Goal: Information Seeking & Learning: Learn about a topic

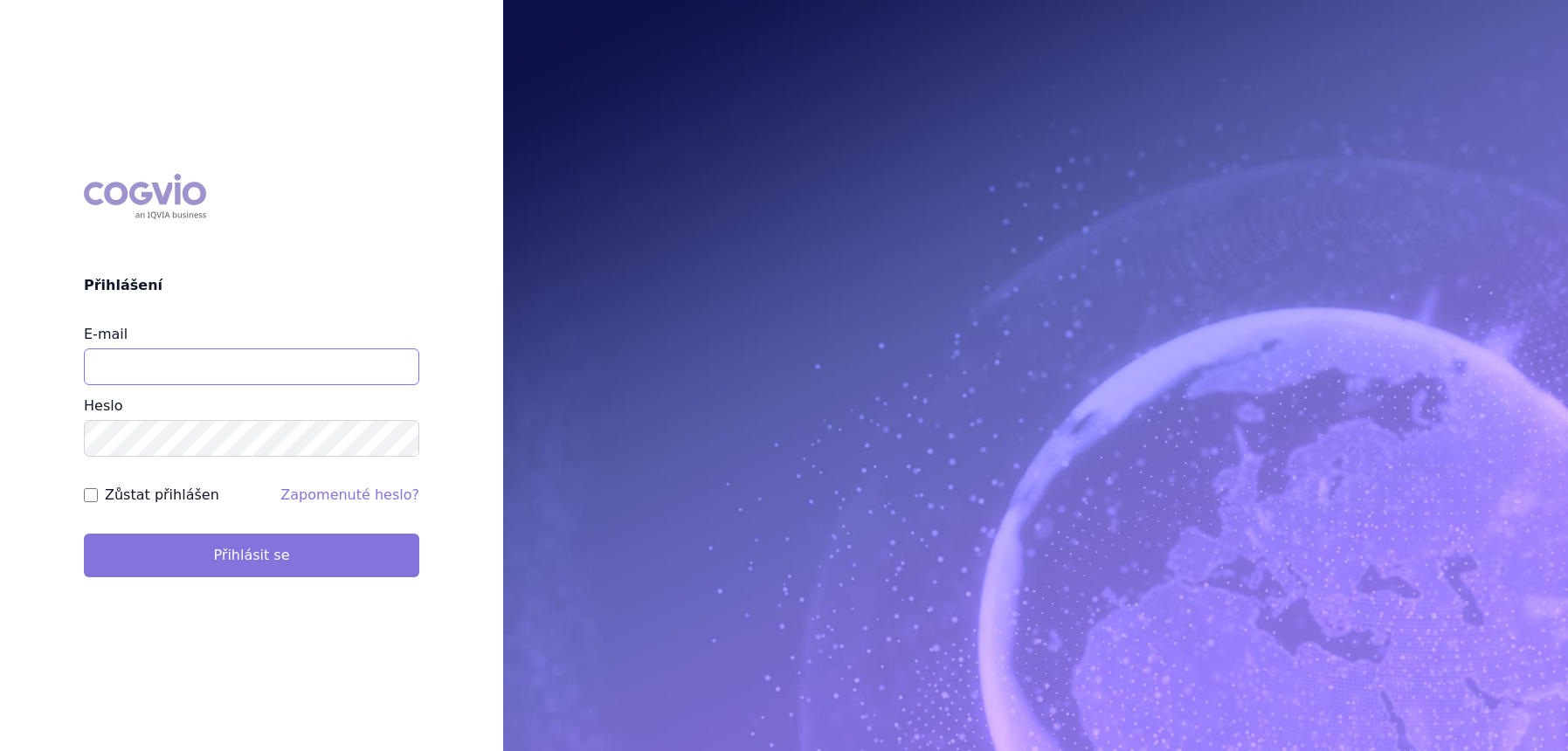
type input "lucie.sichtova@medochemie.com"
click at [206, 546] on button "Přihlásit se" at bounding box center [251, 555] width 335 height 44
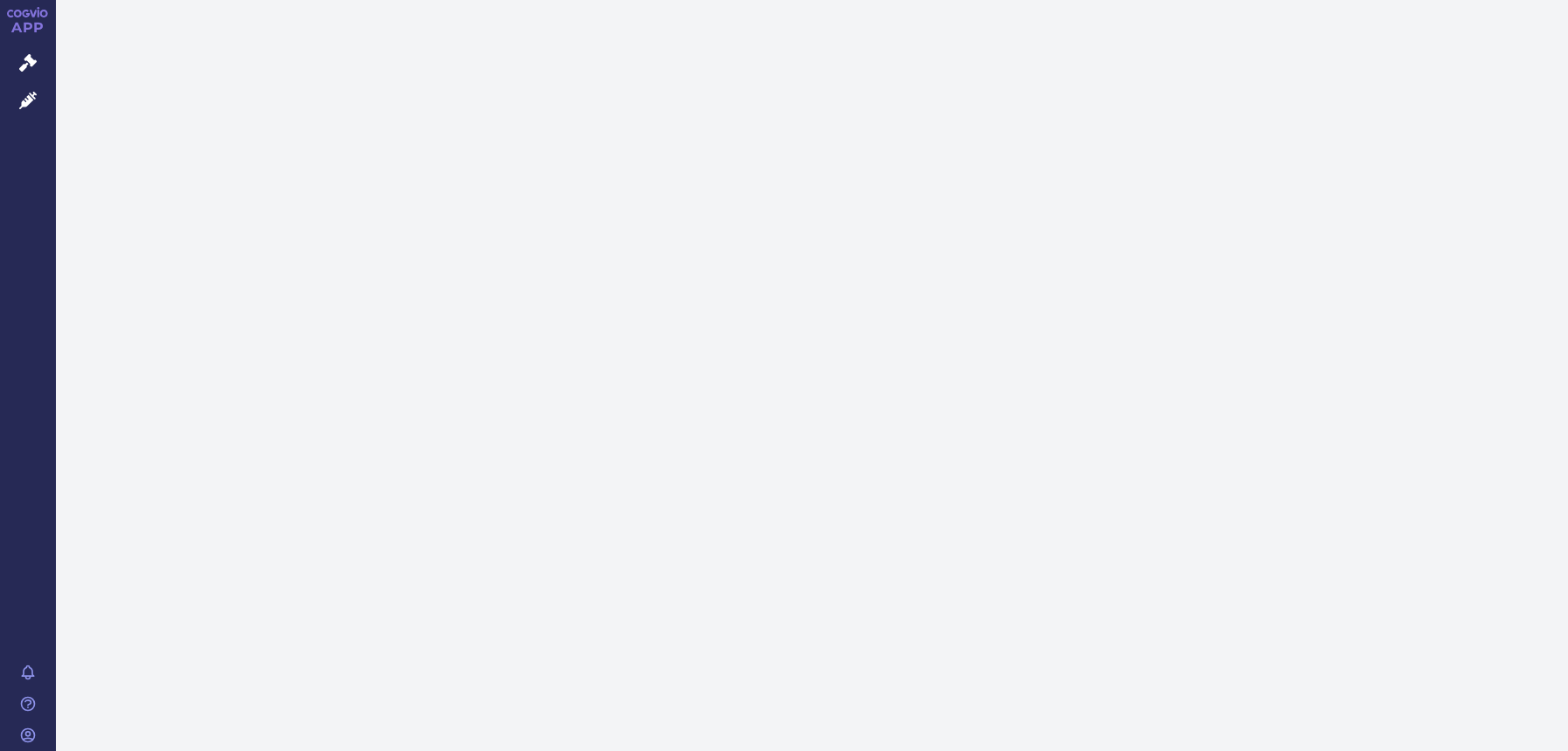
click at [49, 96] on link "Léčivé přípravky" at bounding box center [28, 100] width 56 height 37
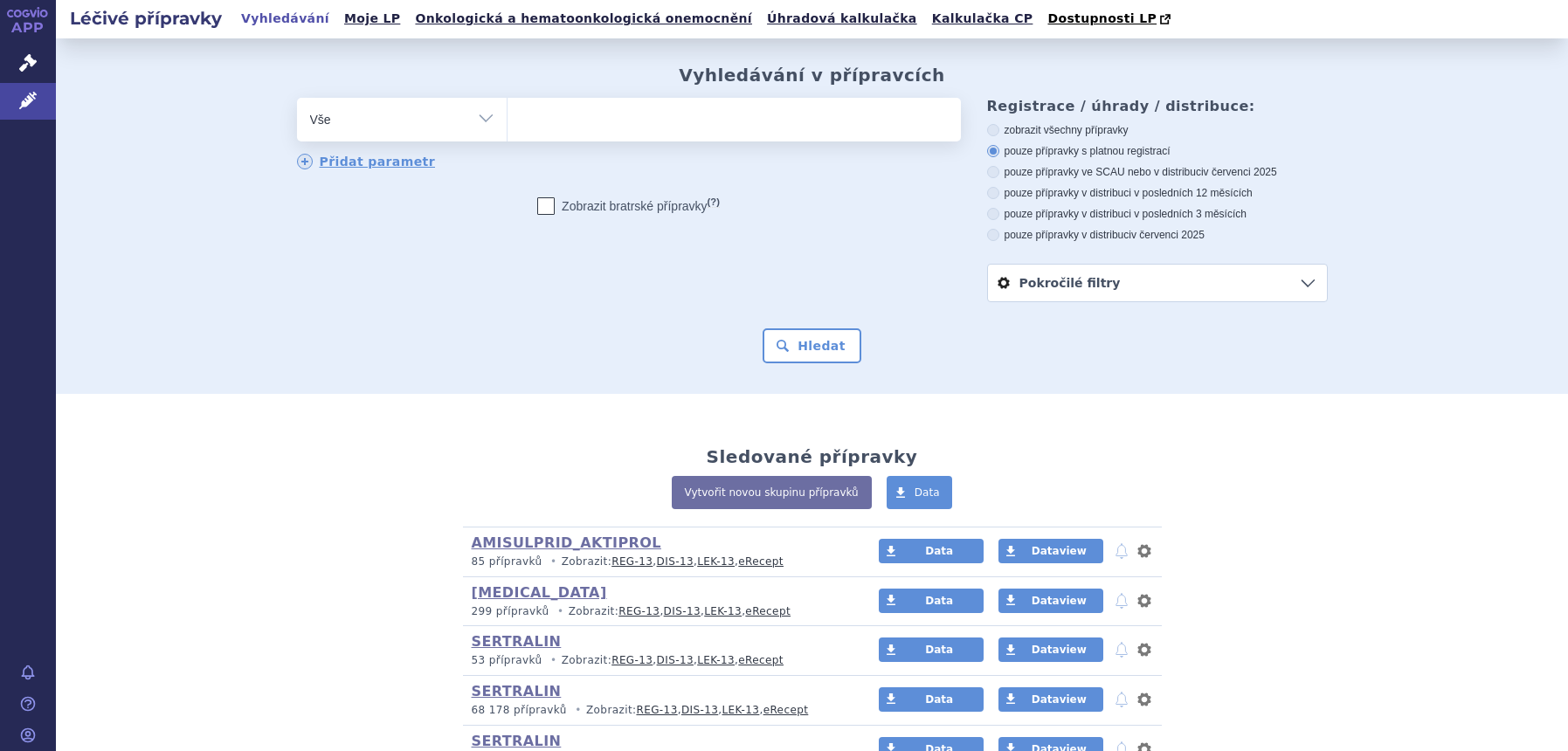
click at [474, 104] on select "Vše Přípravek/SUKL kód MAH VPOIS ATC/Aktivní látka Léková forma Síla" at bounding box center [402, 118] width 210 height 39
click at [467, 122] on select "Vše Přípravek/SUKL kód MAH VPOIS ATC/Aktivní látka Léková forma Síla" at bounding box center [402, 118] width 210 height 39
select select "filter-atc-group"
click at [297, 99] on select "Vše Přípravek/SUKL kód MAH VPOIS ATC/Aktivní látka Léková forma Síla" at bounding box center [402, 118] width 210 height 39
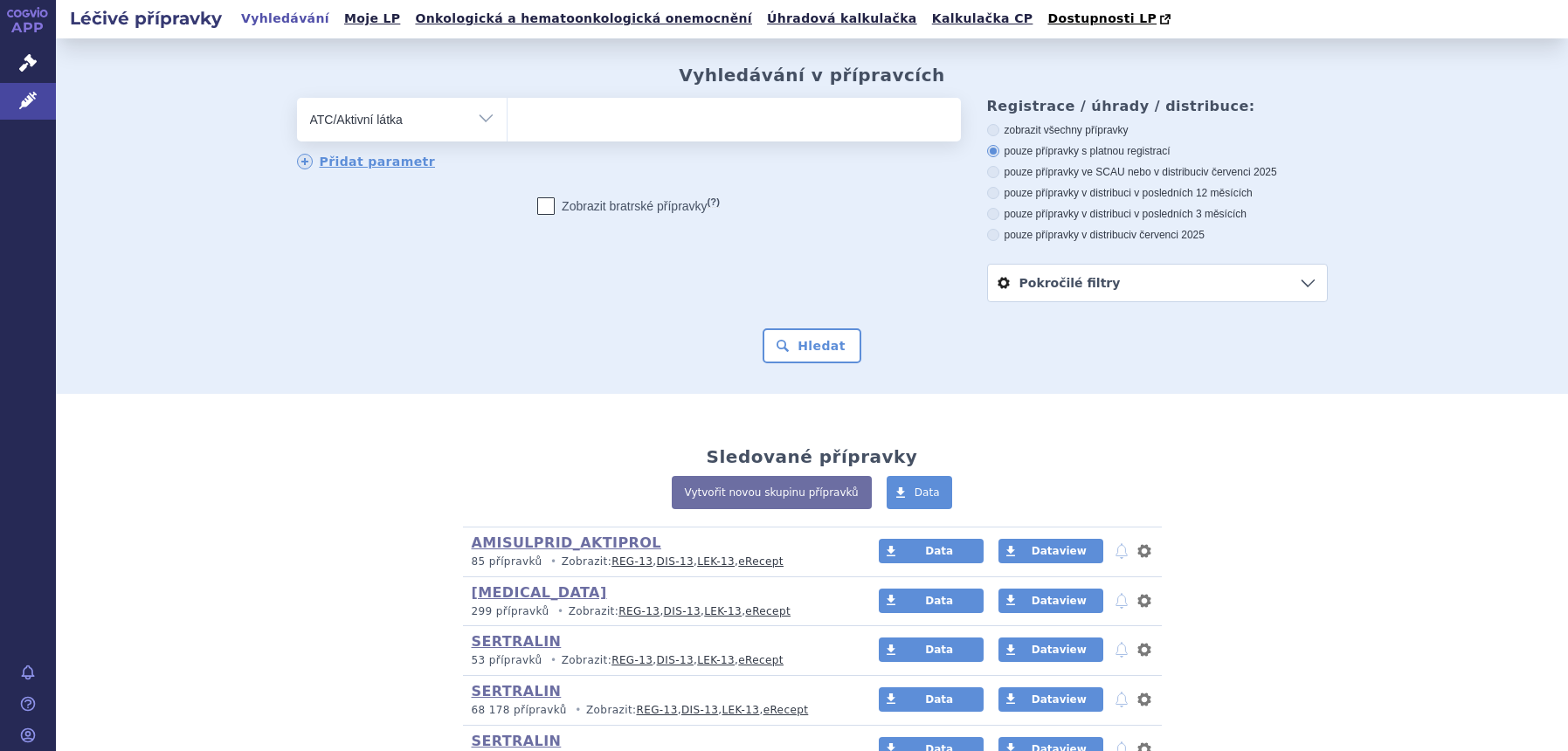
click at [644, 122] on ul at bounding box center [734, 116] width 453 height 37
click at [508, 122] on select at bounding box center [507, 118] width 1 height 44
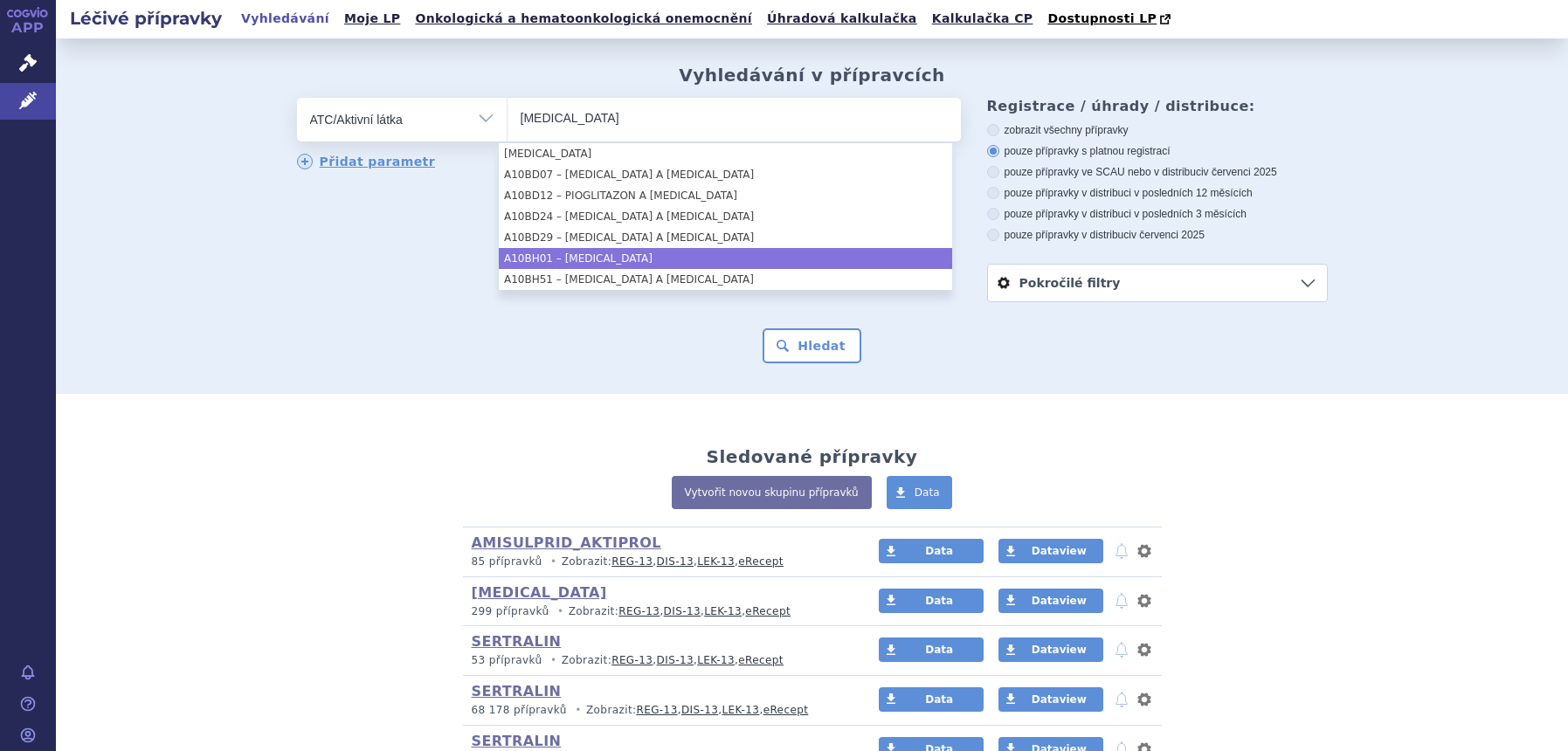
type input "sitagliptin"
select select "A10BH01"
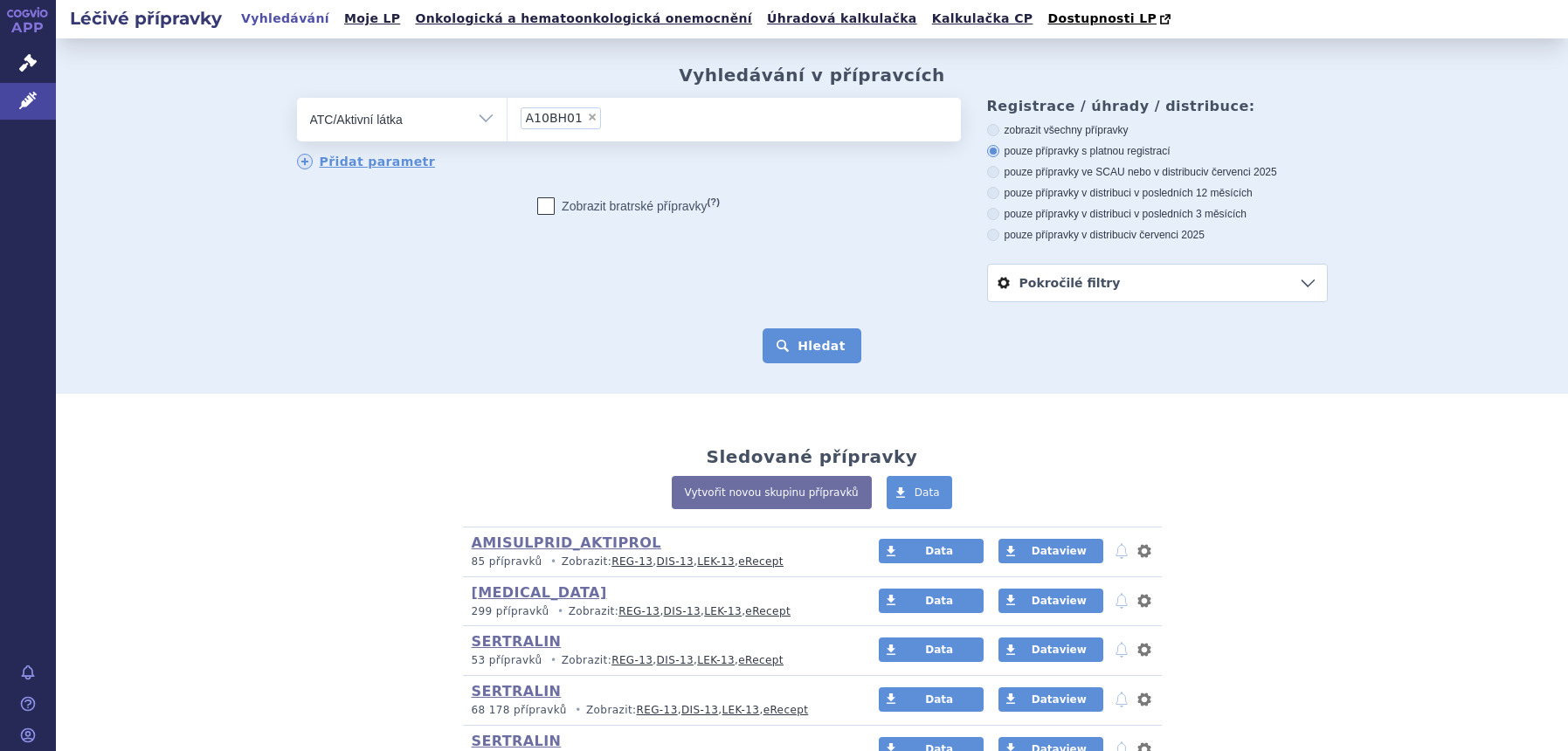
click at [808, 348] on button "Hledat" at bounding box center [812, 345] width 99 height 35
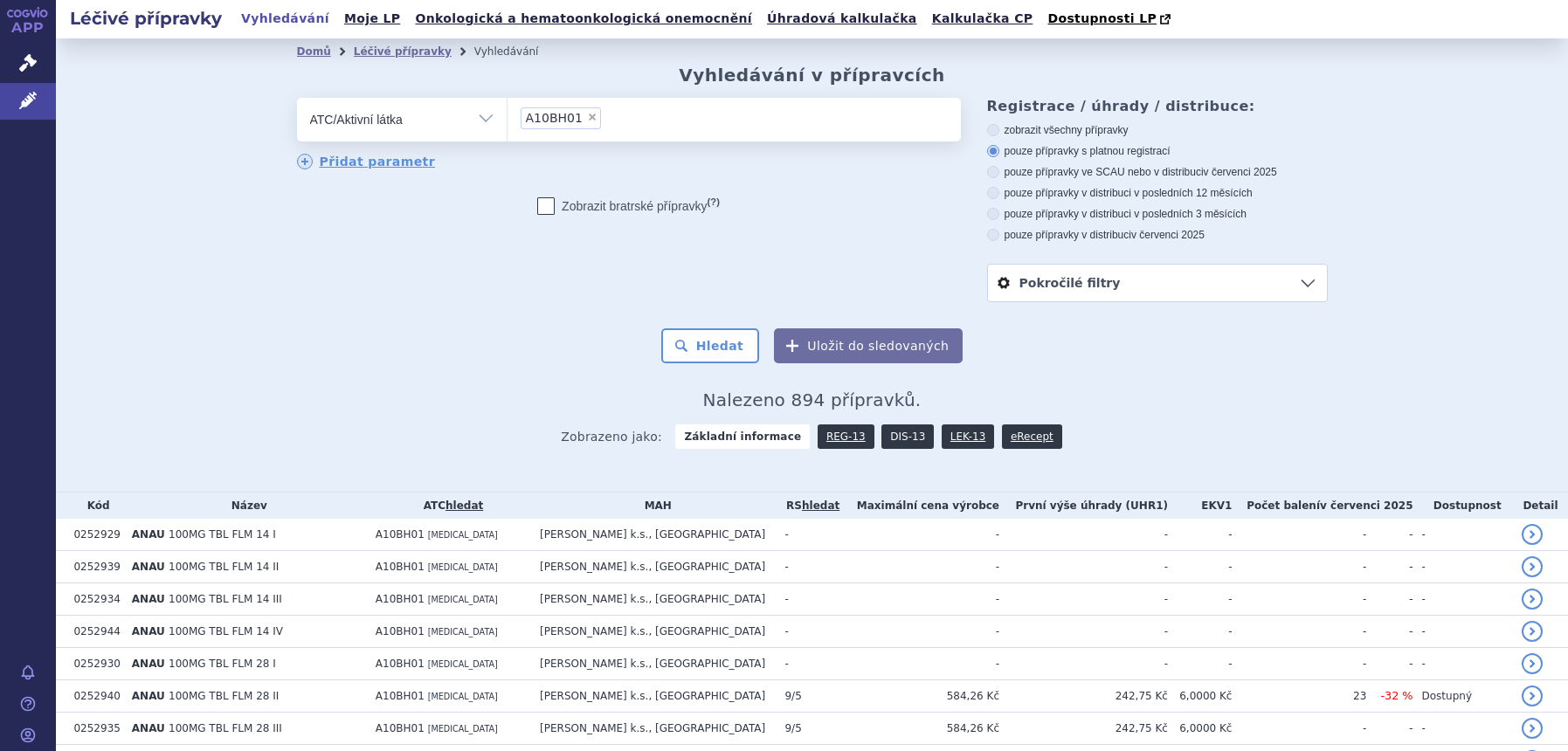
click at [889, 442] on link "DIS-13" at bounding box center [907, 436] width 52 height 24
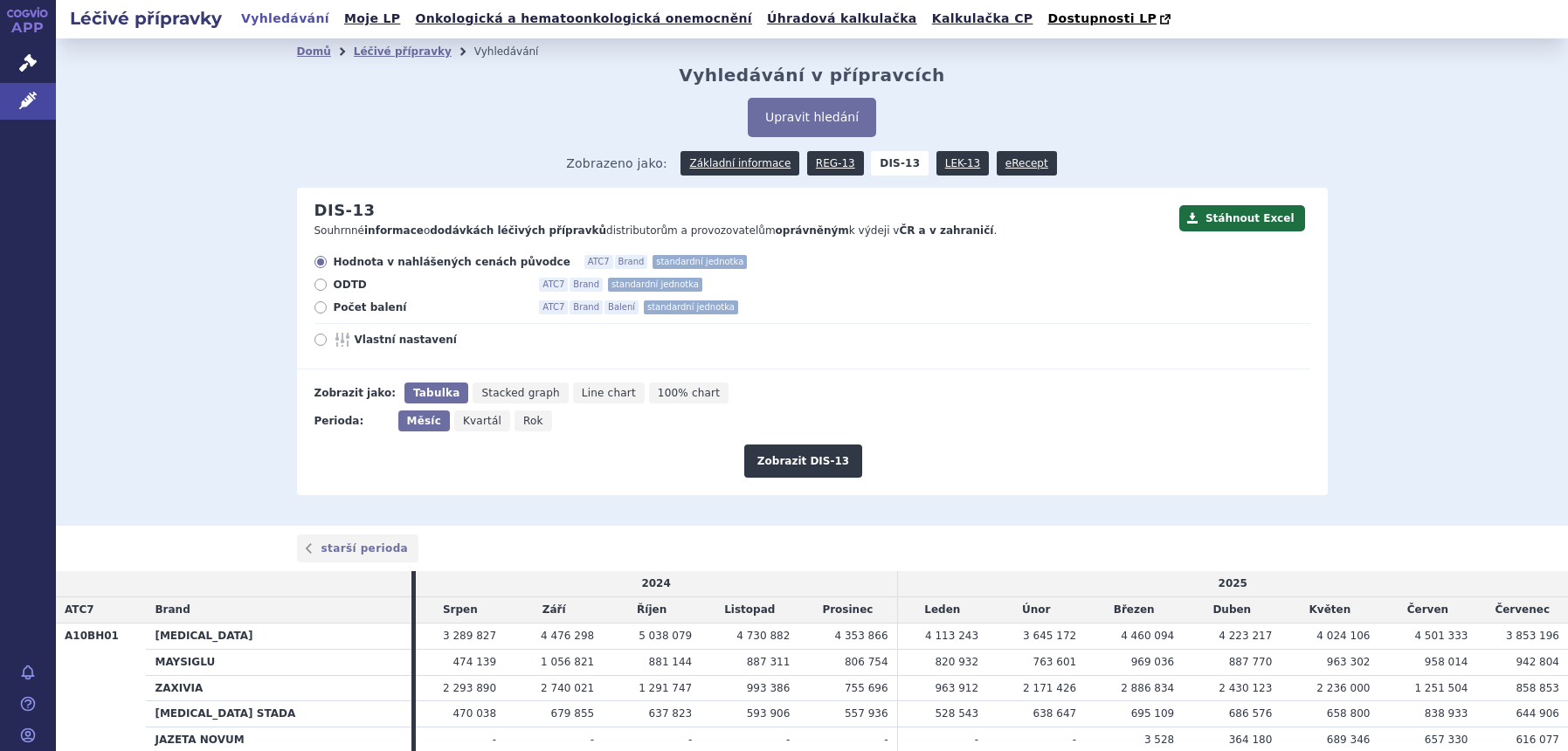
click at [514, 432] on icon "Rok" at bounding box center [533, 421] width 38 height 21
click at [514, 422] on input "Rok" at bounding box center [519, 416] width 12 height 12
radio input "true"
click at [831, 467] on button "Zobrazit DIS-13" at bounding box center [802, 461] width 118 height 33
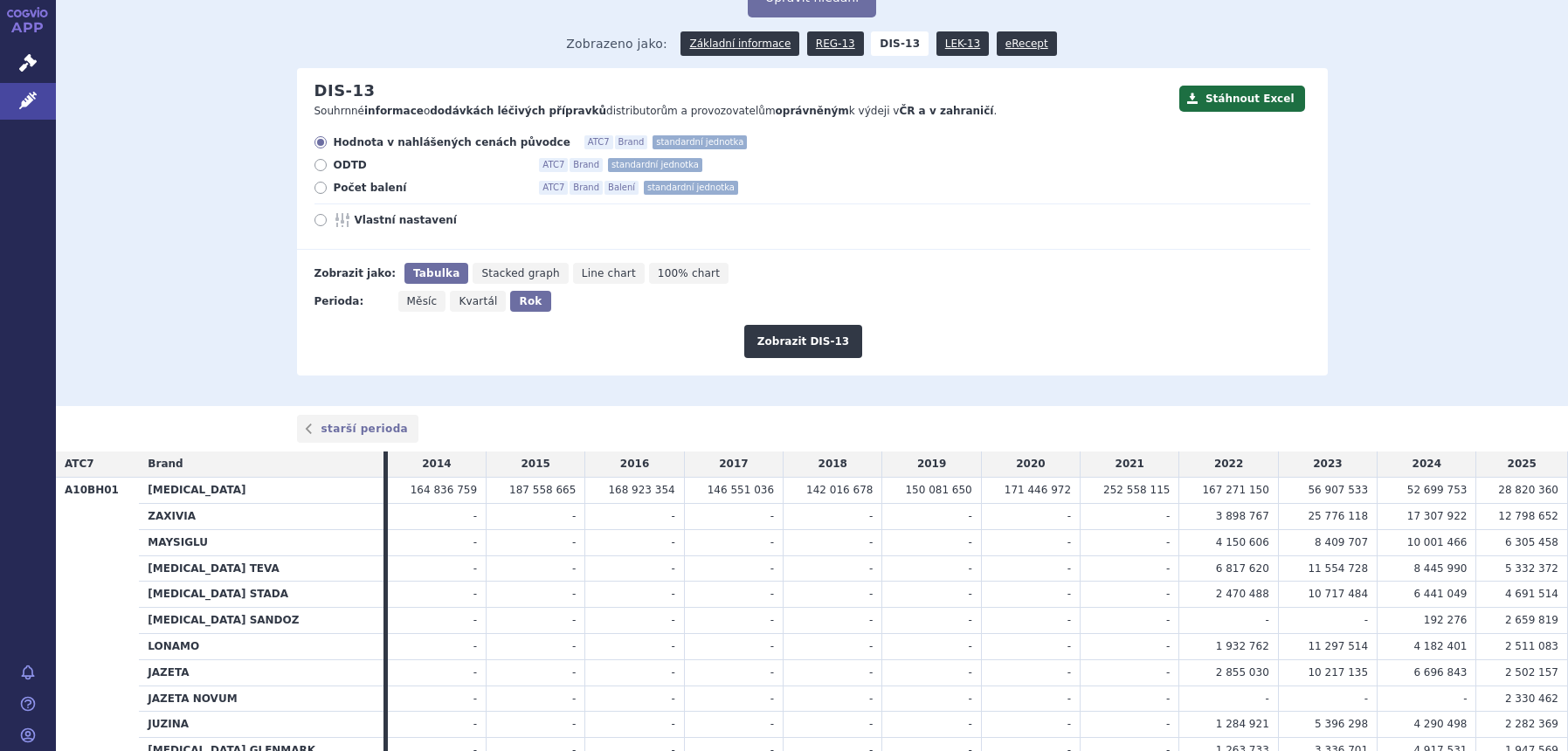
scroll to position [81, 0]
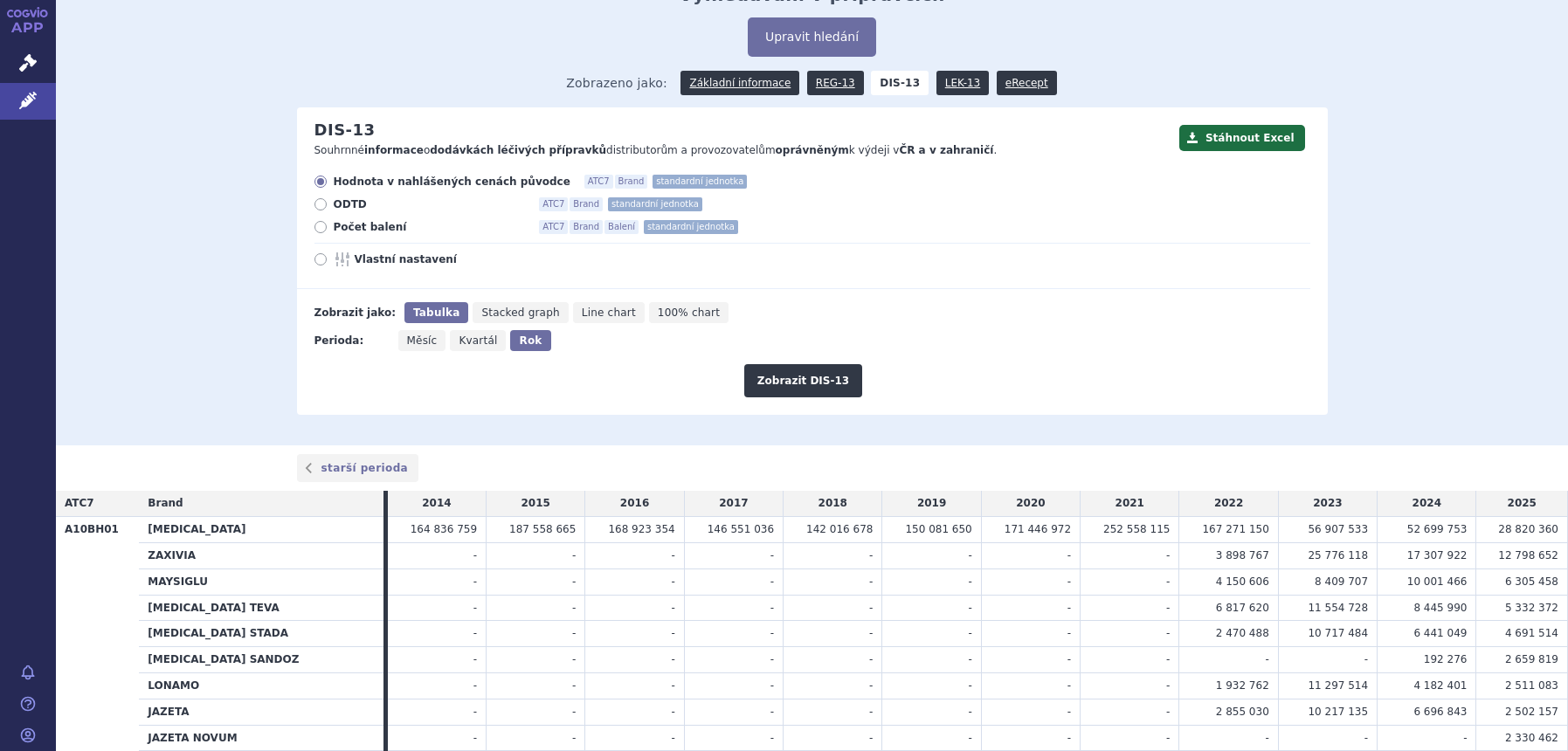
click at [362, 268] on div "Hodnota v nahlášených cenách původce ATC7 Brand standardní jednotka ODTD ATC7 B…" at bounding box center [803, 232] width 1013 height 115
click at [363, 266] on span "Vlastní nastavení" at bounding box center [450, 259] width 192 height 14
click at [327, 266] on input "Vlastní nastavení" at bounding box center [321, 261] width 12 height 12
radio input "true"
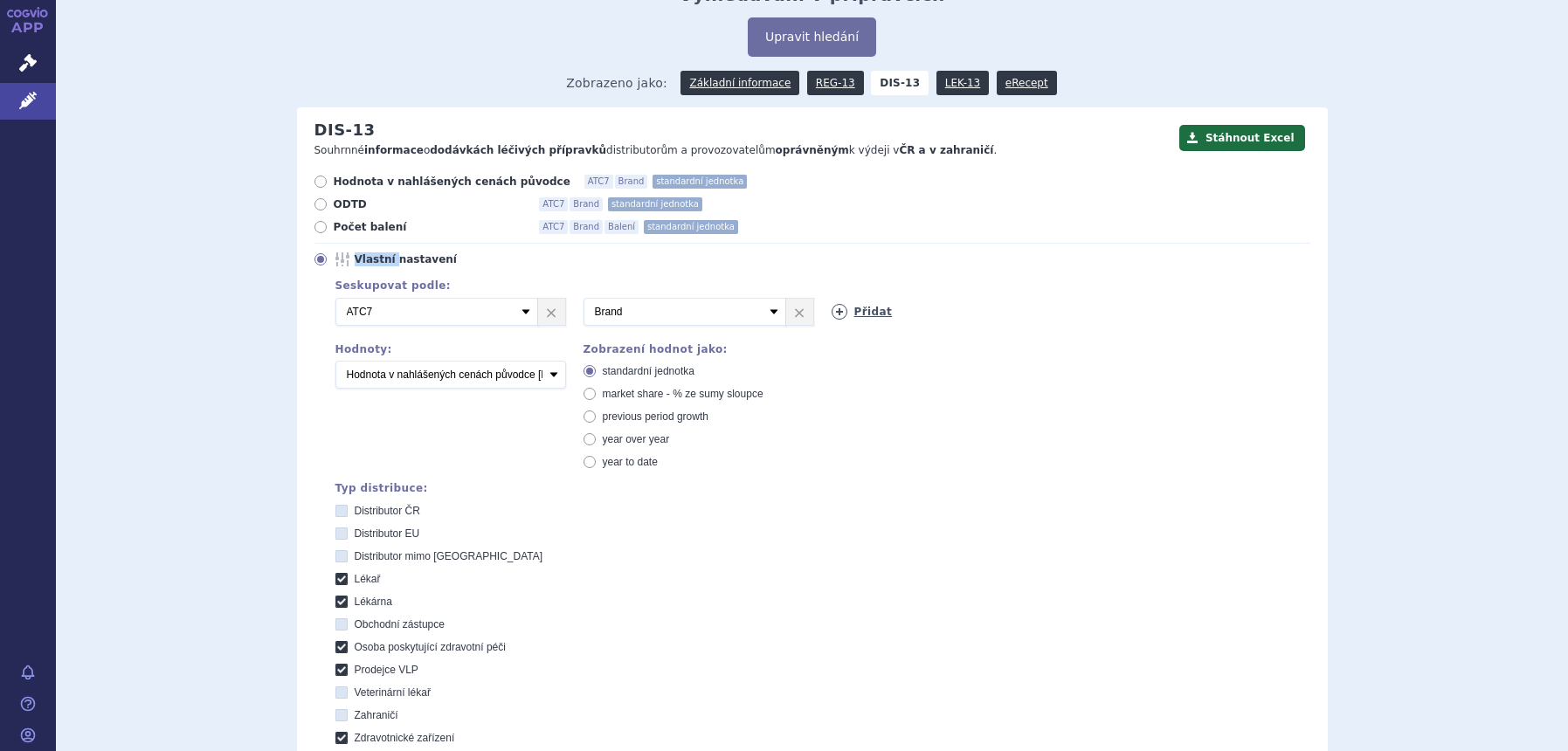
click at [840, 310] on link "Přidat" at bounding box center [862, 312] width 61 height 16
click at [840, 310] on select "Vyberte groupování ATC3 ATC5 ATC7 Brand Balení SÚKL kód MAH VPOIS Referenční sk…" at bounding box center [933, 311] width 203 height 28
select select "mah"
click at [832, 299] on select "Vyberte groupování ATC3 ATC5 ATC7 Brand Balení SÚKL kód MAH VPOIS Referenční sk…" at bounding box center [933, 311] width 203 height 28
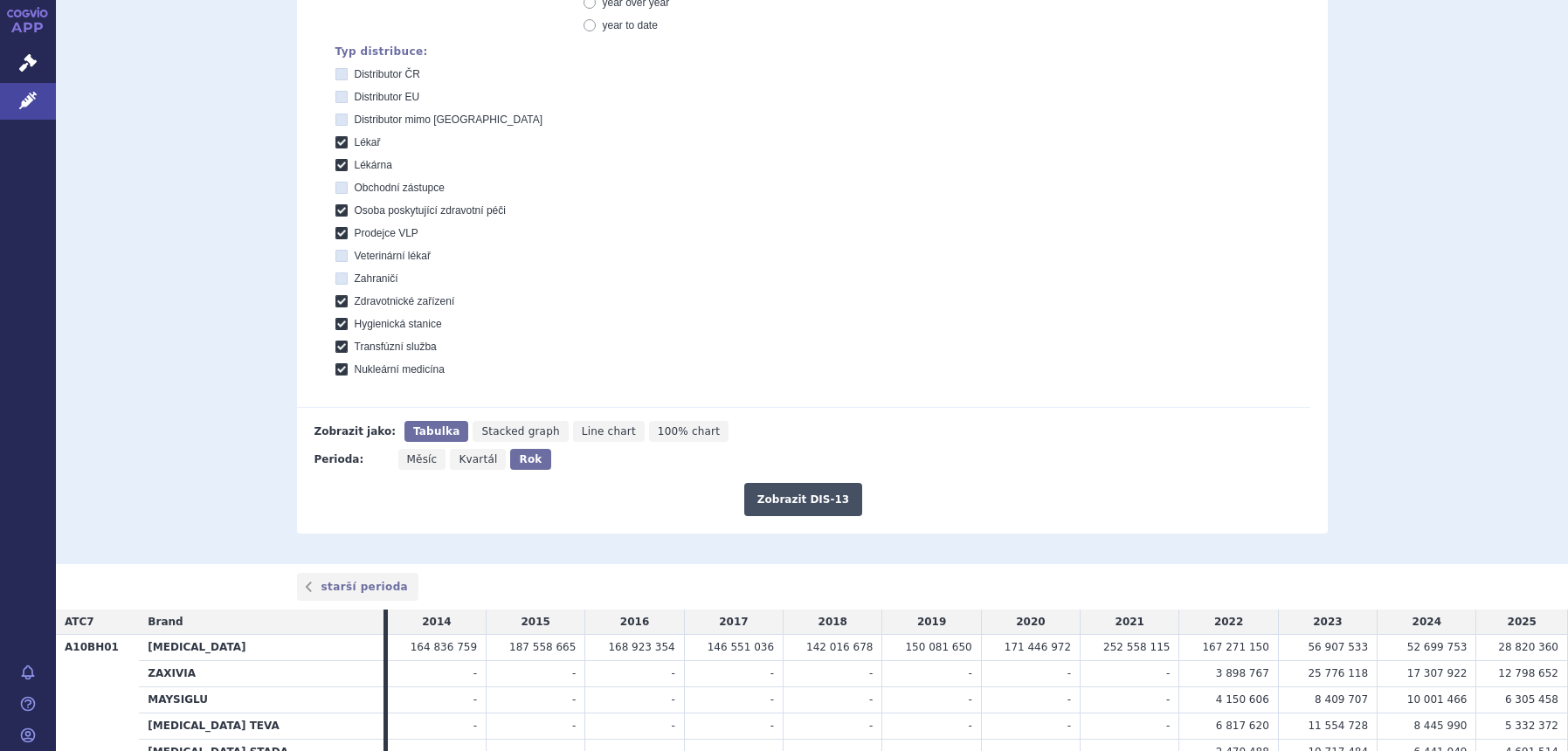
click at [834, 501] on button "Zobrazit DIS-13" at bounding box center [802, 499] width 118 height 33
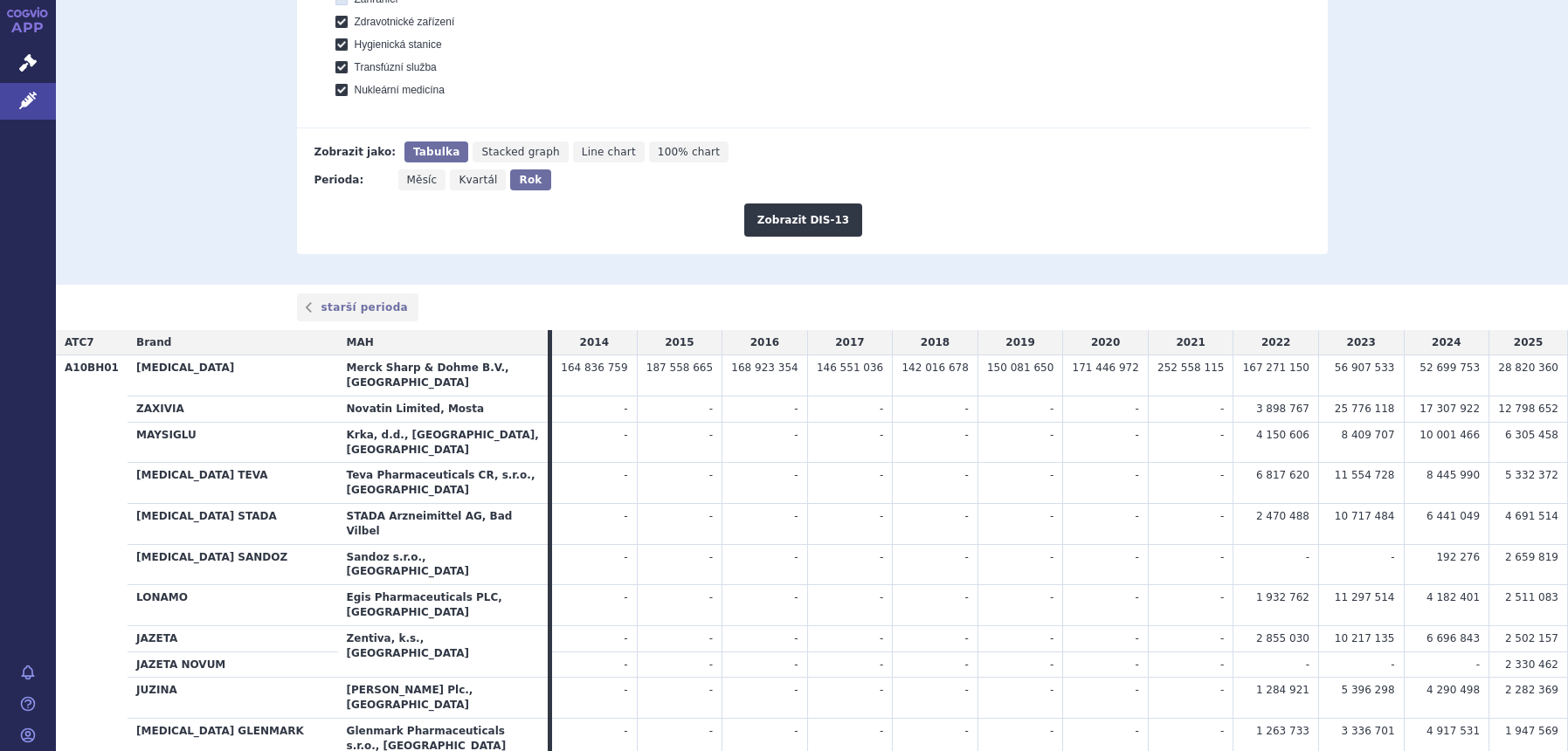
scroll to position [759, 0]
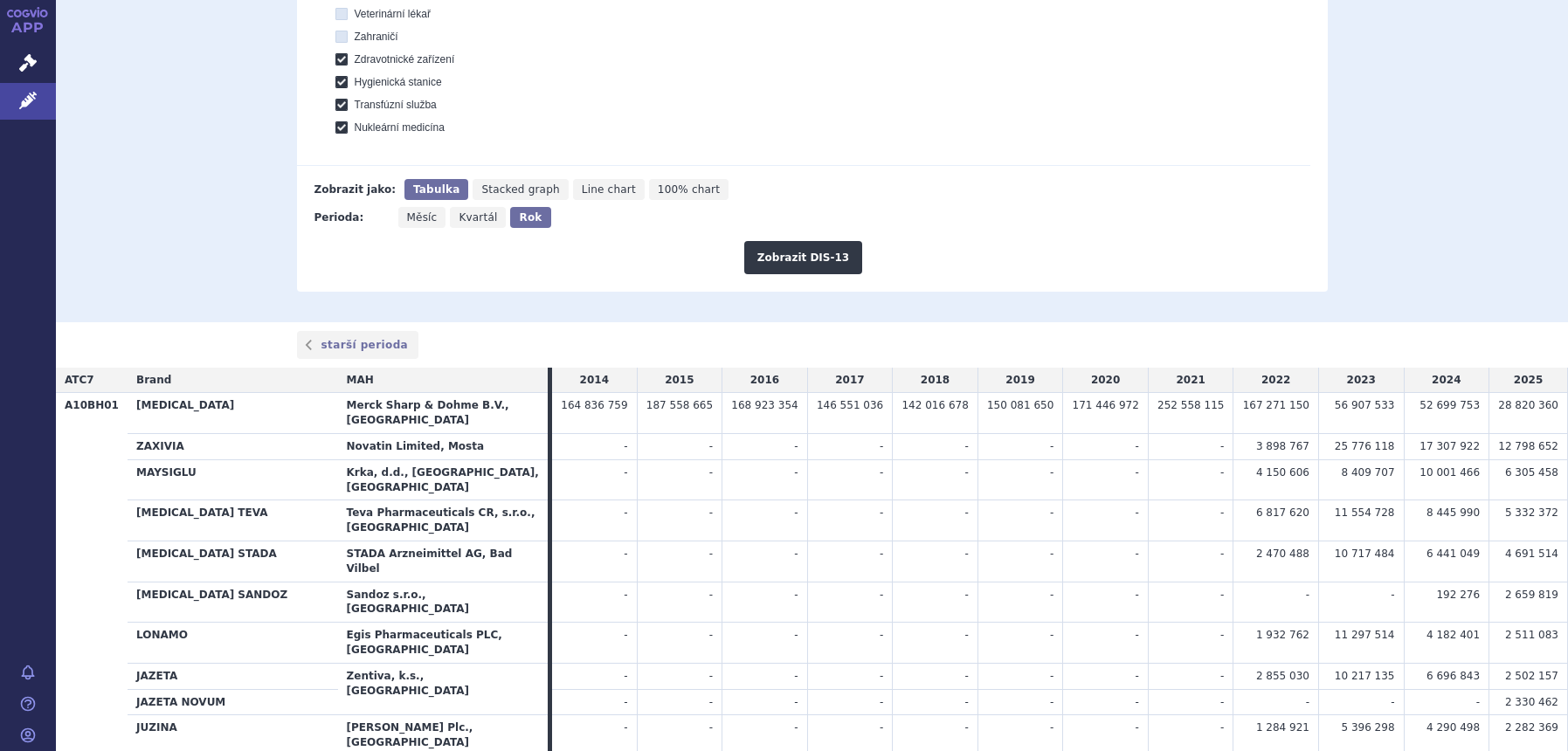
click at [419, 219] on span "Měsíc" at bounding box center [422, 218] width 30 height 13
click at [410, 218] on input "Měsíc" at bounding box center [404, 213] width 12 height 12
radio input "true"
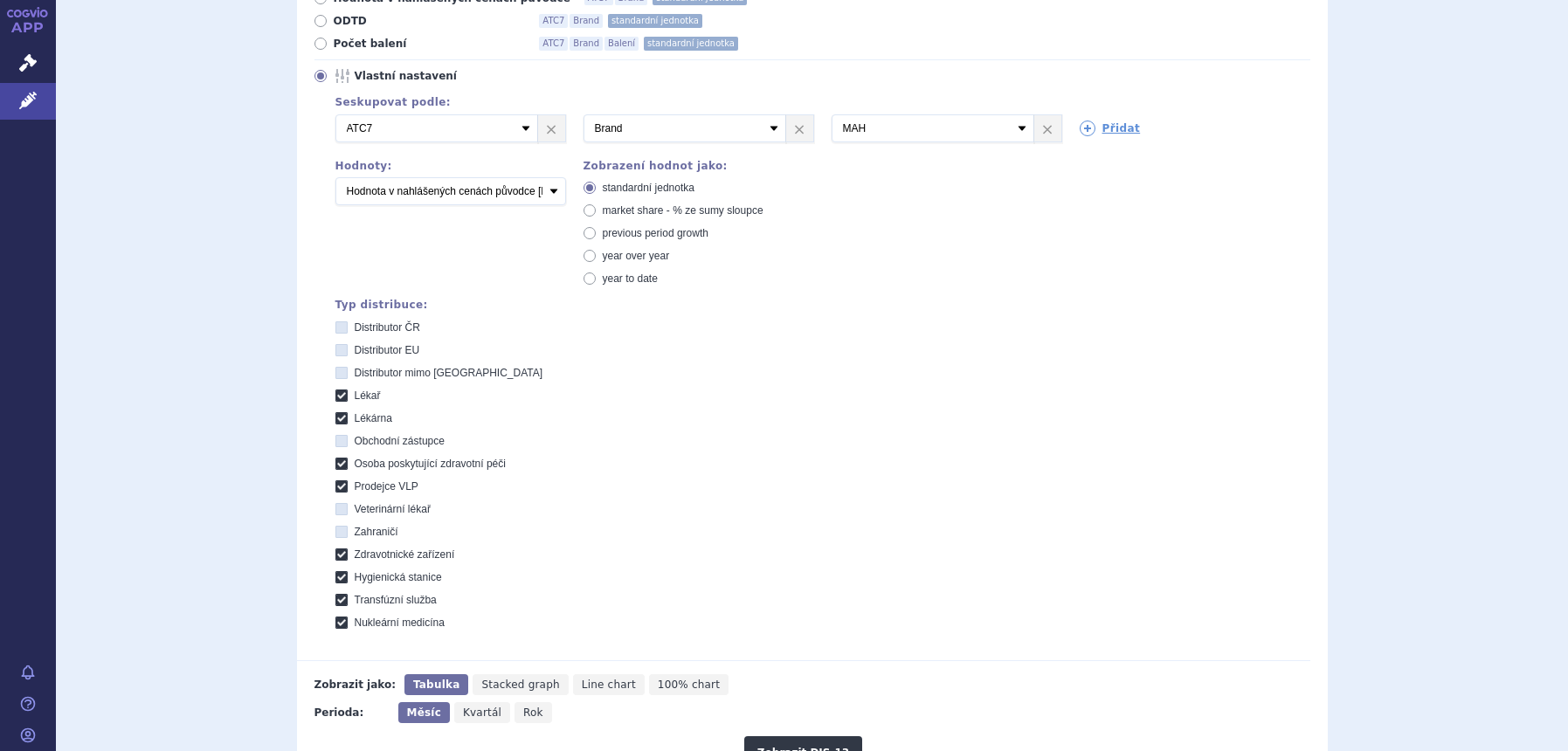
scroll to position [214, 0]
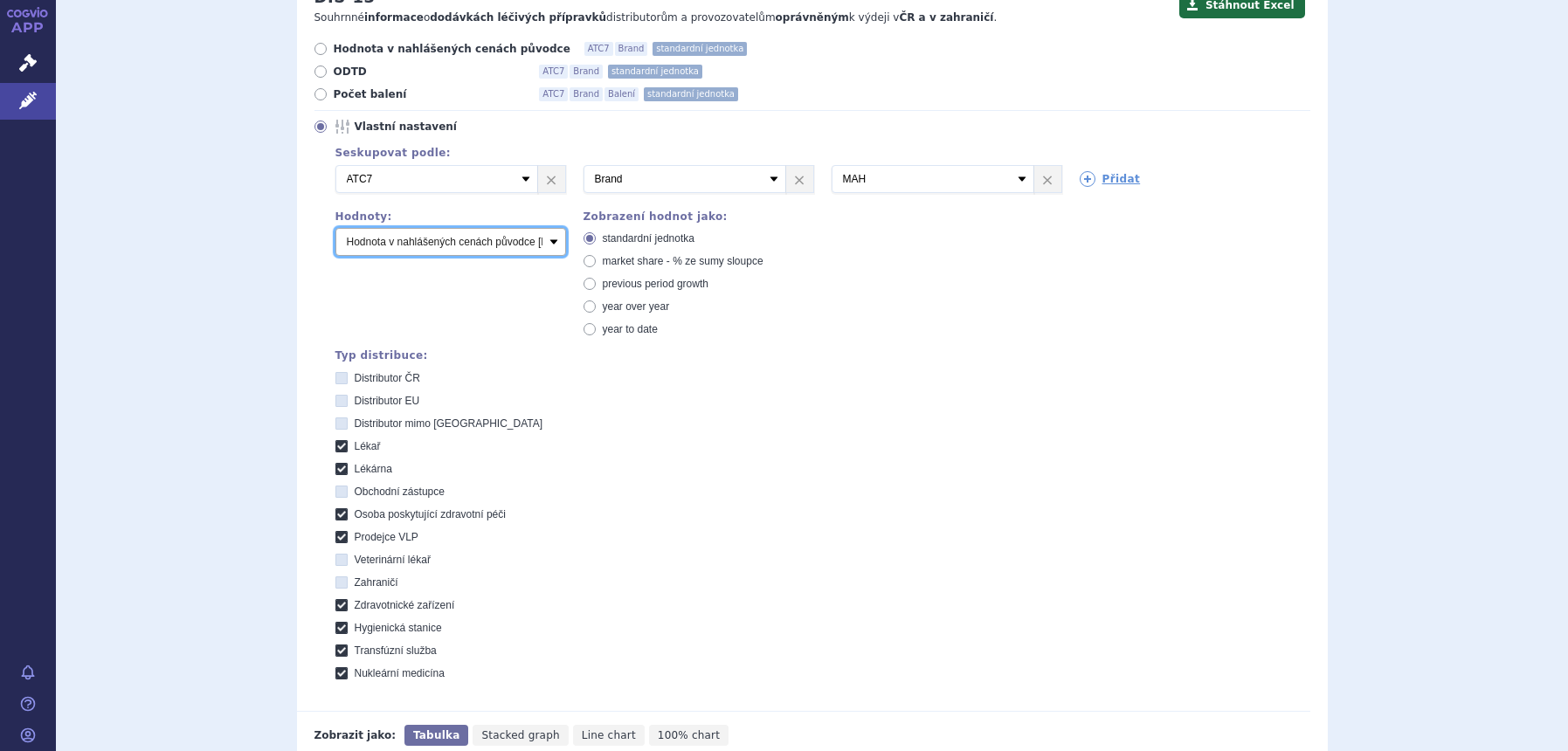
click at [451, 246] on select "Počet balení Hodnota v nahlášených cenách původce [DIS-13] Hodnota v maximálníc…" at bounding box center [450, 241] width 231 height 28
select select "packages"
click at [335, 229] on select "Počet balení Hodnota v nahlášených cenách původce [DIS-13] Hodnota v maximálníc…" at bounding box center [450, 241] width 231 height 28
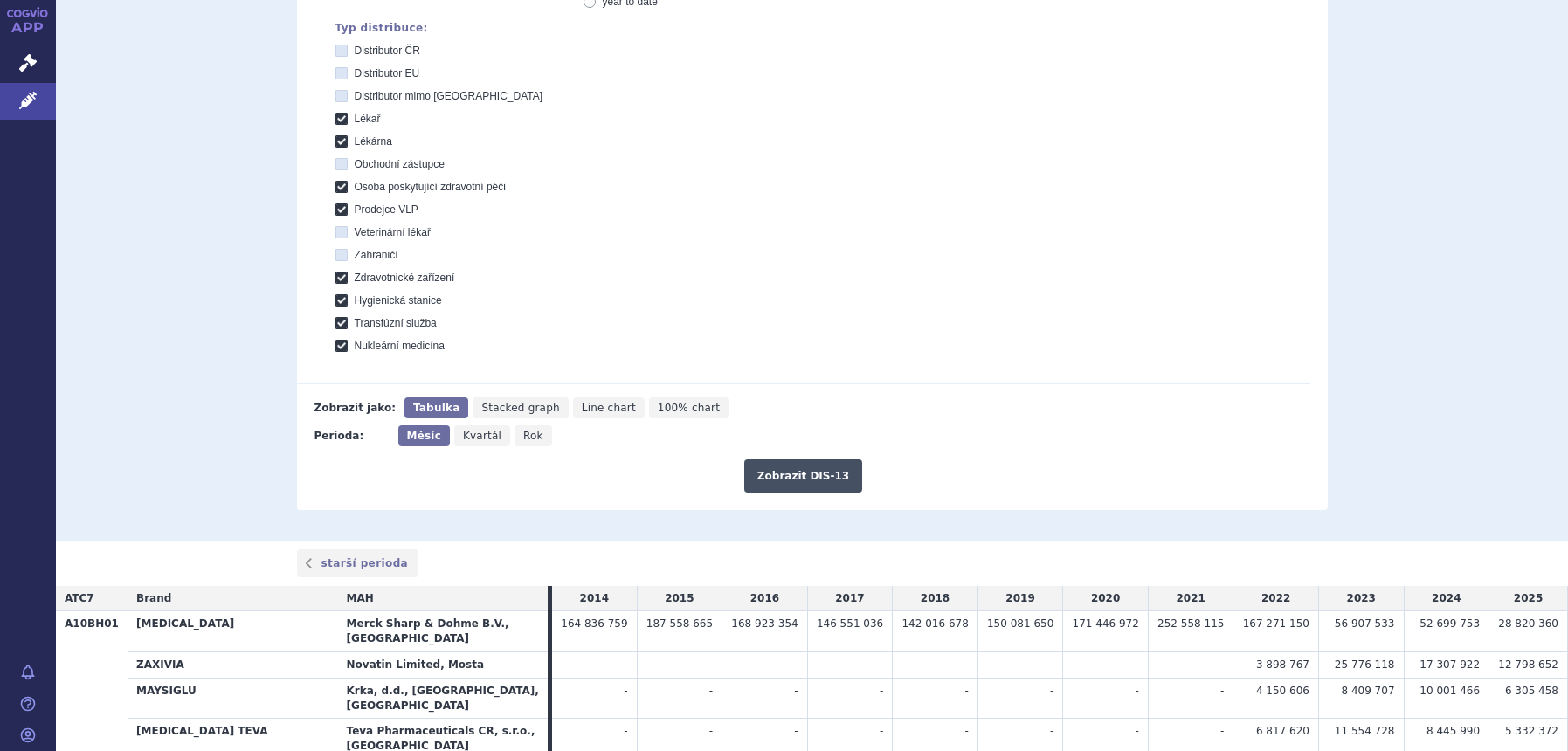
click at [754, 479] on button "Zobrazit DIS-13" at bounding box center [802, 476] width 118 height 33
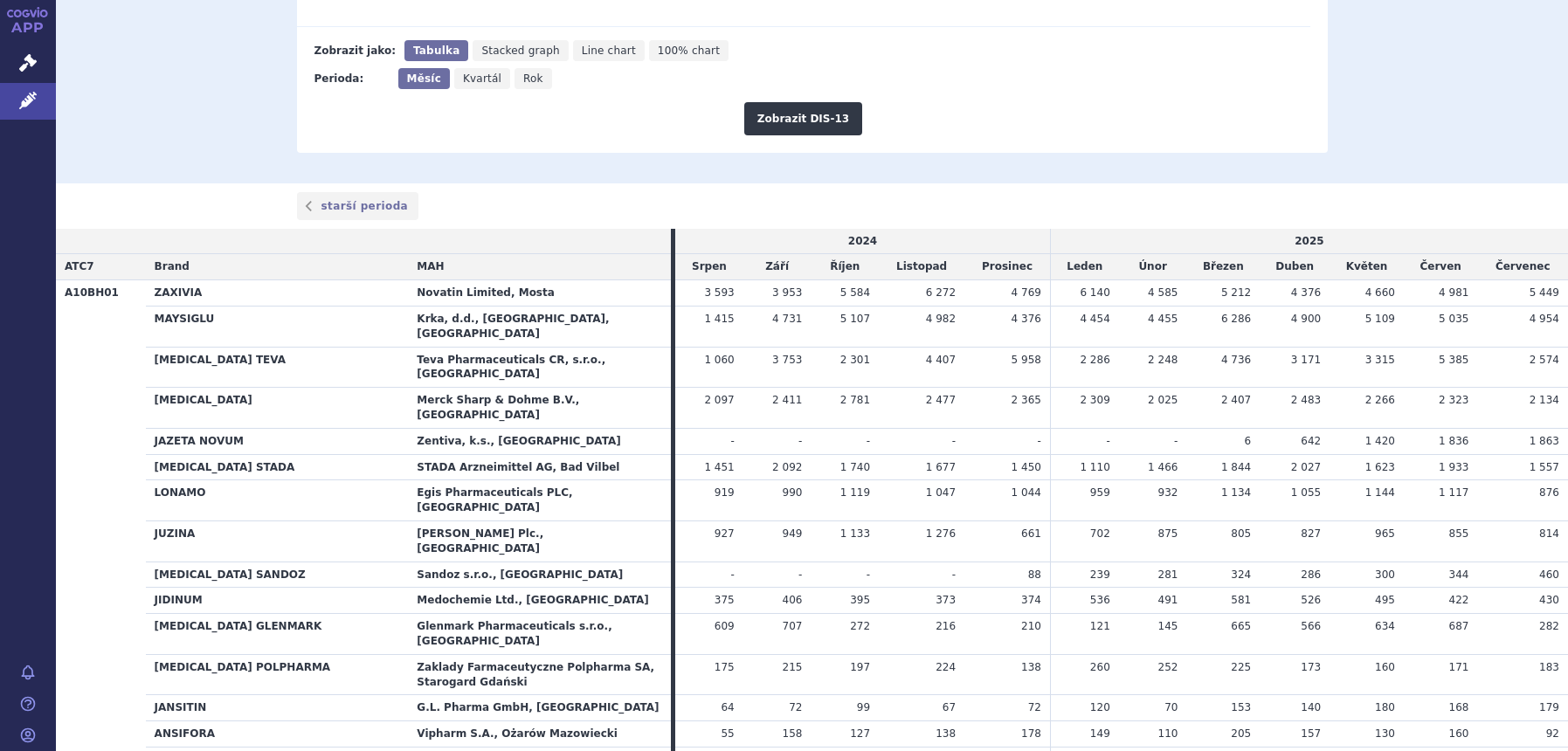
scroll to position [1061, 0]
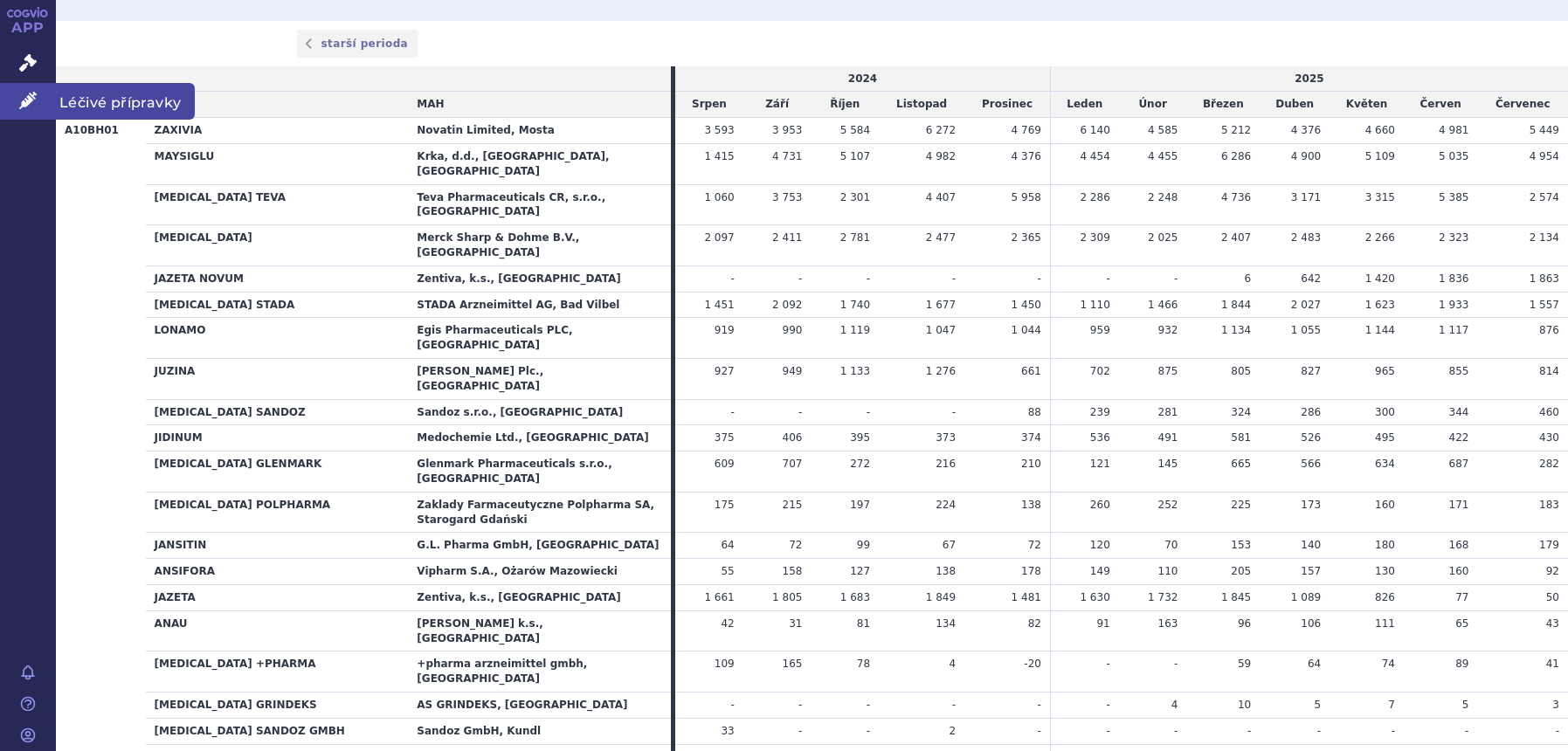
click at [3, 112] on link "Léčivé přípravky" at bounding box center [28, 100] width 56 height 37
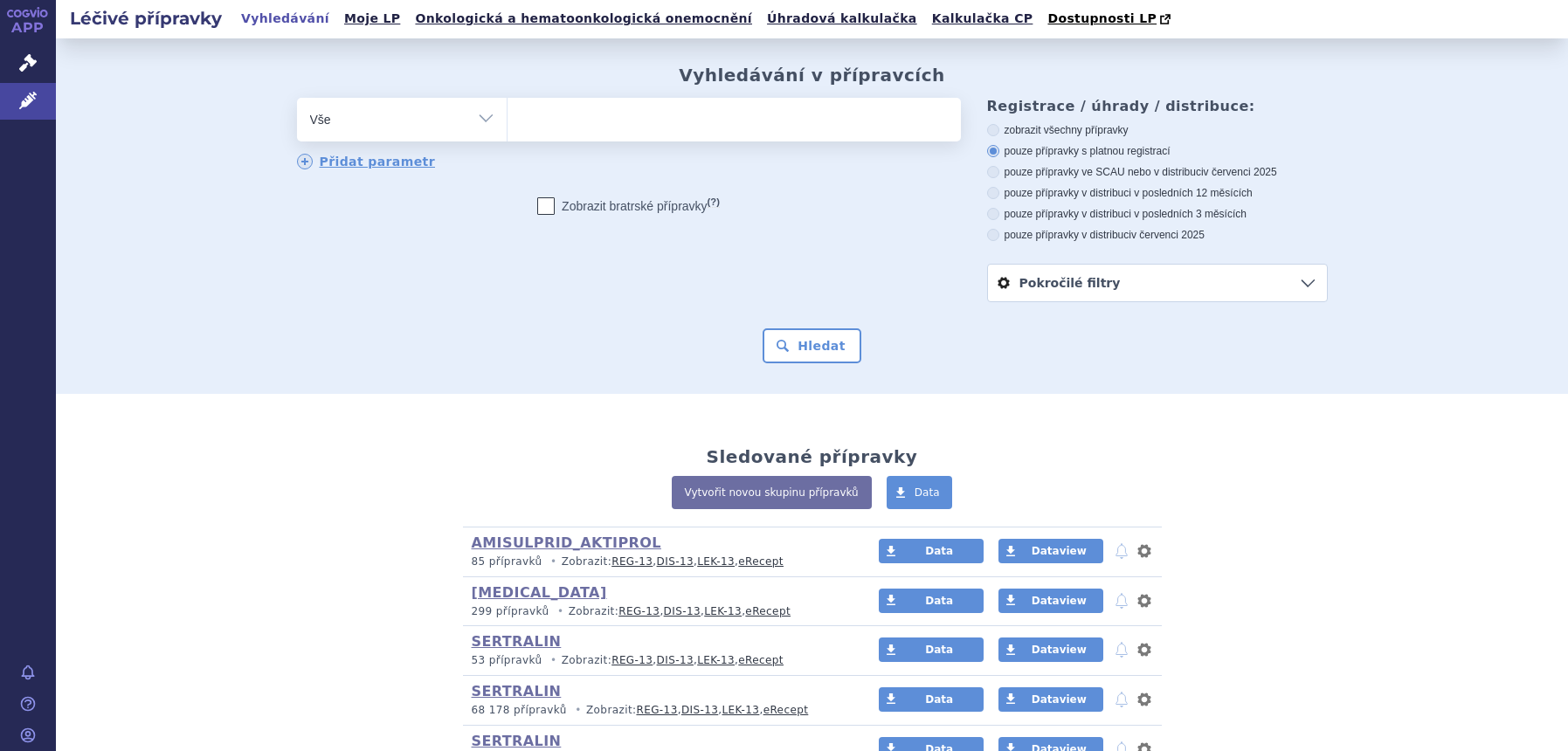
click at [440, 109] on select "Vše Přípravek/SUKL kód MAH VPOIS ATC/Aktivní látka Léková forma Síla" at bounding box center [402, 118] width 210 height 39
select select "filter-atc-group"
click at [297, 99] on select "Vše Přípravek/SUKL kód MAH VPOIS ATC/Aktivní látka Léková forma Síla" at bounding box center [402, 118] width 210 height 39
click at [568, 127] on ul at bounding box center [734, 116] width 453 height 37
click at [508, 127] on select at bounding box center [507, 118] width 1 height 44
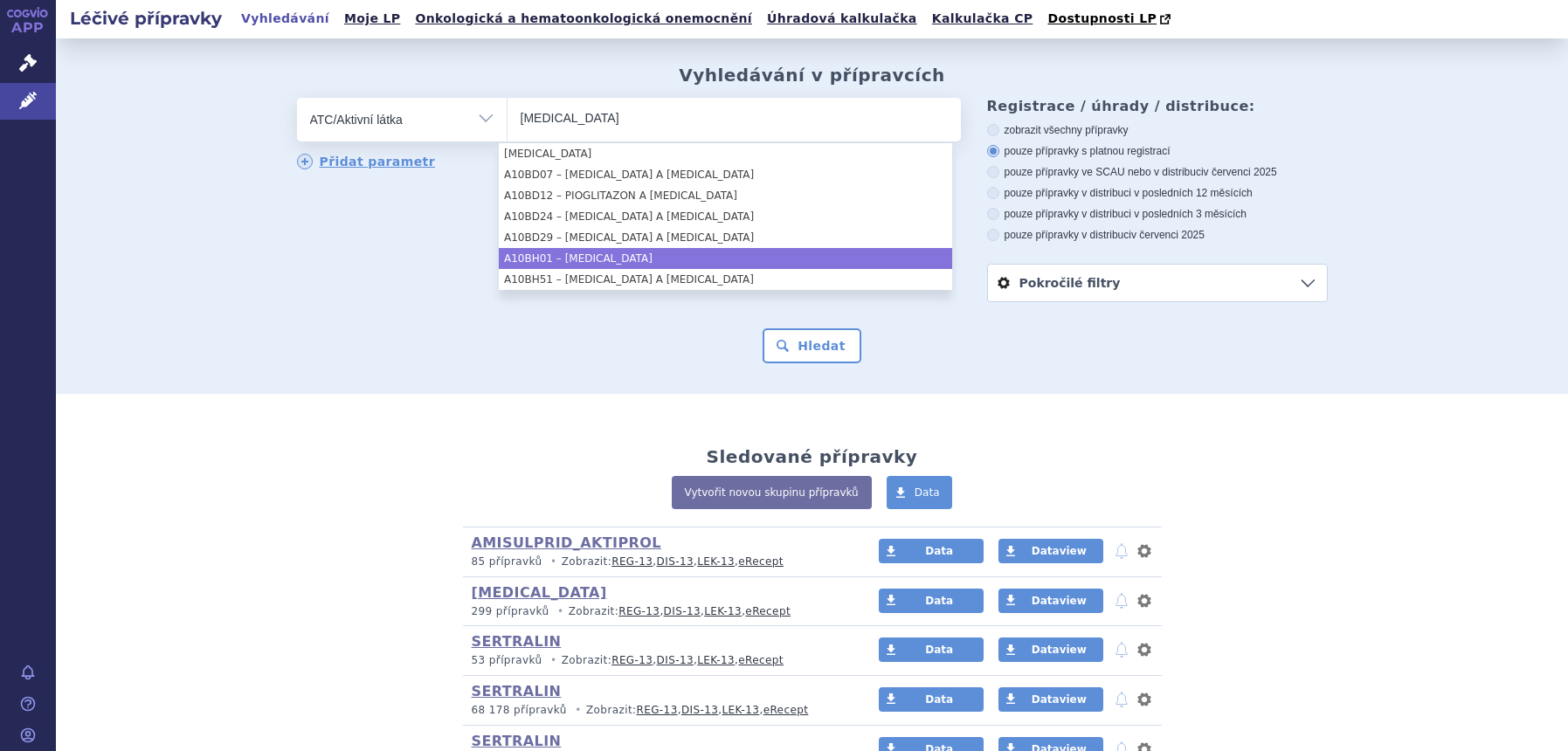
type input "sitagliptin"
select select "A10BH01"
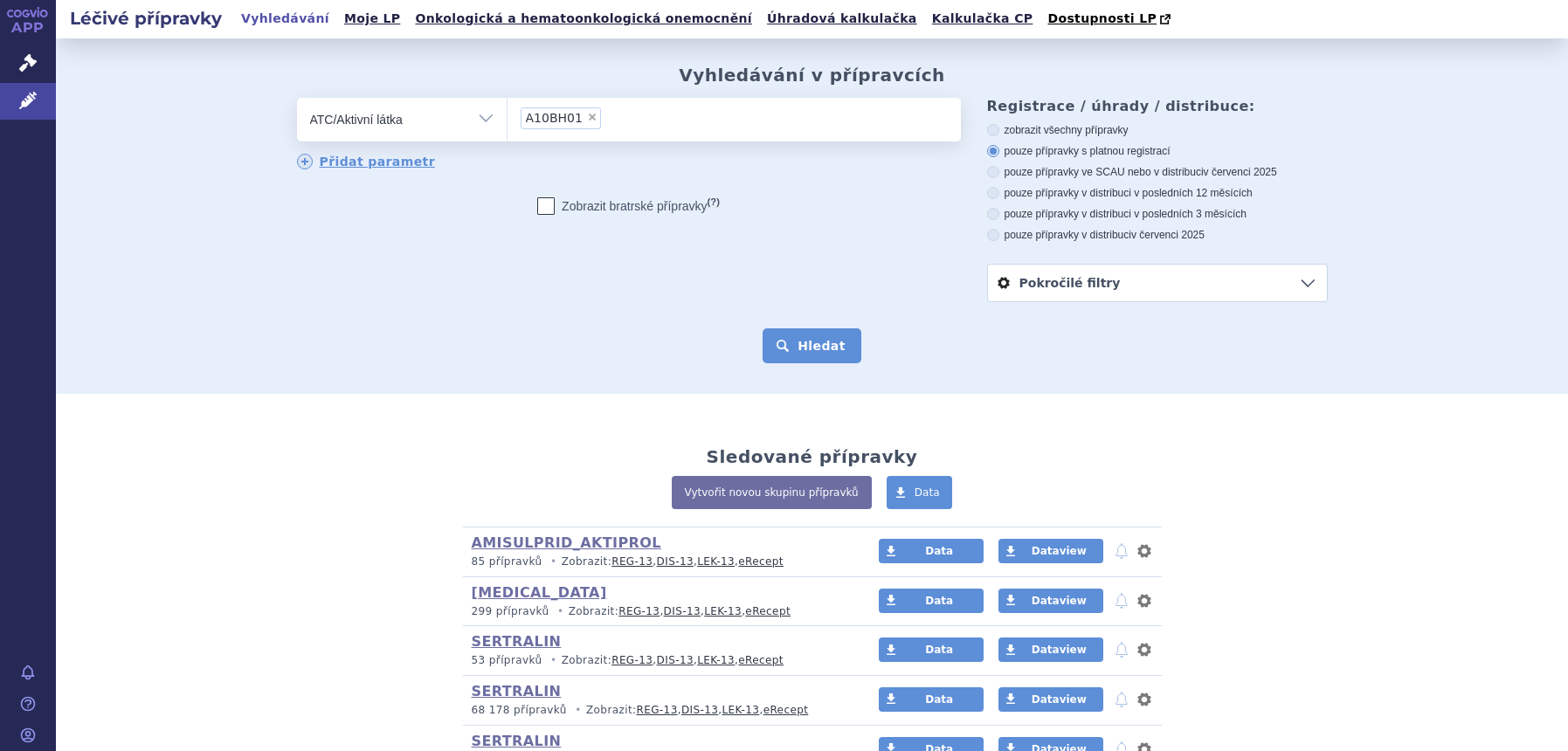
click at [779, 354] on button "Hledat" at bounding box center [812, 345] width 99 height 35
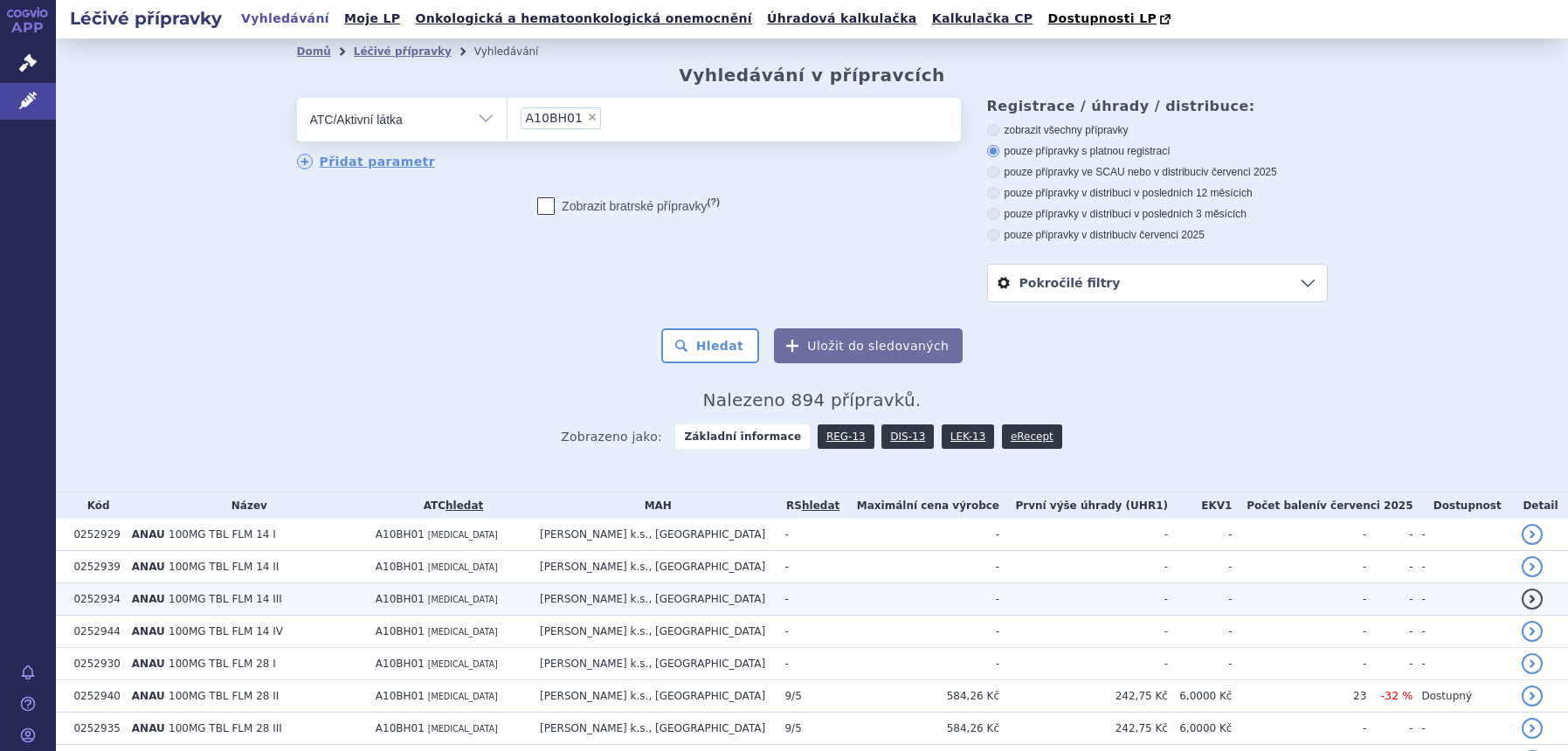
scroll to position [109, 0]
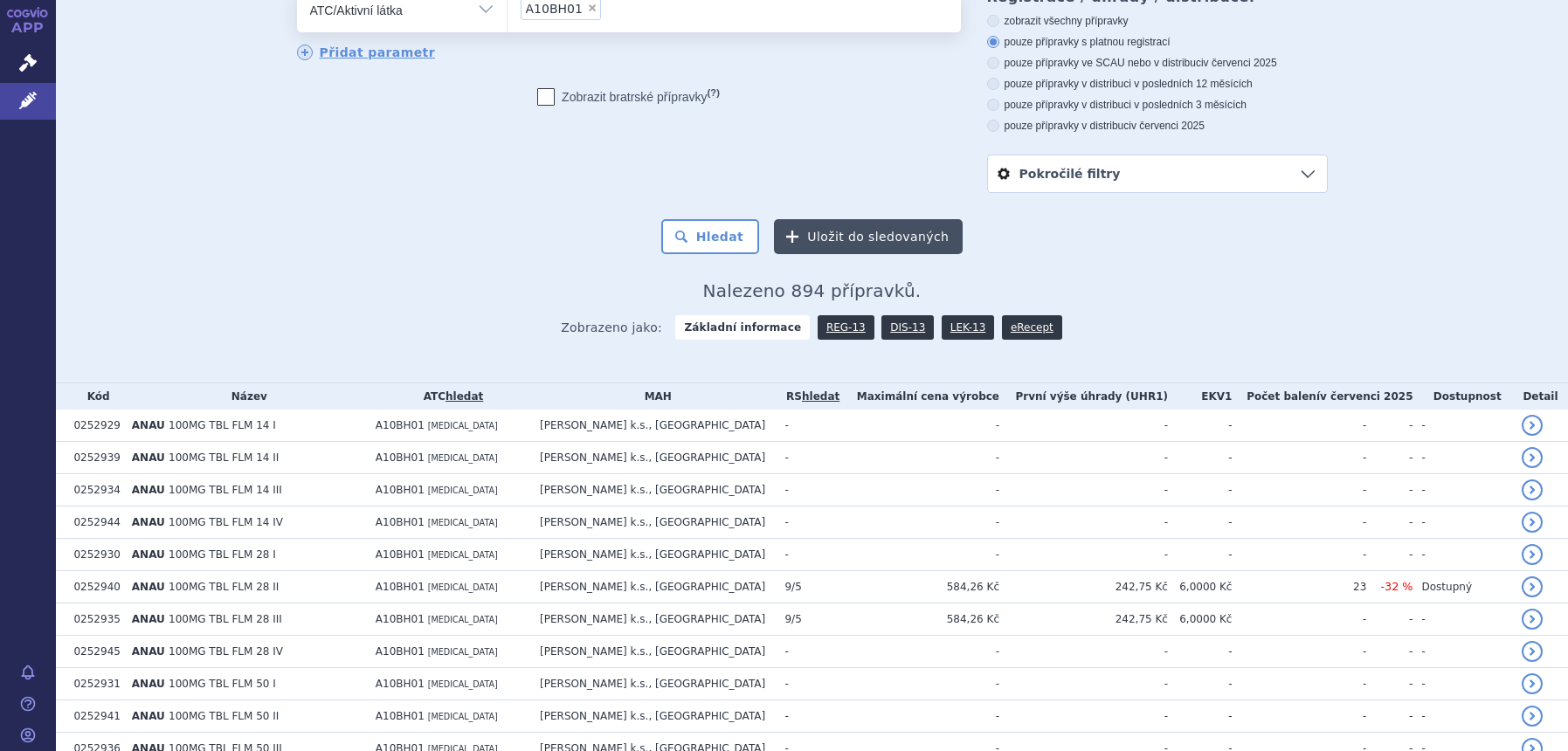
click at [820, 231] on button "Uložit do sledovaných" at bounding box center [868, 236] width 188 height 35
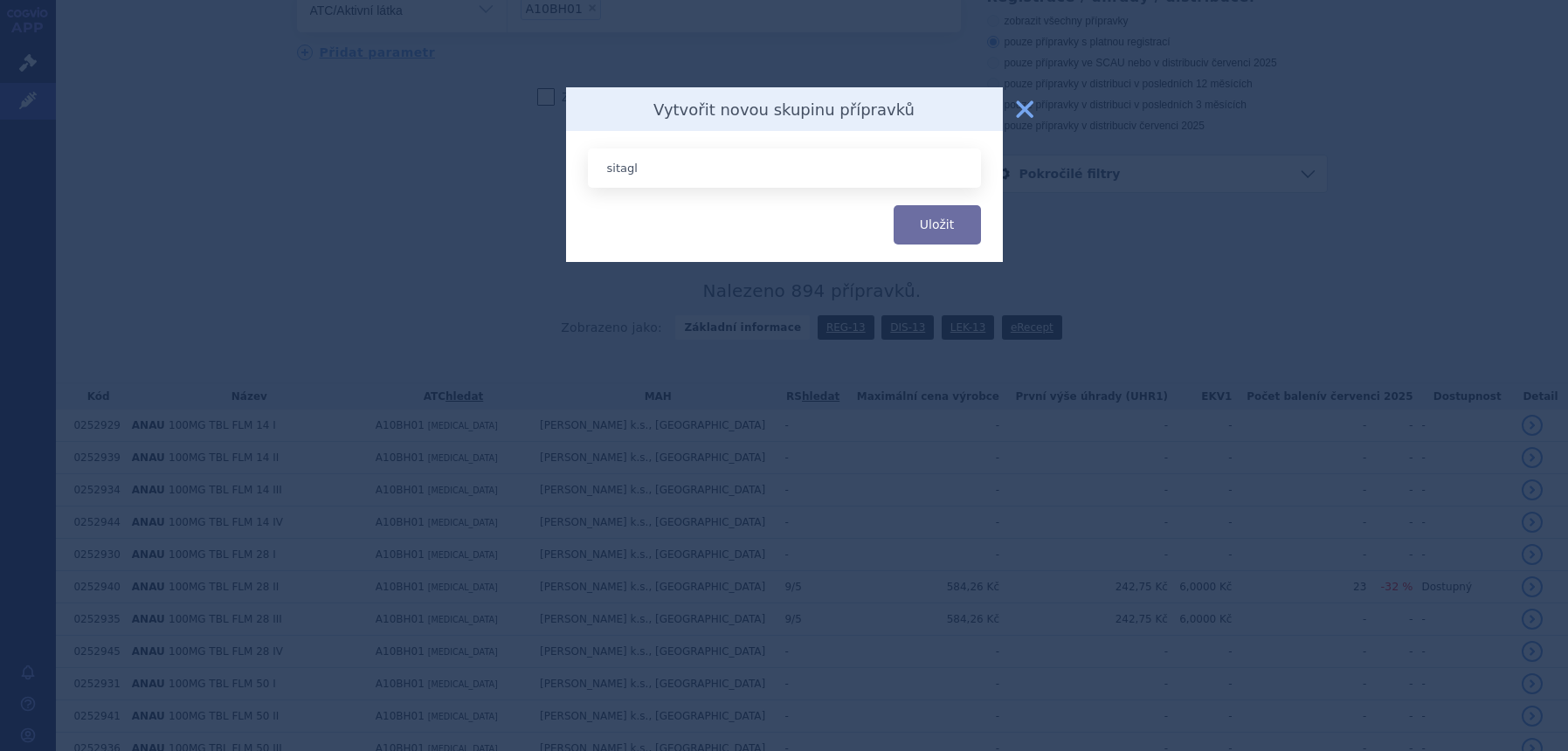
type input "[MEDICAL_DATA]_JIIDINUM"
click at [959, 217] on button "Uložit" at bounding box center [936, 225] width 87 height 39
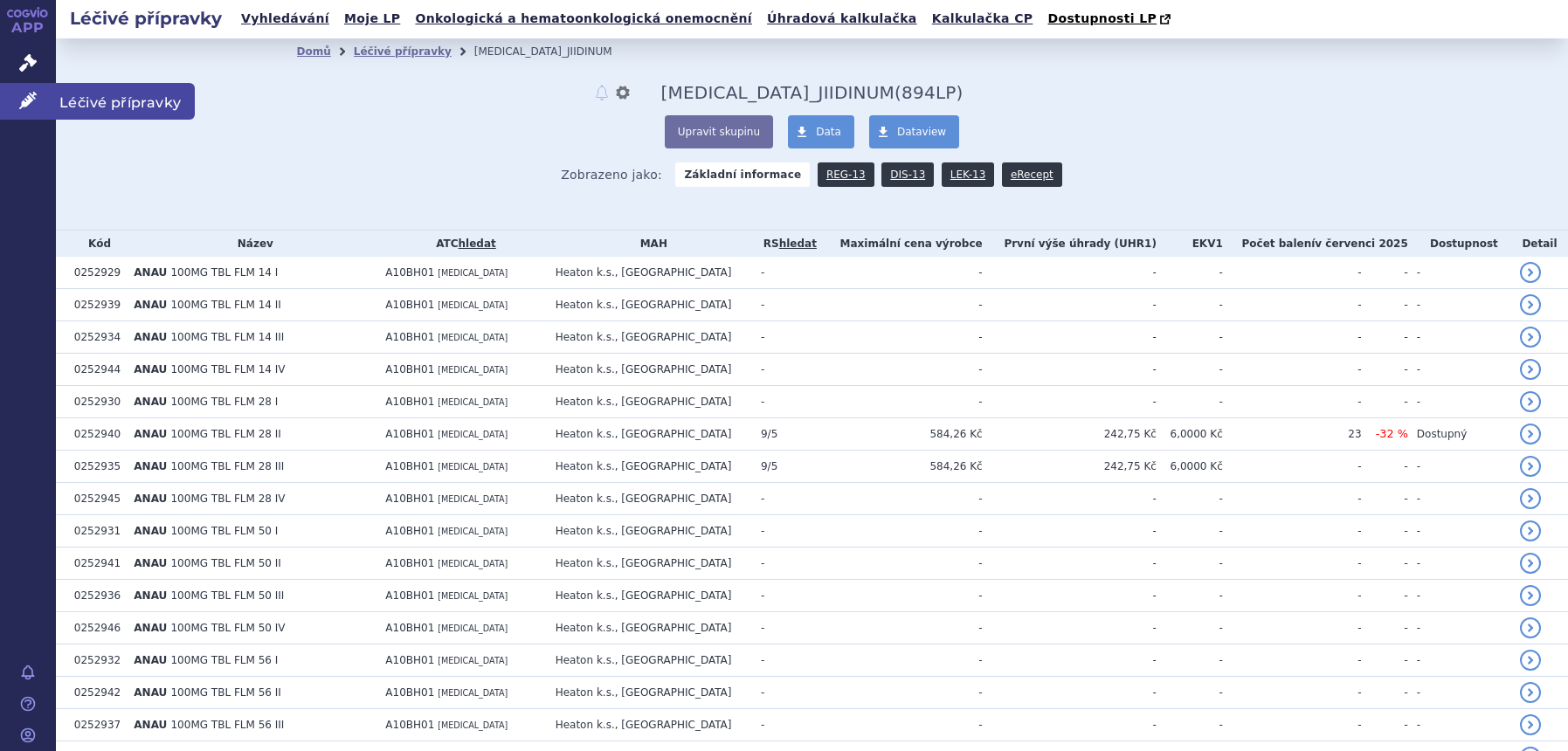
click at [34, 93] on icon at bounding box center [27, 100] width 17 height 17
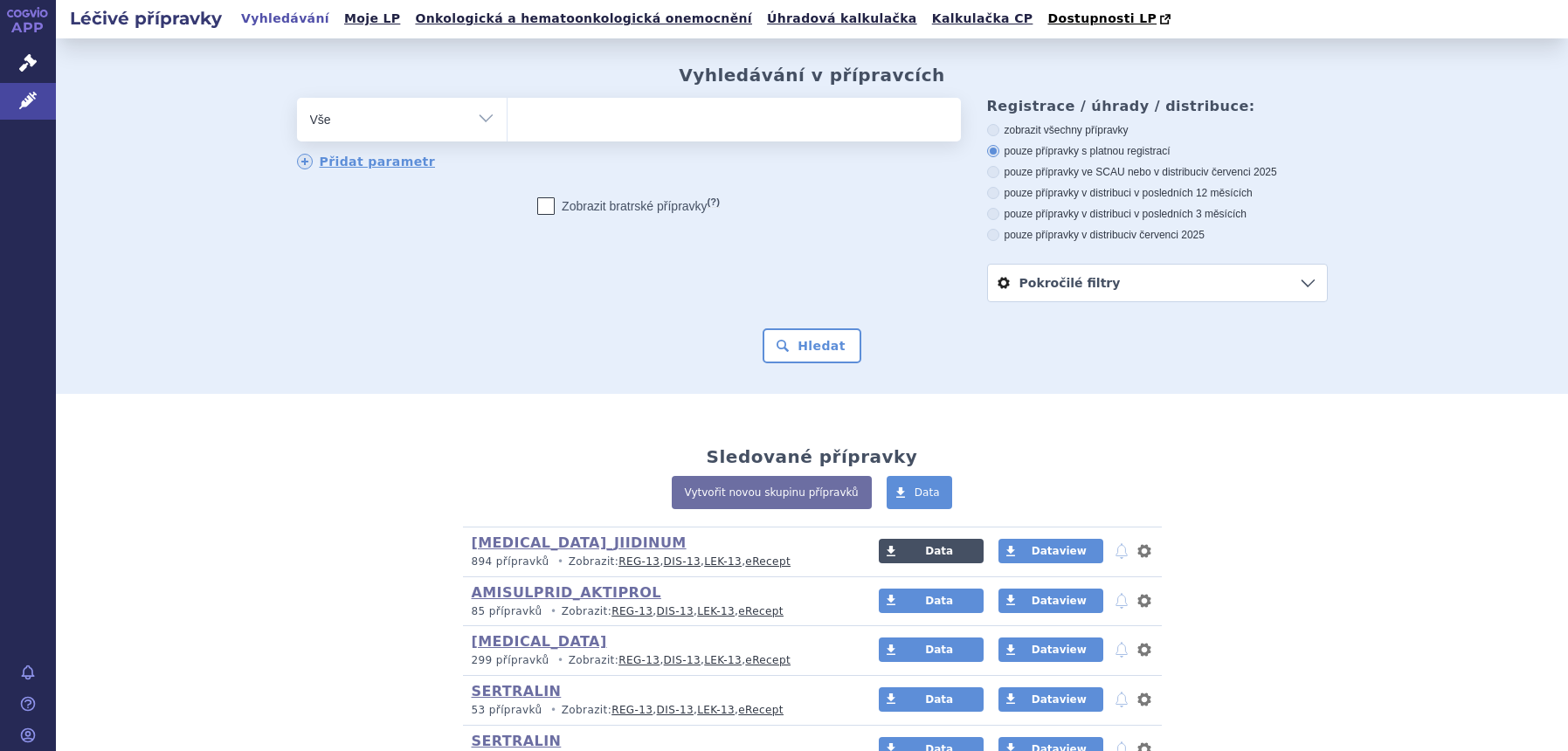
click at [928, 556] on span "Data" at bounding box center [938, 552] width 28 height 13
click at [13, 100] on link "Léčivé přípravky" at bounding box center [28, 100] width 56 height 37
click at [927, 22] on link "Kalkulačka CP" at bounding box center [982, 19] width 112 height 23
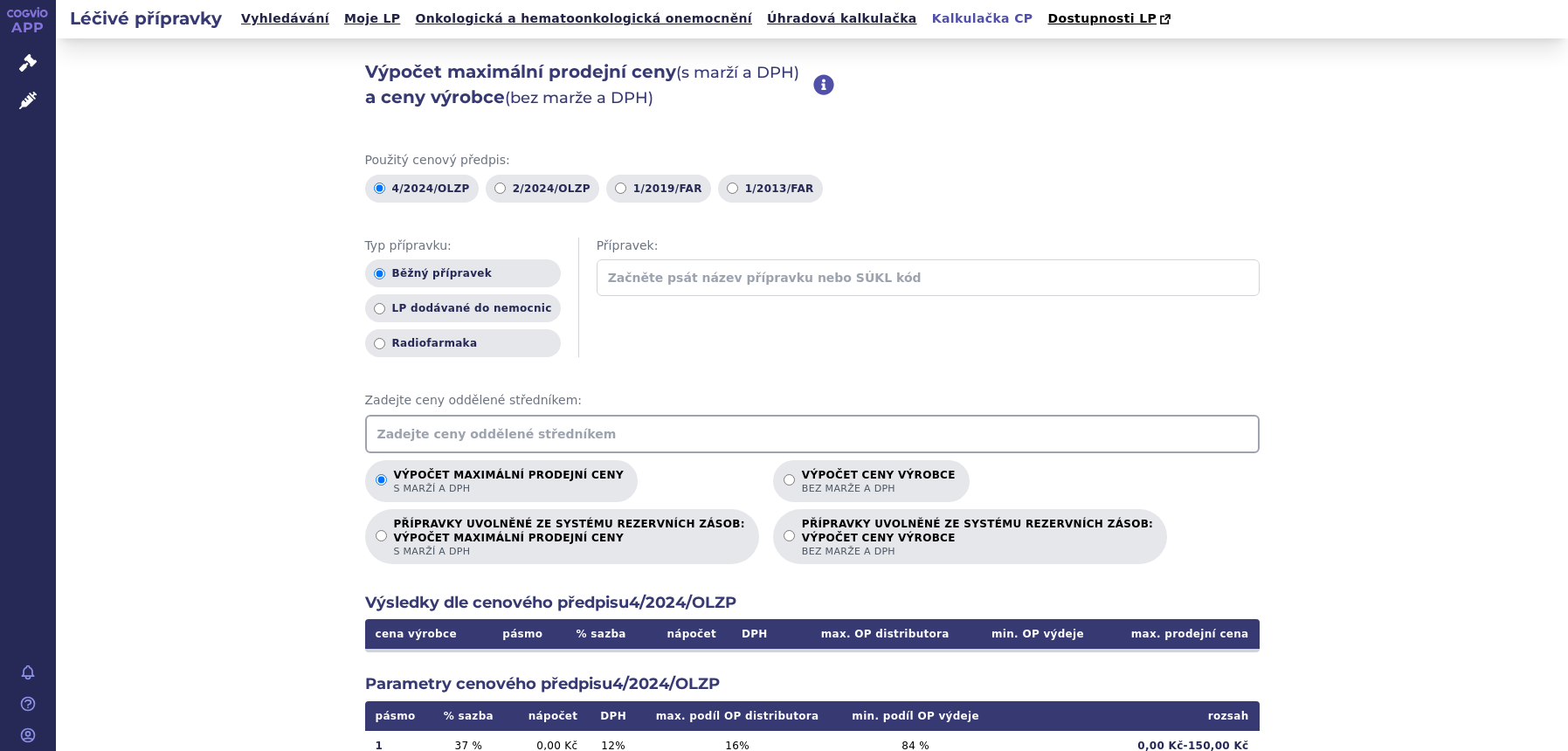
click at [478, 446] on input "text" at bounding box center [812, 433] width 894 height 39
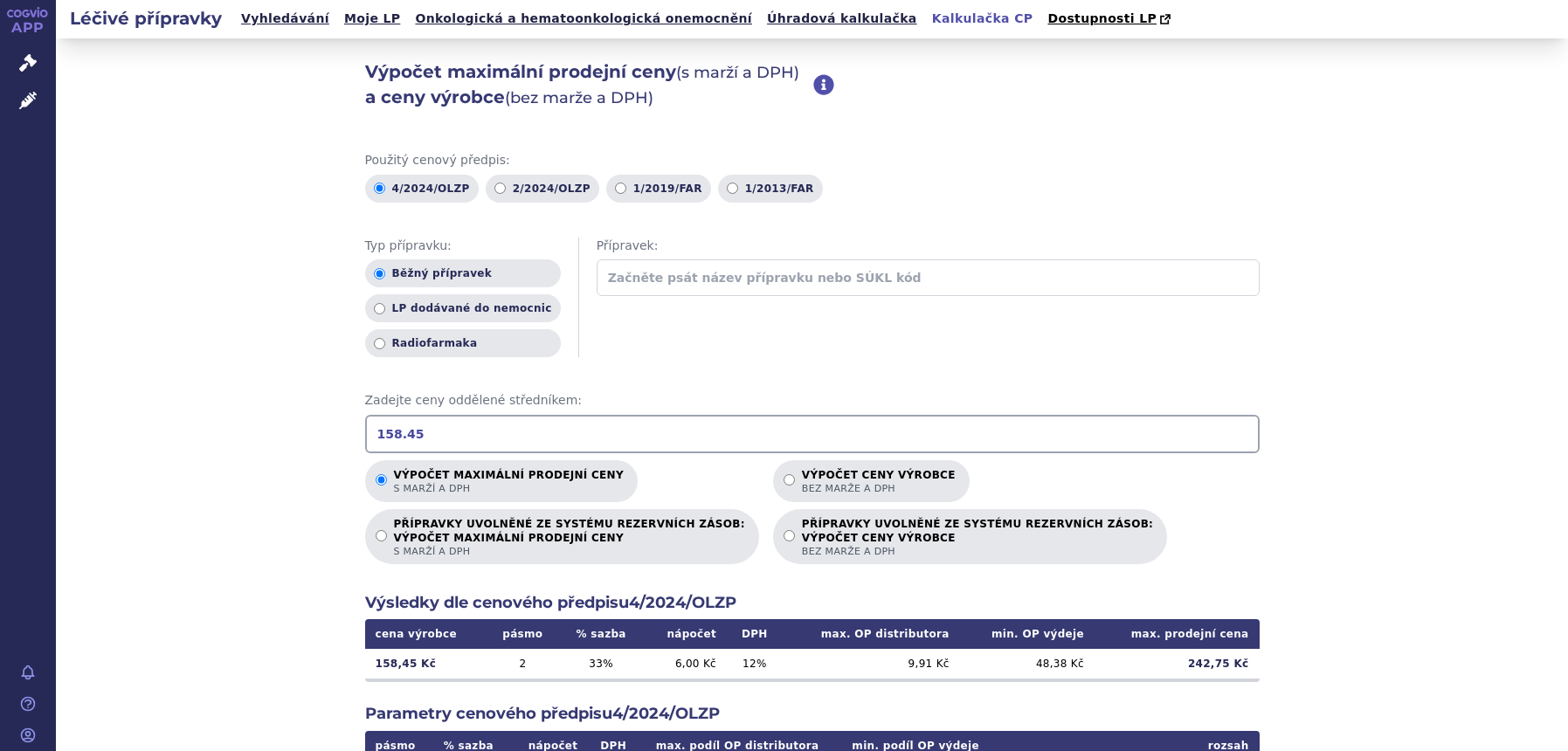
drag, startPoint x: 486, startPoint y: 425, endPoint x: 281, endPoint y: 451, distance: 206.6
click at [72, 456] on div "Výpočet maximální prodejní ceny (s marží a DPH) a ceny výrobce (bez marže a DPH…" at bounding box center [811, 548] width 1511 height 1019
type input "5"
drag, startPoint x: 409, startPoint y: 430, endPoint x: 227, endPoint y: 432, distance: 182.0
click at [227, 432] on div "Výpočet maximální prodejní ceny (s marží a DPH) a ceny výrobce (bez marže a DPH…" at bounding box center [811, 548] width 1511 height 1019
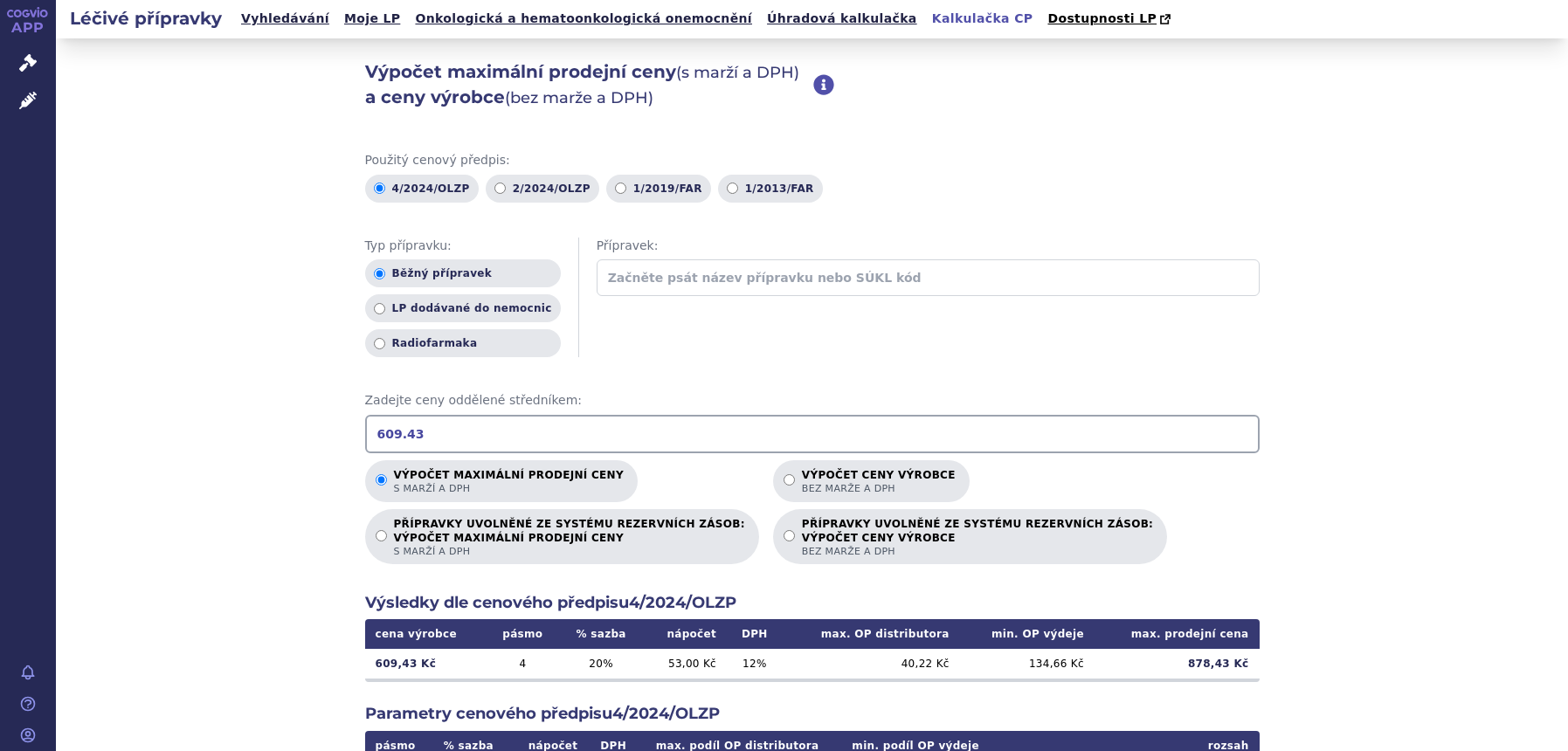
drag, startPoint x: 379, startPoint y: 437, endPoint x: -39, endPoint y: 428, distance: 418.1
click at [0, 428] on html "APP Správní řízení Léčivé přípravky Notifikace Nápověda Lucie Šichtová 4" at bounding box center [784, 375] width 1568 height 751
drag, startPoint x: 424, startPoint y: 443, endPoint x: -101, endPoint y: 407, distance: 526.2
click at [0, 407] on html "APP Správní řízení Léčivé přípravky Notifikace Nápověda Lucie Šichtová 6" at bounding box center [784, 375] width 1568 height 751
type input "3"
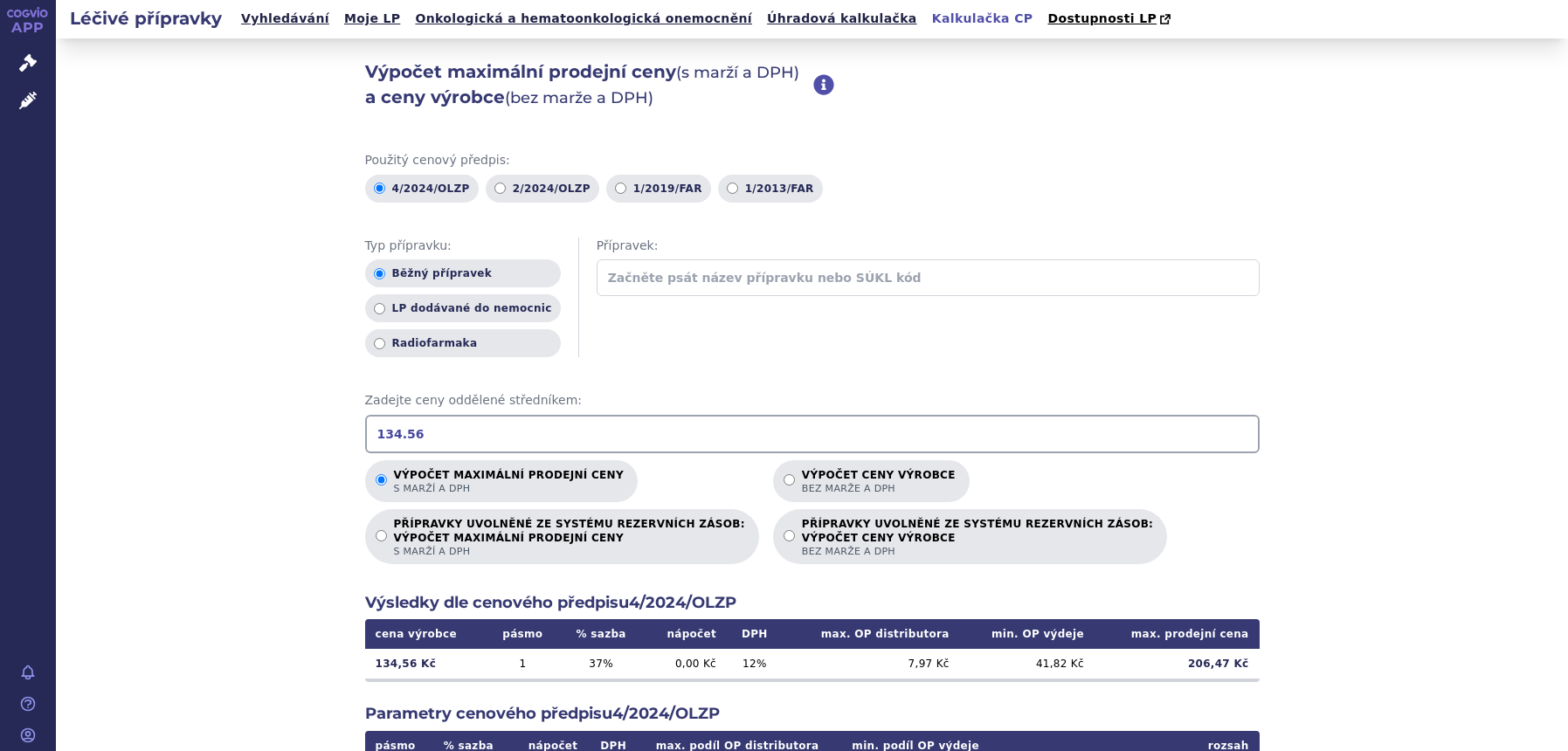
drag, startPoint x: 455, startPoint y: 430, endPoint x: -101, endPoint y: 416, distance: 556.2
click at [0, 416] on html "APP Správní řízení Léčivé přípravky Notifikace Nápověda Lucie Šichtová 1" at bounding box center [784, 375] width 1568 height 751
drag, startPoint x: 324, startPoint y: 432, endPoint x: -74, endPoint y: 410, distance: 398.6
click at [0, 410] on html "APP Správní řízení Léčivé přípravky Notifikace Nápověda Lucie Šichtová 3" at bounding box center [784, 375] width 1568 height 751
drag, startPoint x: 428, startPoint y: 429, endPoint x: -16, endPoint y: 412, distance: 444.3
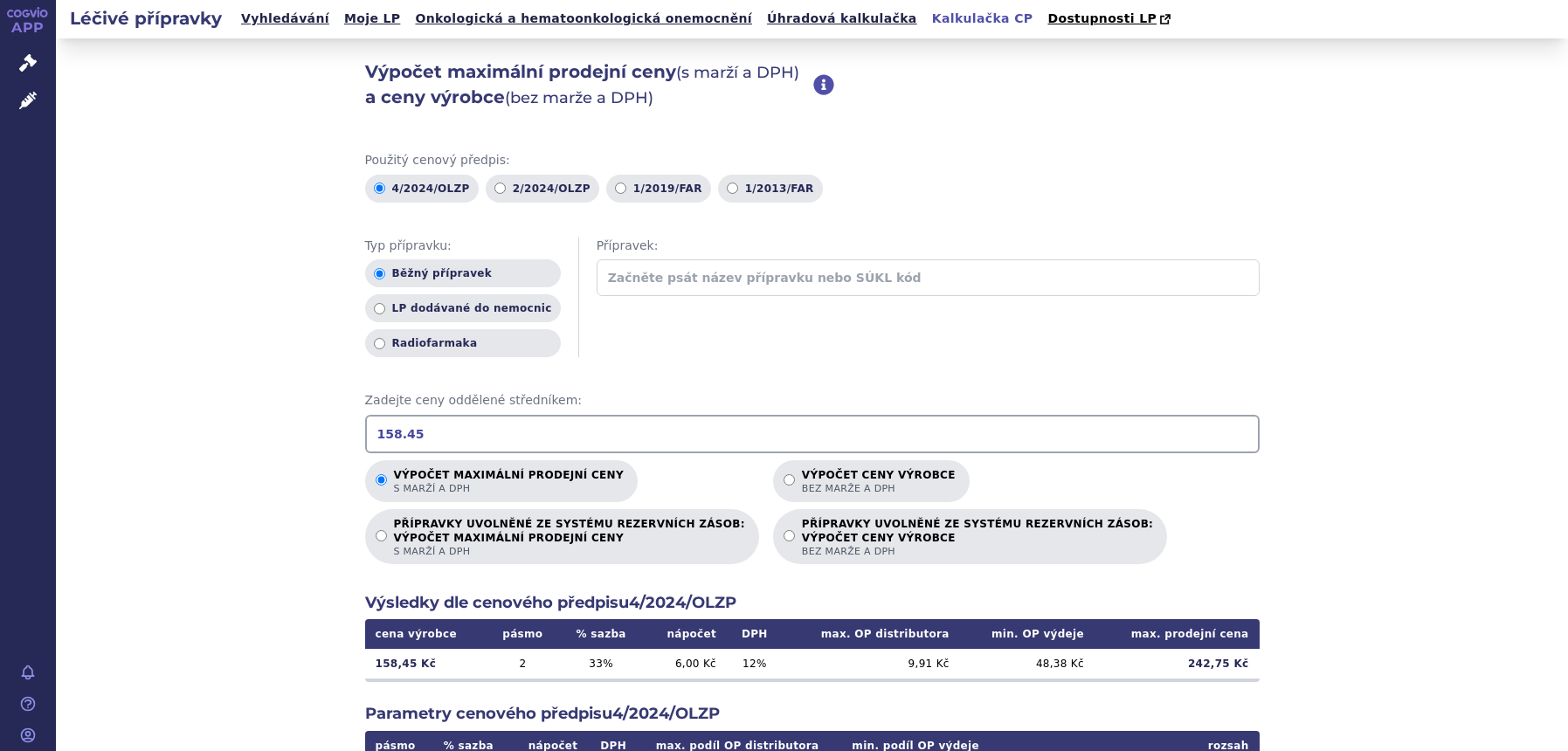
click at [0, 412] on html "APP Správní řízení Léčivé přípravky Notifikace Nápověda Lucie Šichtová 2" at bounding box center [784, 375] width 1568 height 751
drag, startPoint x: 479, startPoint y: 438, endPoint x: -101, endPoint y: 418, distance: 580.3
click at [0, 418] on html "APP Správní řízení Léčivé přípravky Notifikace Nápověda Lucie Šichtová 2" at bounding box center [784, 375] width 1568 height 751
drag, startPoint x: 433, startPoint y: 425, endPoint x: -30, endPoint y: 442, distance: 463.3
click at [0, 442] on html "APP Správní řízení Léčivé přípravky Notifikace Nápověda Lucie Šichtová 2" at bounding box center [784, 375] width 1568 height 751
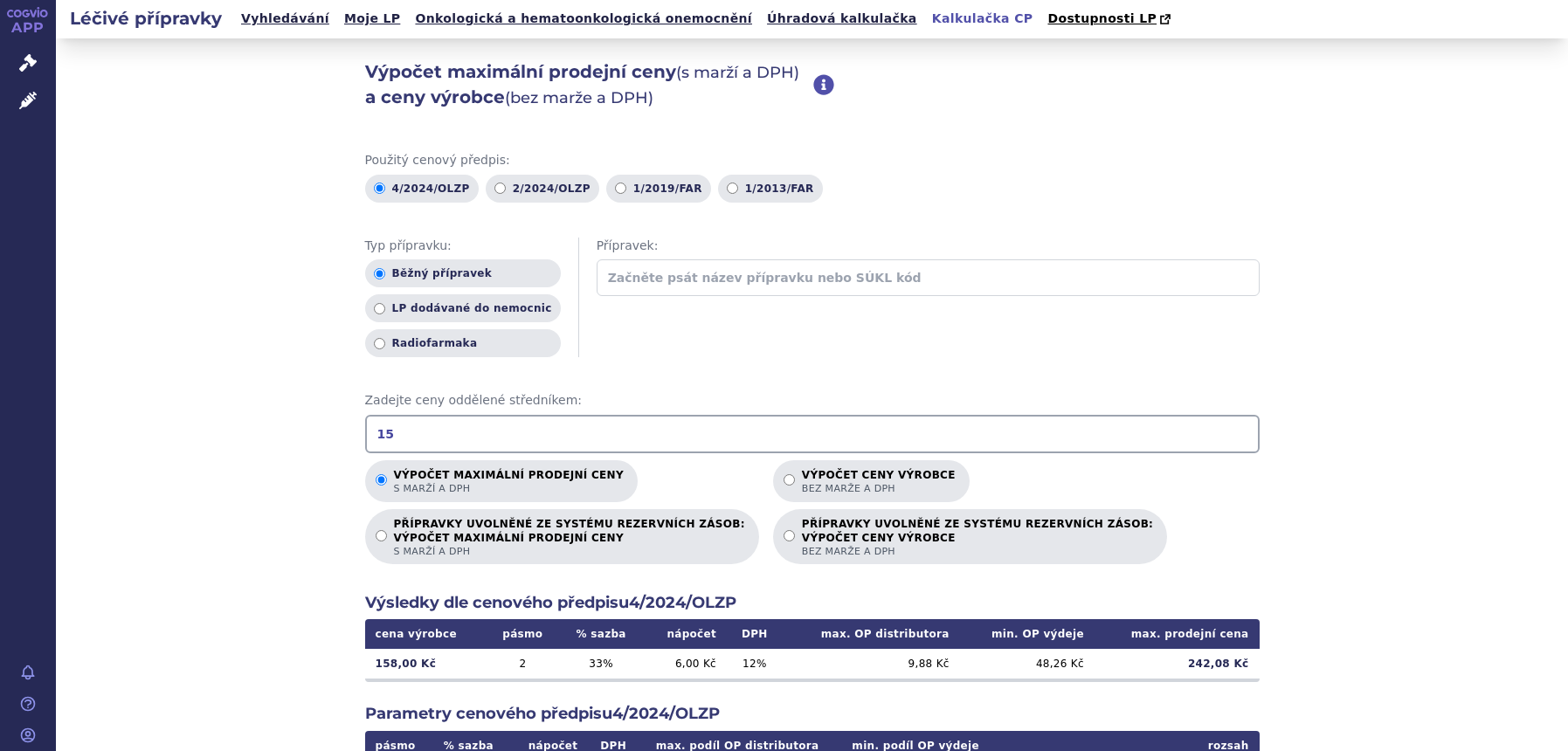
type input "1"
click at [0, 423] on html "APP Správní řízení Léčivé přípravky Notifikace Nápověda Lucie Šichtová 4" at bounding box center [784, 375] width 1568 height 751
type input "158.46"
click at [17, 99] on link "Léčivé přípravky" at bounding box center [28, 100] width 56 height 37
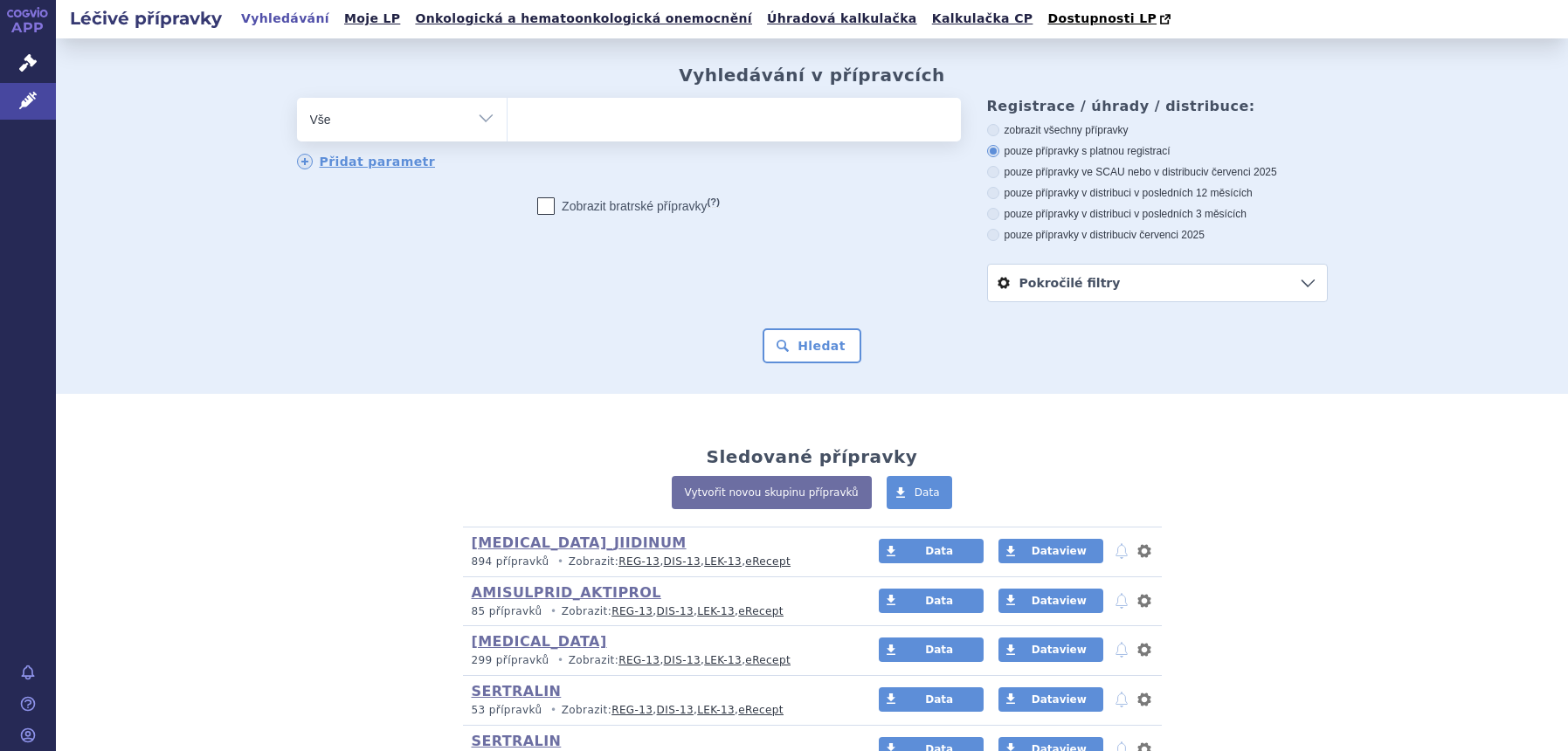
click at [423, 133] on select "Vše Přípravek/SUKL kód MAH VPOIS ATC/Aktivní látka Léková forma Síla" at bounding box center [402, 118] width 210 height 39
click at [429, 131] on select "Vše Přípravek/SUKL kód MAH VPOIS ATC/Aktivní látka Léková forma Síla" at bounding box center [402, 118] width 210 height 39
select select "filter-atc-group"
click at [297, 99] on select "Vše Přípravek/SUKL kód MAH VPOIS ATC/Aktivní látka Léková forma Síla" at bounding box center [402, 118] width 210 height 39
click at [596, 129] on ul at bounding box center [734, 116] width 453 height 37
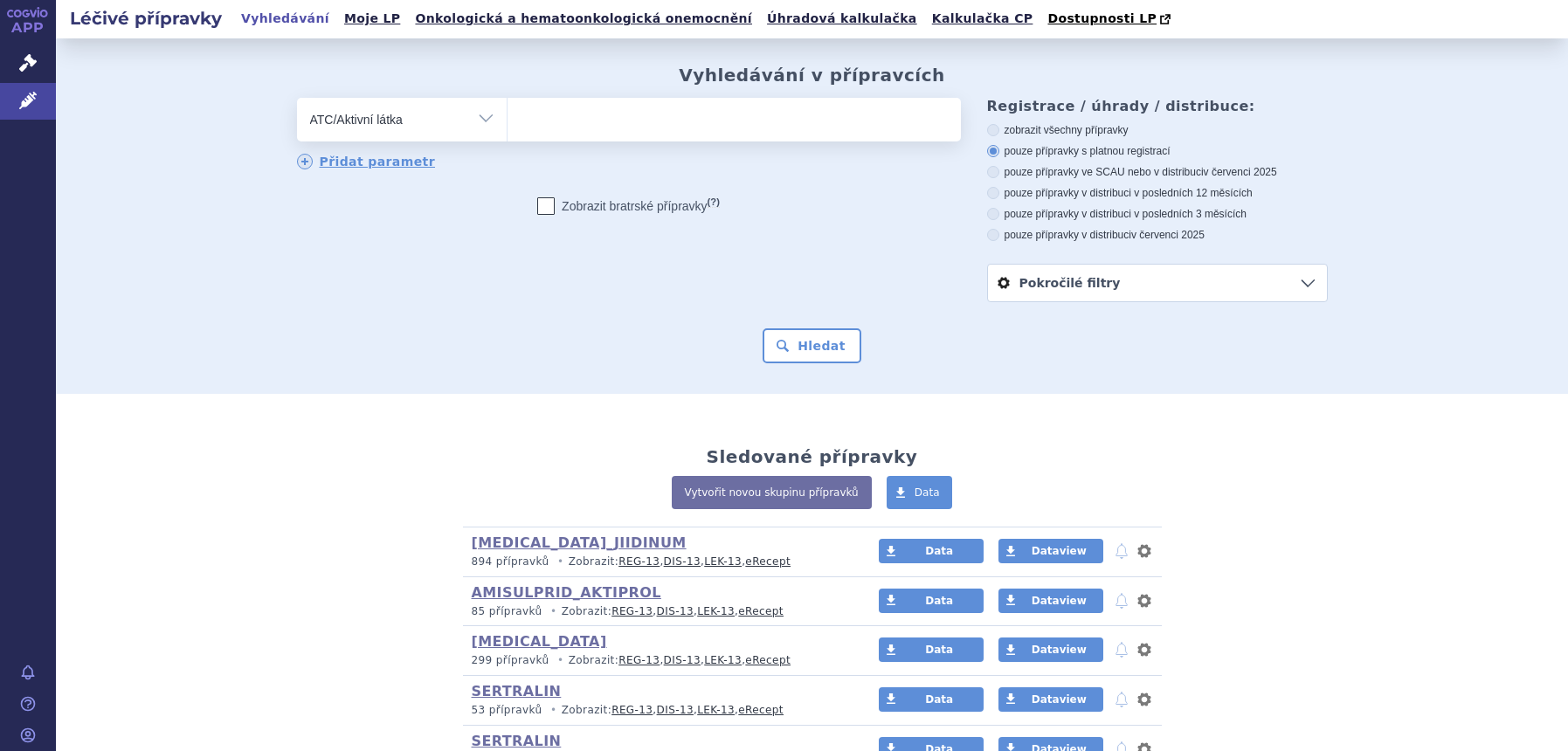
click at [508, 129] on select at bounding box center [507, 118] width 1 height 44
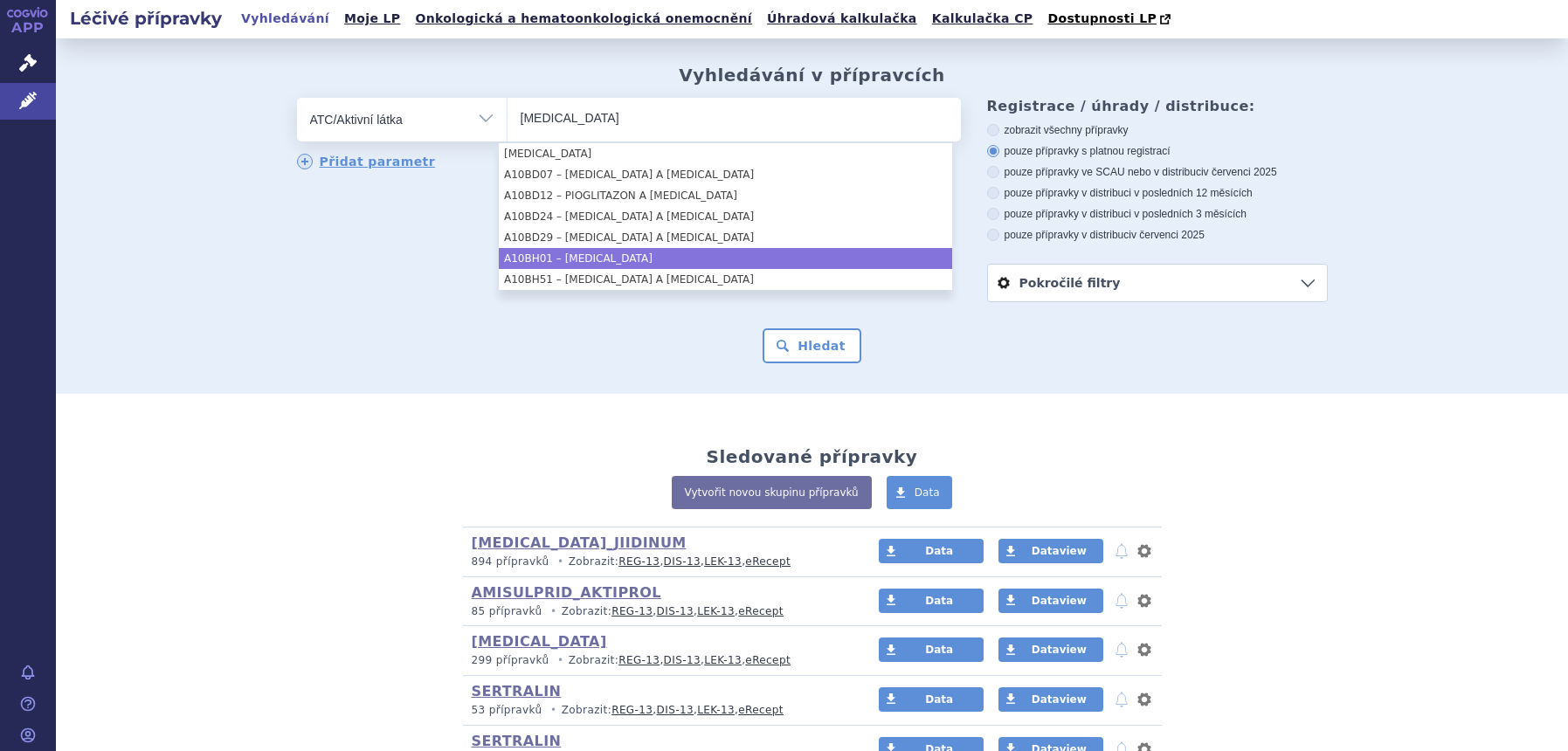
type input "sitagliptin"
select select "A10BH01"
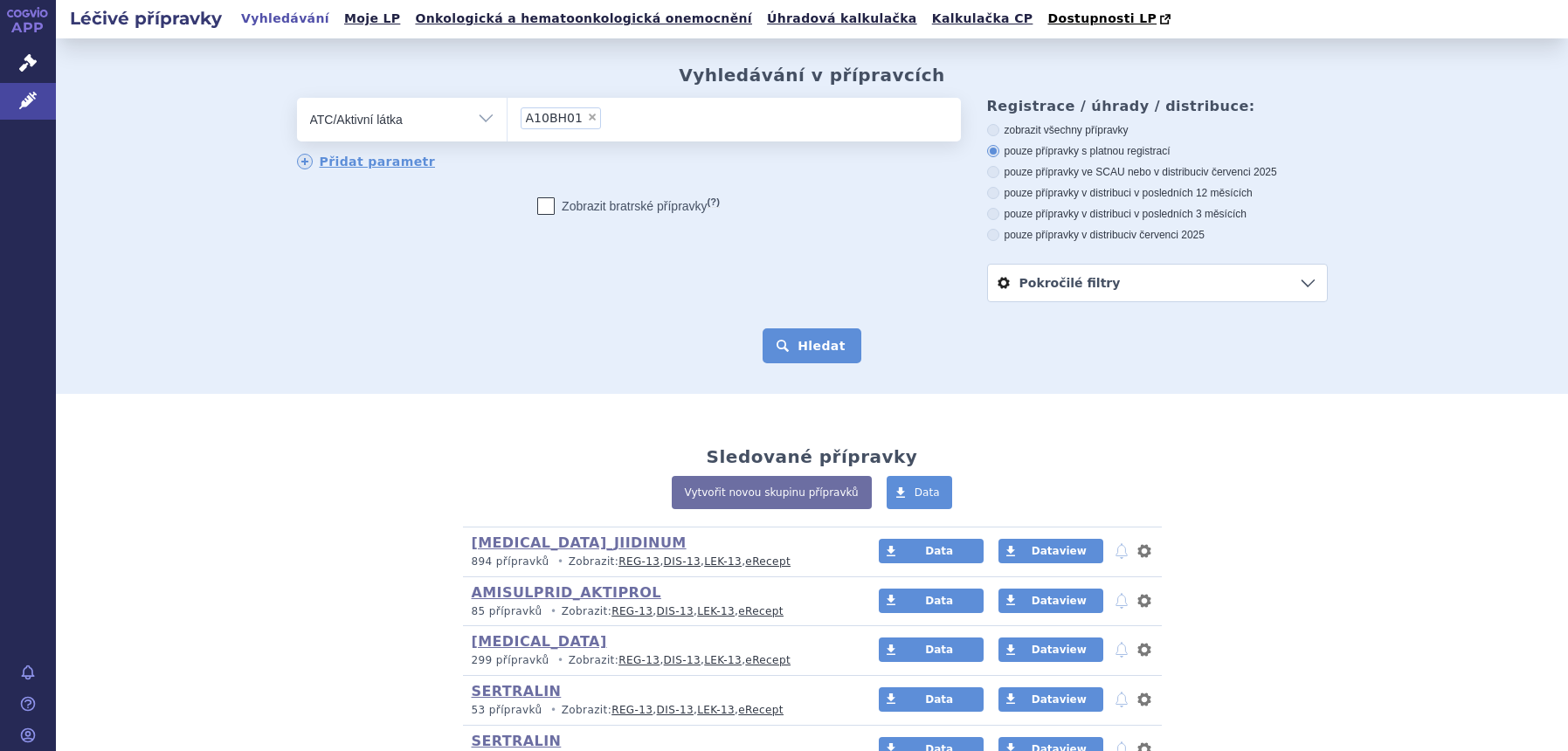
click at [821, 354] on button "Hledat" at bounding box center [812, 345] width 99 height 35
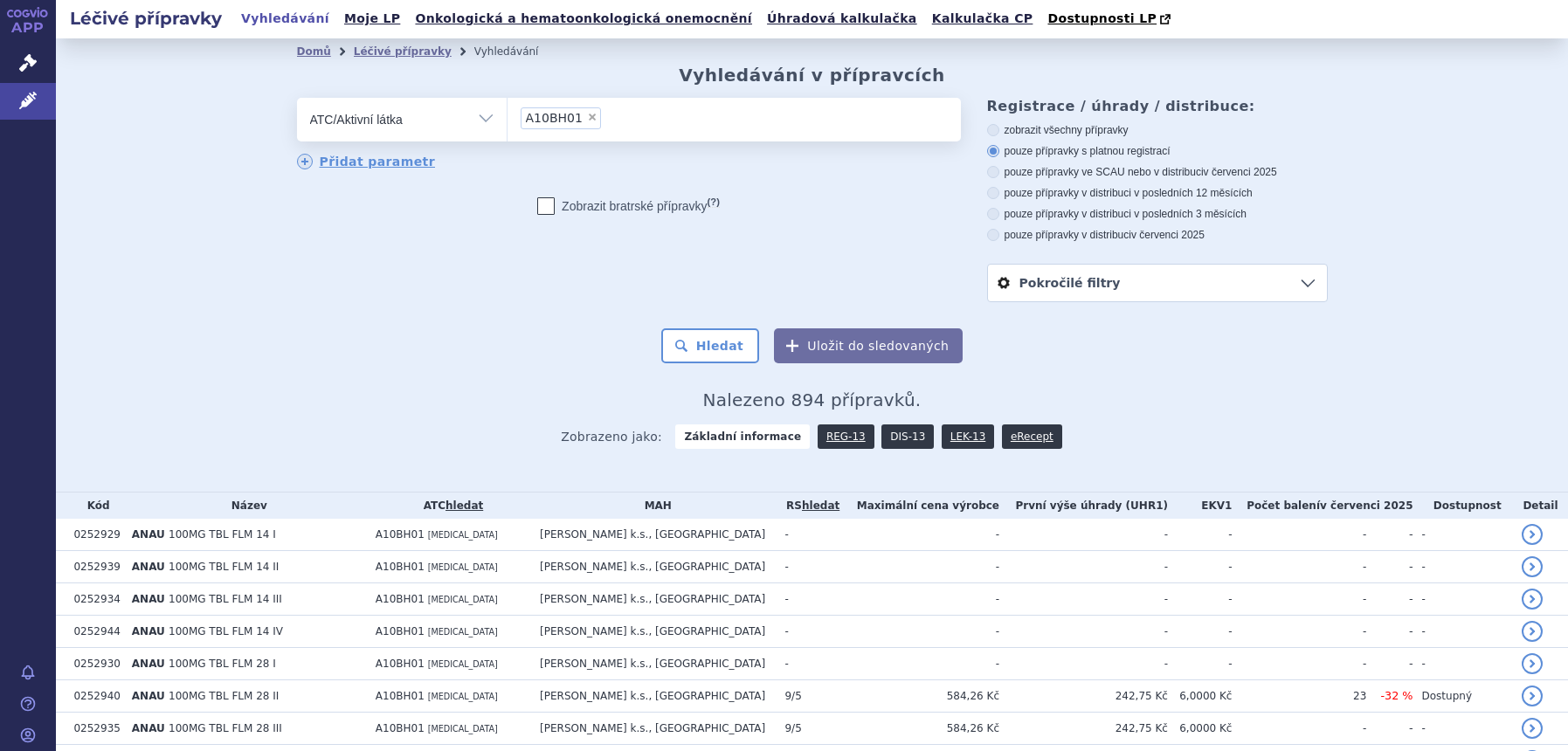
click at [893, 446] on link "DIS-13" at bounding box center [907, 436] width 52 height 24
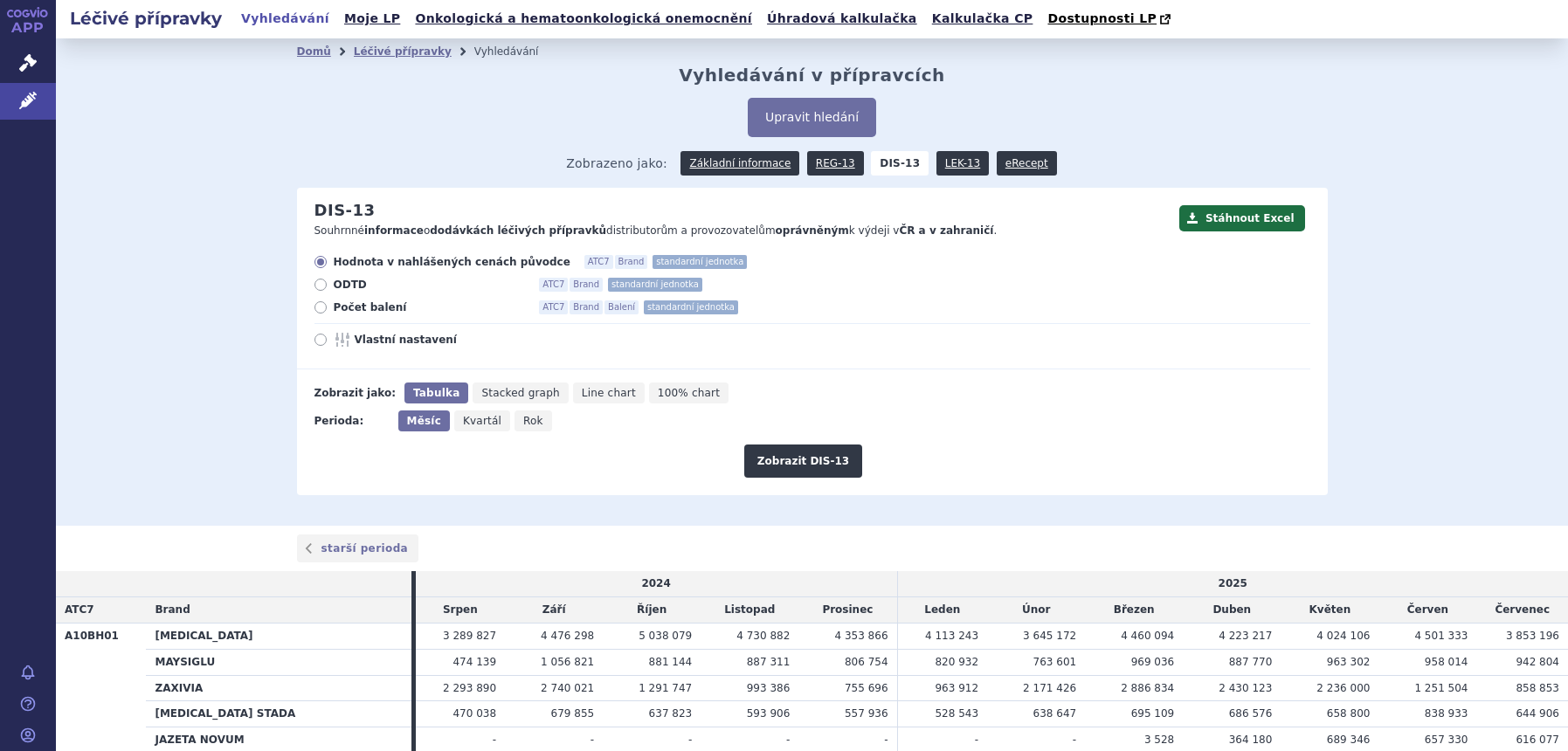
click at [524, 428] on icon "Rok" at bounding box center [533, 421] width 38 height 21
click at [524, 422] on input "Rok" at bounding box center [519, 416] width 12 height 12
radio input "true"
click at [425, 423] on span "Měsíc" at bounding box center [422, 421] width 30 height 13
click at [410, 422] on input "Měsíc" at bounding box center [404, 416] width 12 height 12
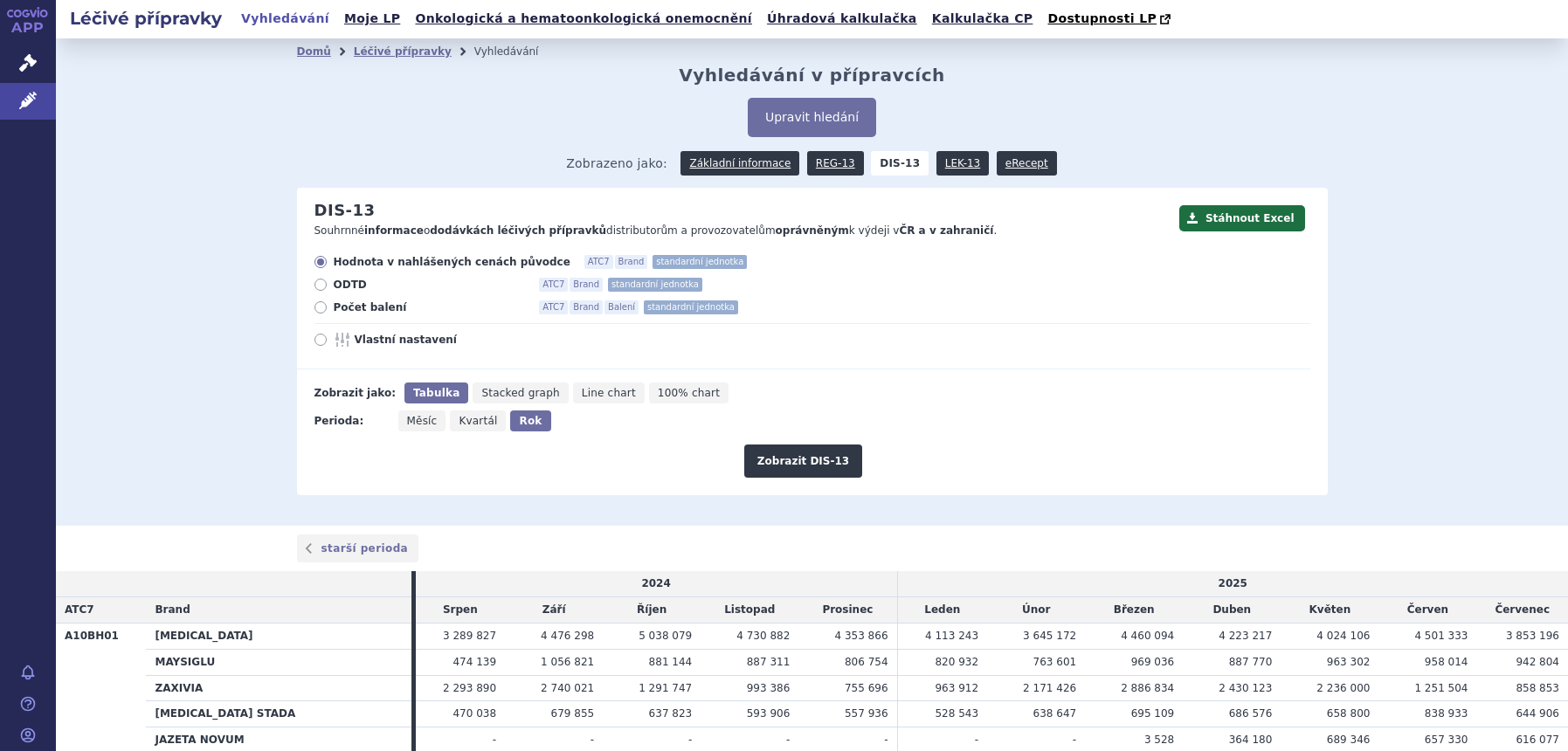
radio input "true"
click at [358, 339] on span "Vlastní nastavení" at bounding box center [450, 340] width 192 height 14
click at [327, 339] on input "Vlastní nastavení" at bounding box center [321, 342] width 12 height 12
radio input "true"
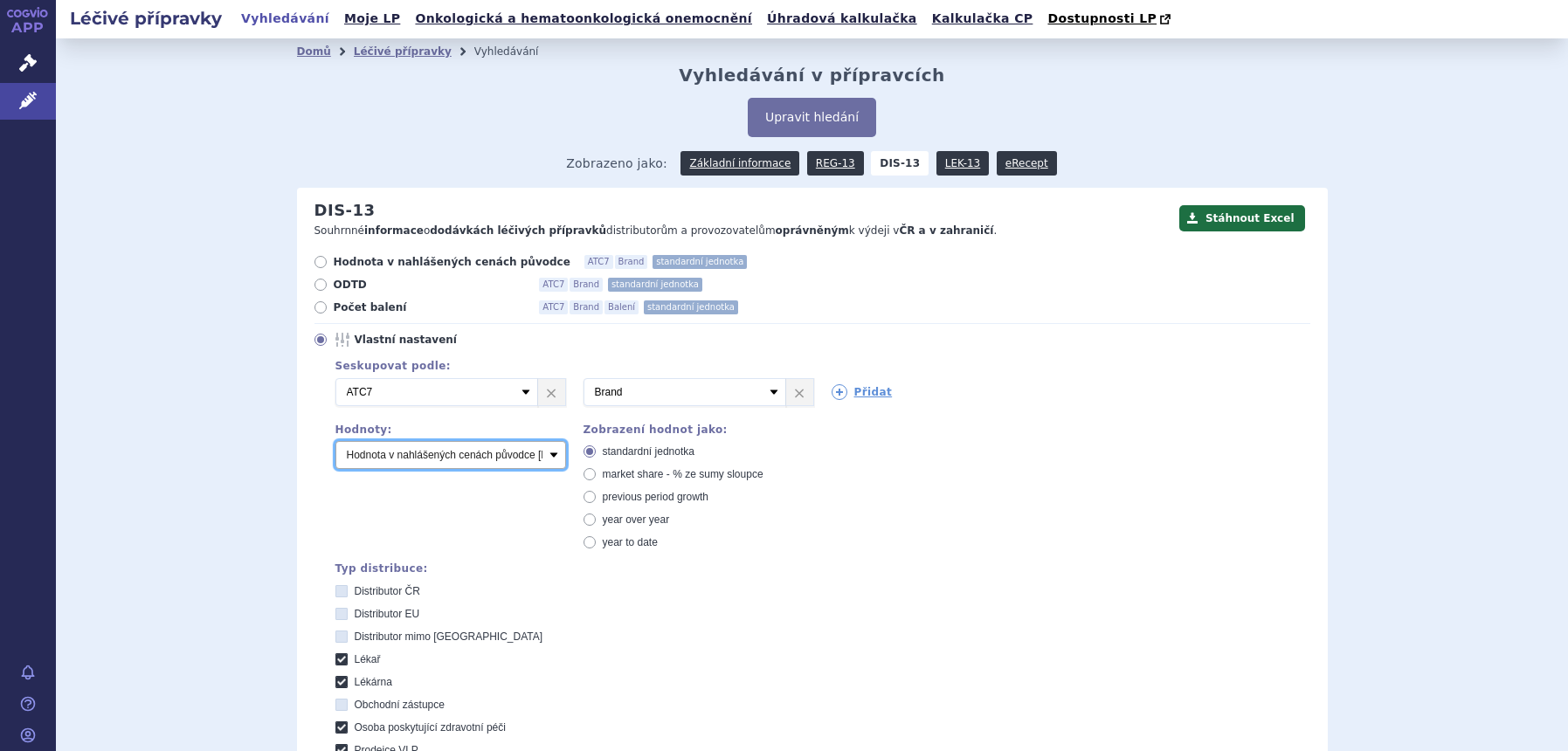
drag, startPoint x: 398, startPoint y: 448, endPoint x: 402, endPoint y: 460, distance: 12.6
click at [398, 448] on select "Počet balení Hodnota v nahlášených cenách původce [DIS-13] Hodnota v maximálníc…" at bounding box center [450, 455] width 231 height 28
select select "packages"
click at [335, 442] on select "Počet balení Hodnota v nahlášených cenách původce [DIS-13] Hodnota v maximálníc…" at bounding box center [450, 455] width 231 height 28
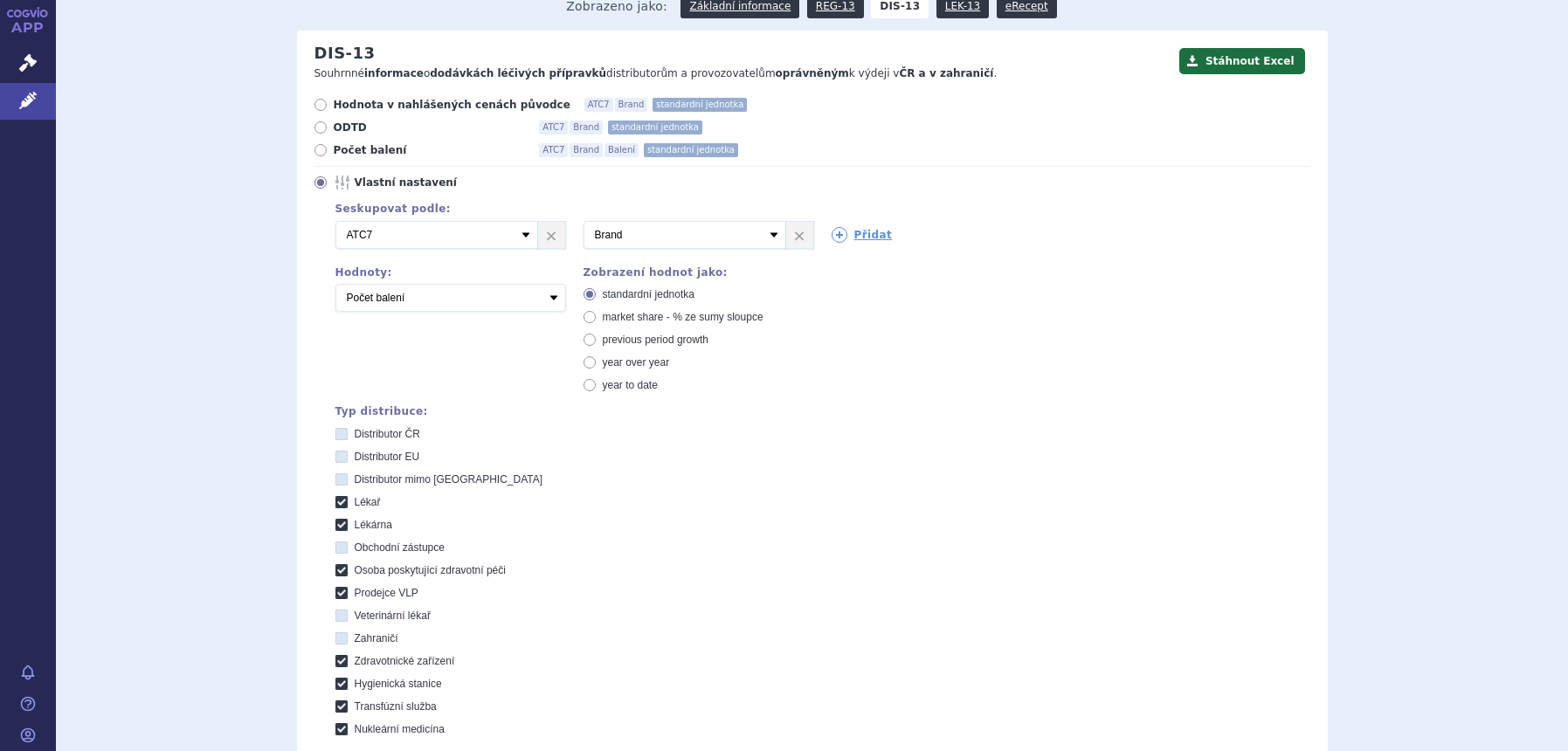
scroll to position [437, 0]
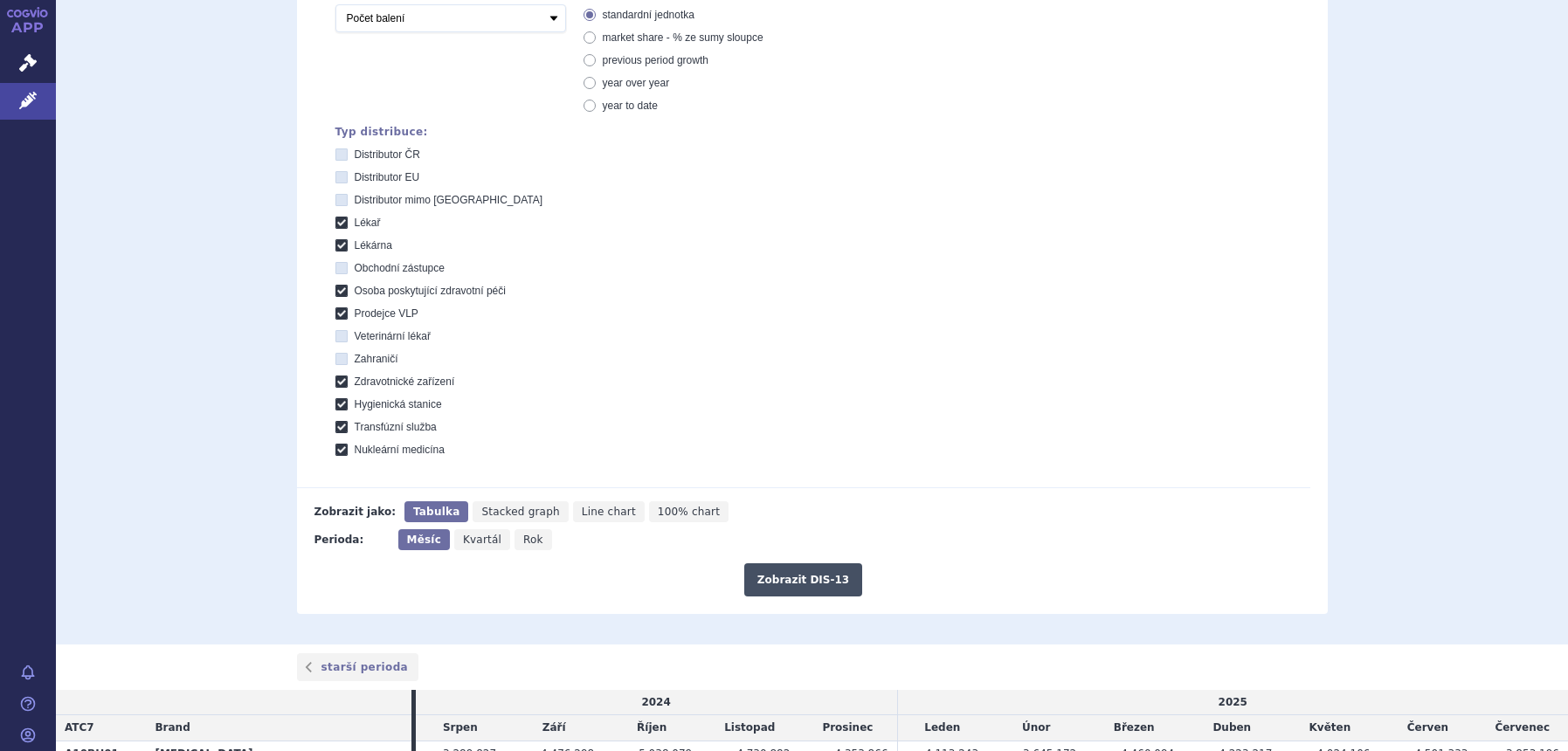
click at [783, 582] on button "Zobrazit DIS-13" at bounding box center [802, 580] width 118 height 33
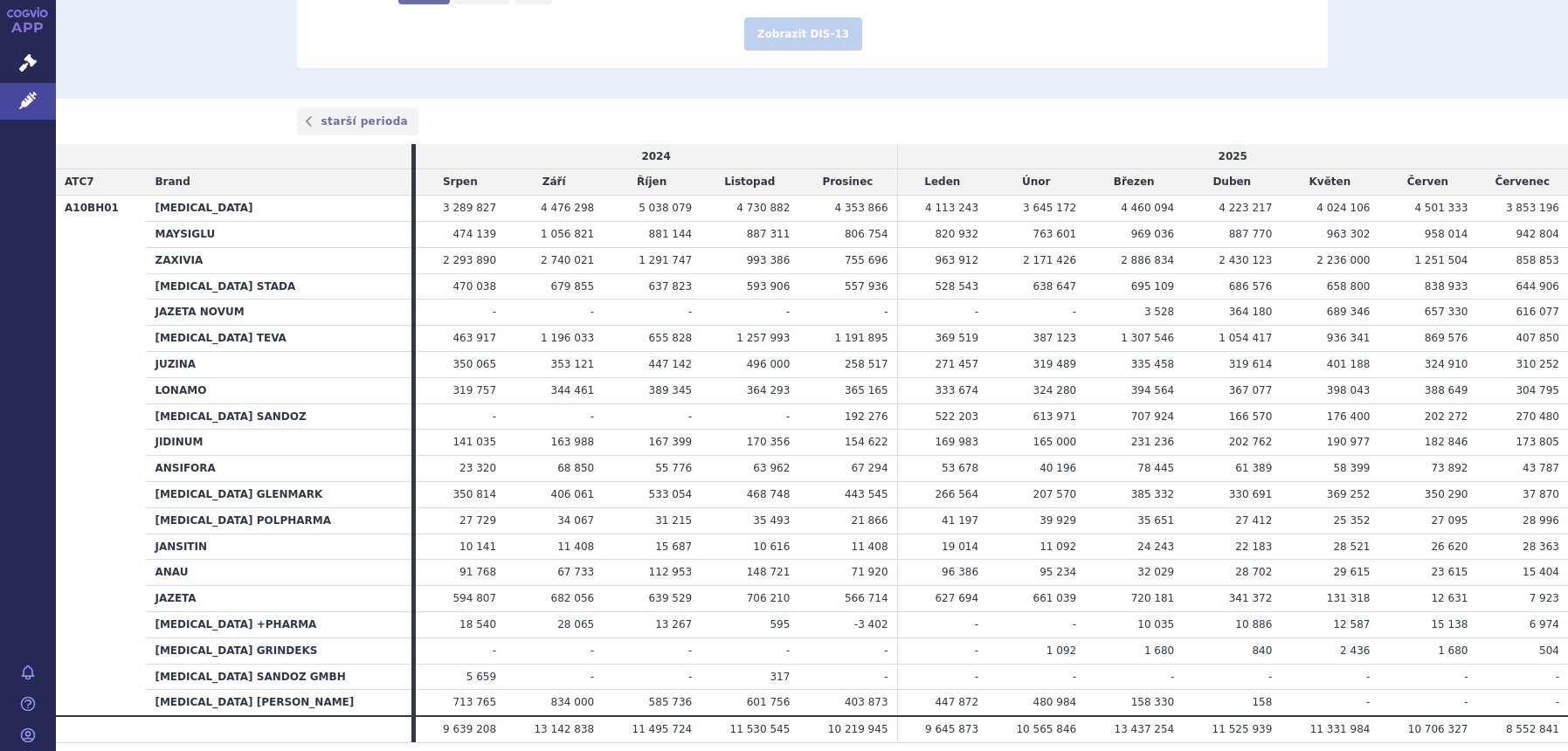
scroll to position [1026, 0]
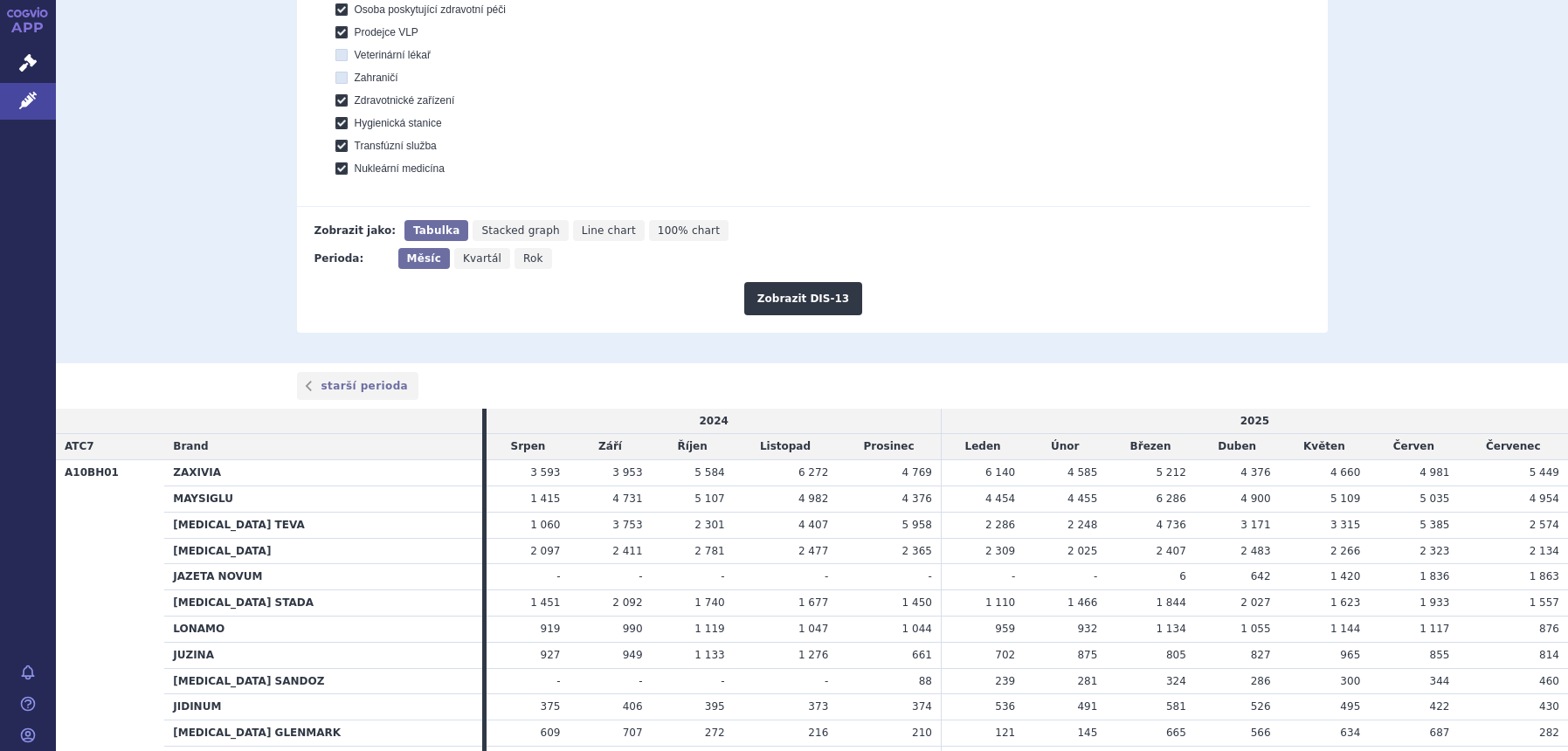
scroll to position [172, 0]
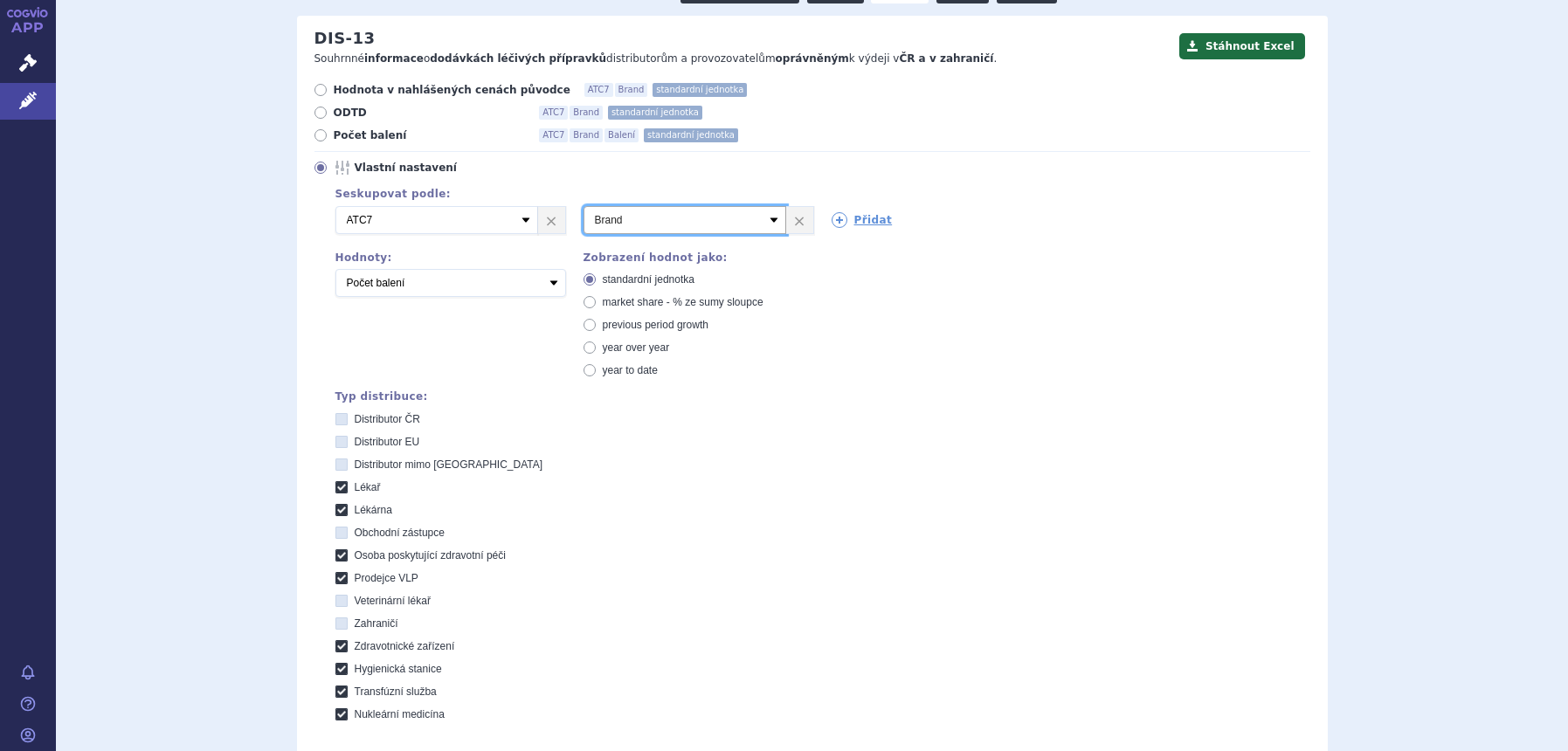
click at [659, 218] on select "Vyberte groupování ATC3 ATC5 ATC7 Brand Balení SÚKL kód MAH VPOIS Referenční sk…" at bounding box center [684, 220] width 203 height 28
click at [640, 309] on span "market share - % ze sumy sloupce" at bounding box center [683, 302] width 161 height 13
click at [597, 309] on input "market share - % ze sumy sloupce" at bounding box center [590, 304] width 12 height 12
radio input "true"
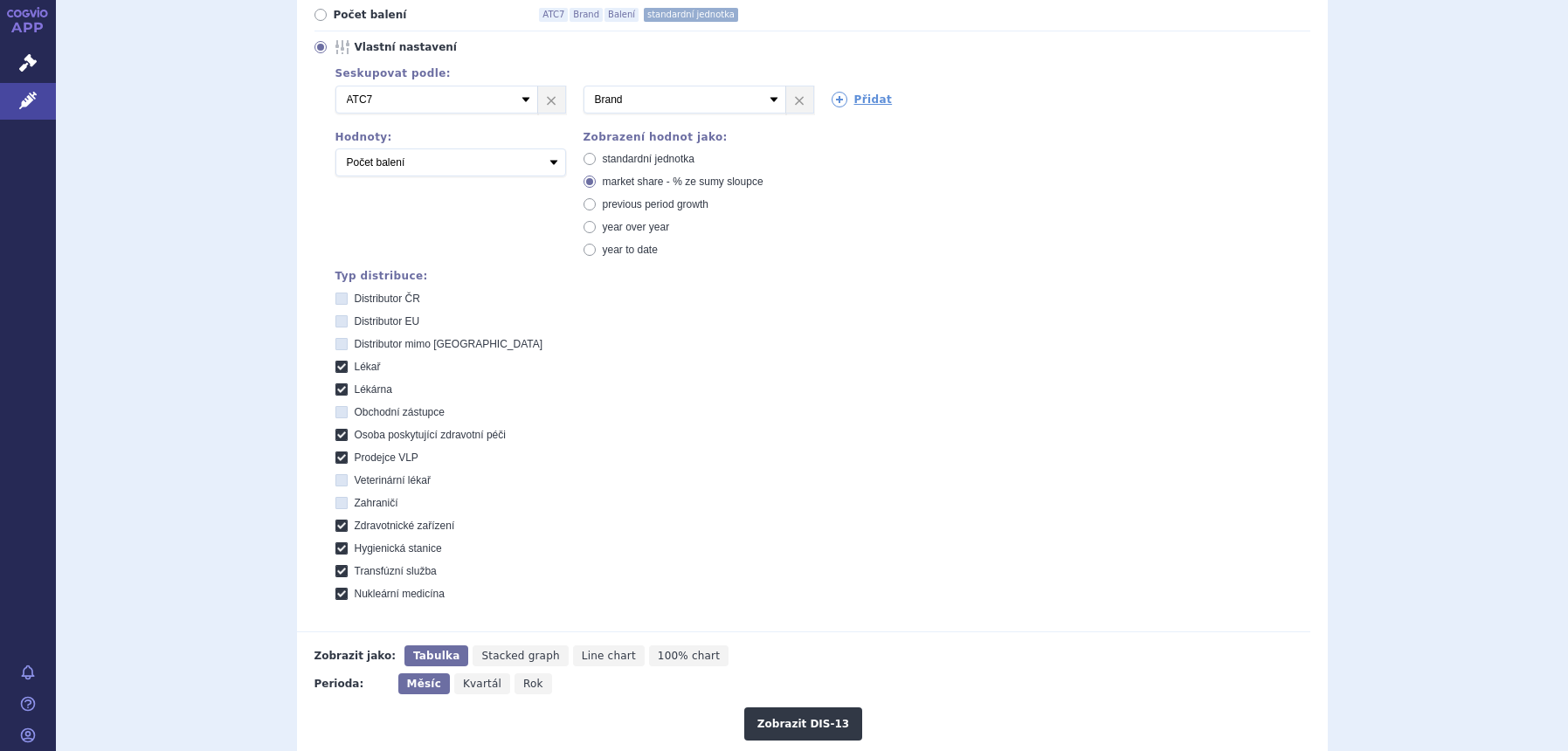
scroll to position [718, 0]
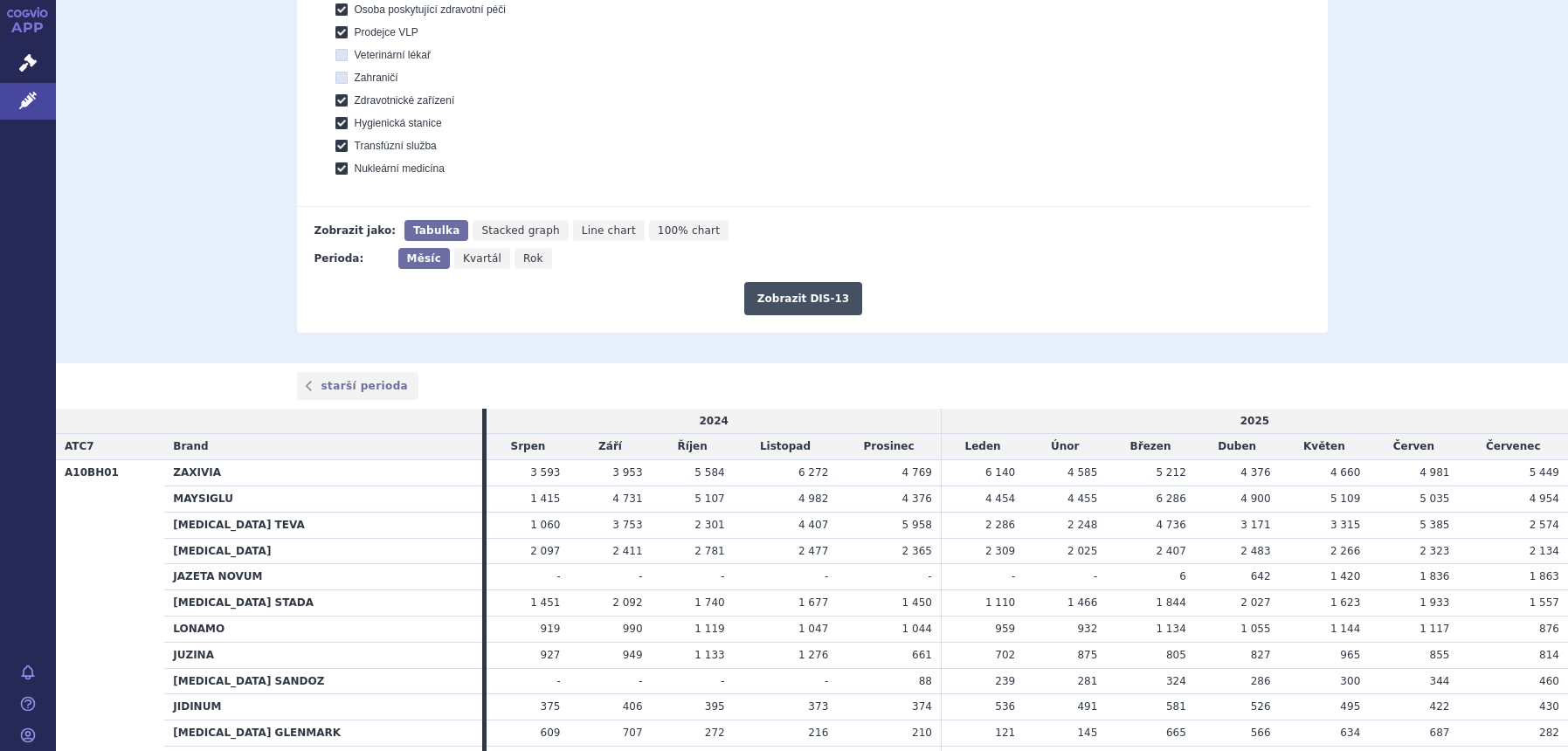
click at [801, 299] on button "Zobrazit DIS-13" at bounding box center [802, 298] width 118 height 33
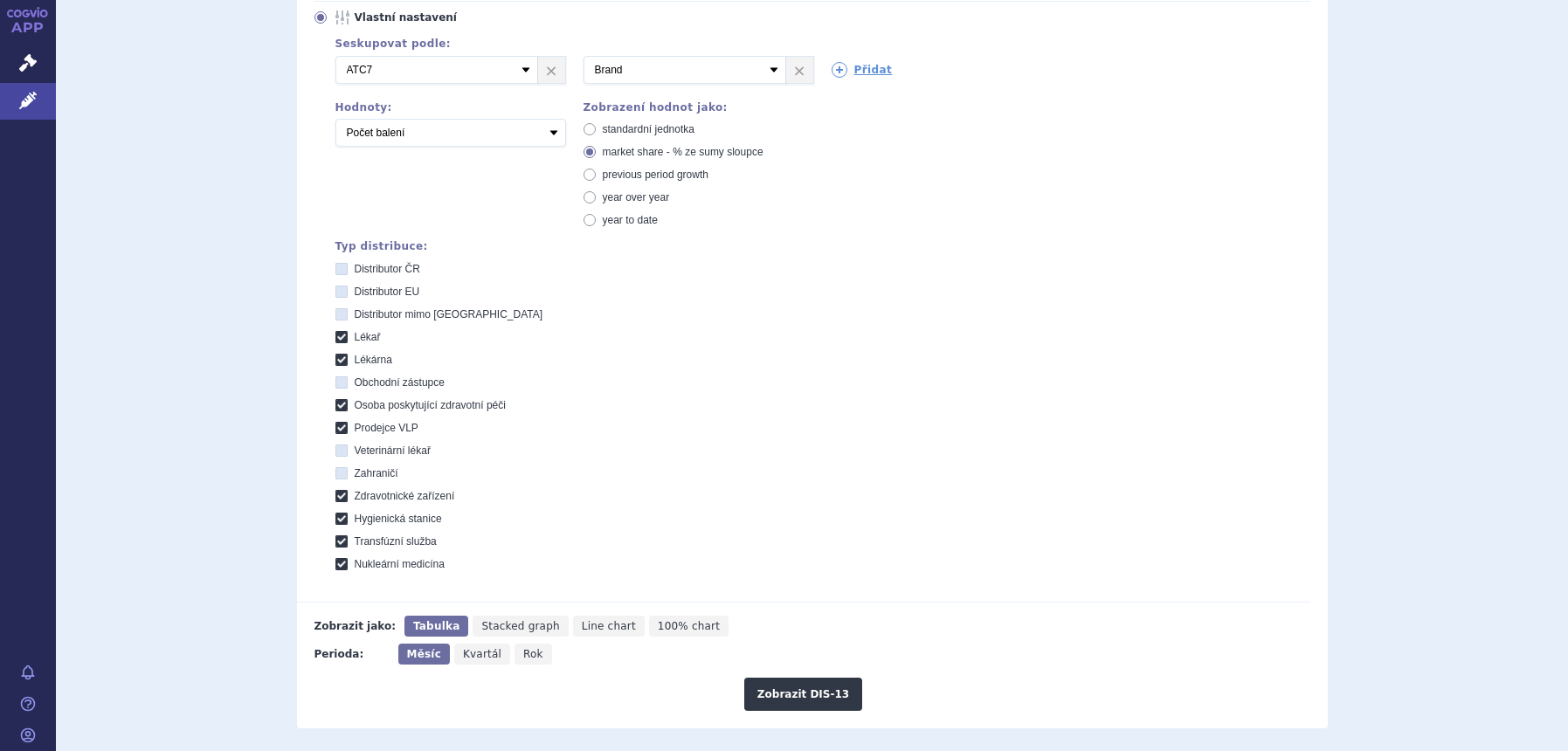
scroll to position [609, 0]
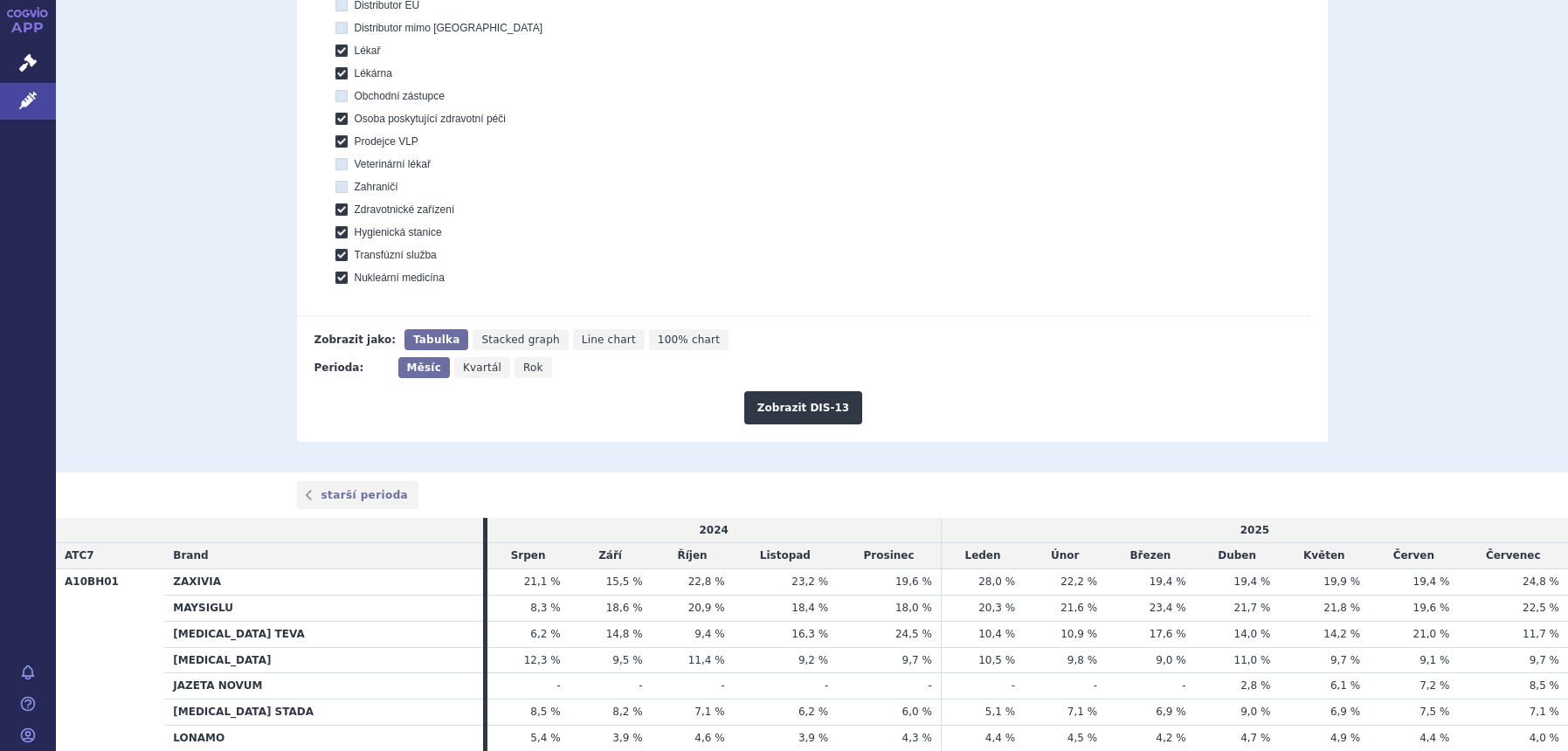
click at [523, 371] on span "Rok" at bounding box center [533, 368] width 20 height 13
click at [518, 369] on input "Rok" at bounding box center [519, 362] width 12 height 12
radio input "true"
click at [756, 407] on button "Zobrazit DIS-13" at bounding box center [802, 407] width 118 height 33
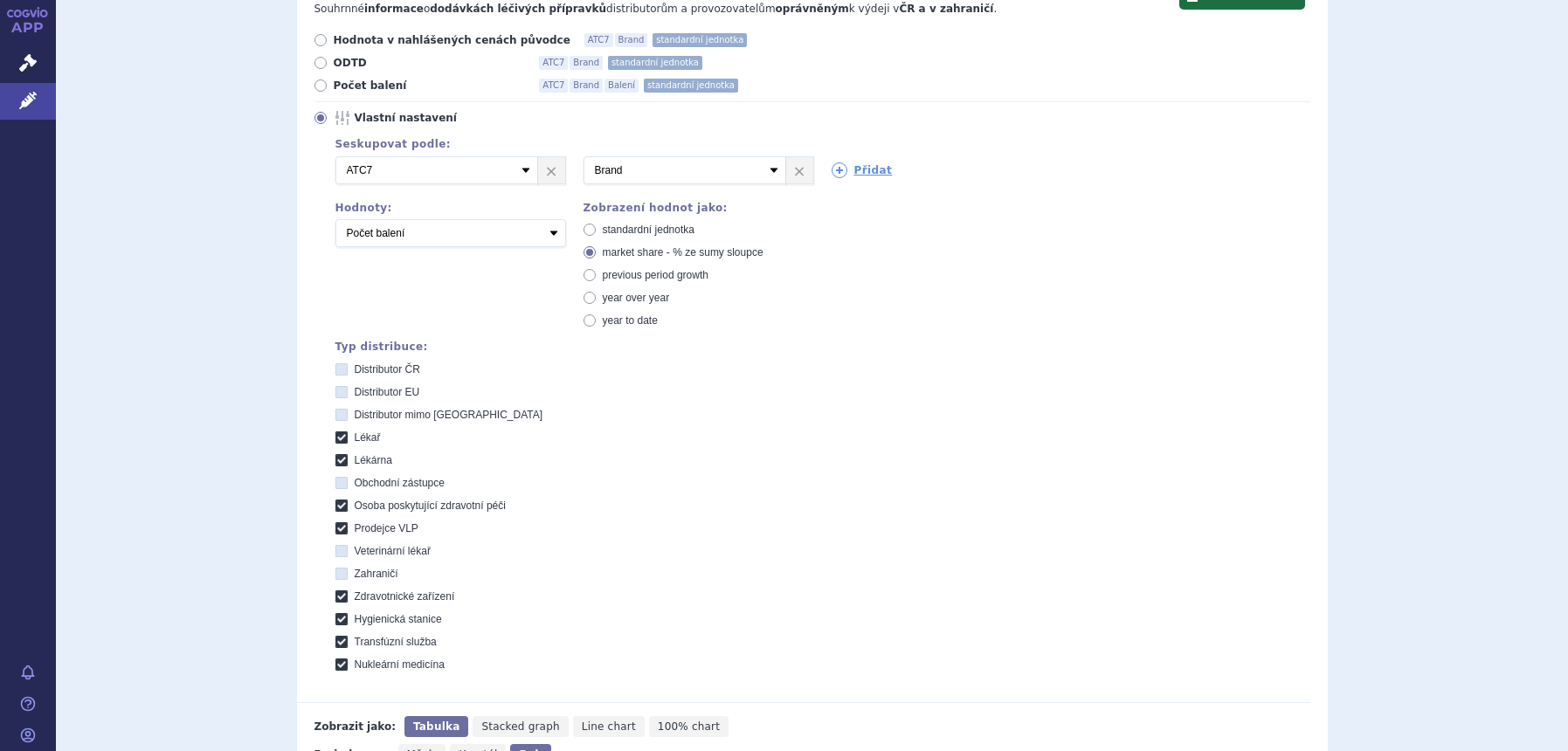
scroll to position [89, 0]
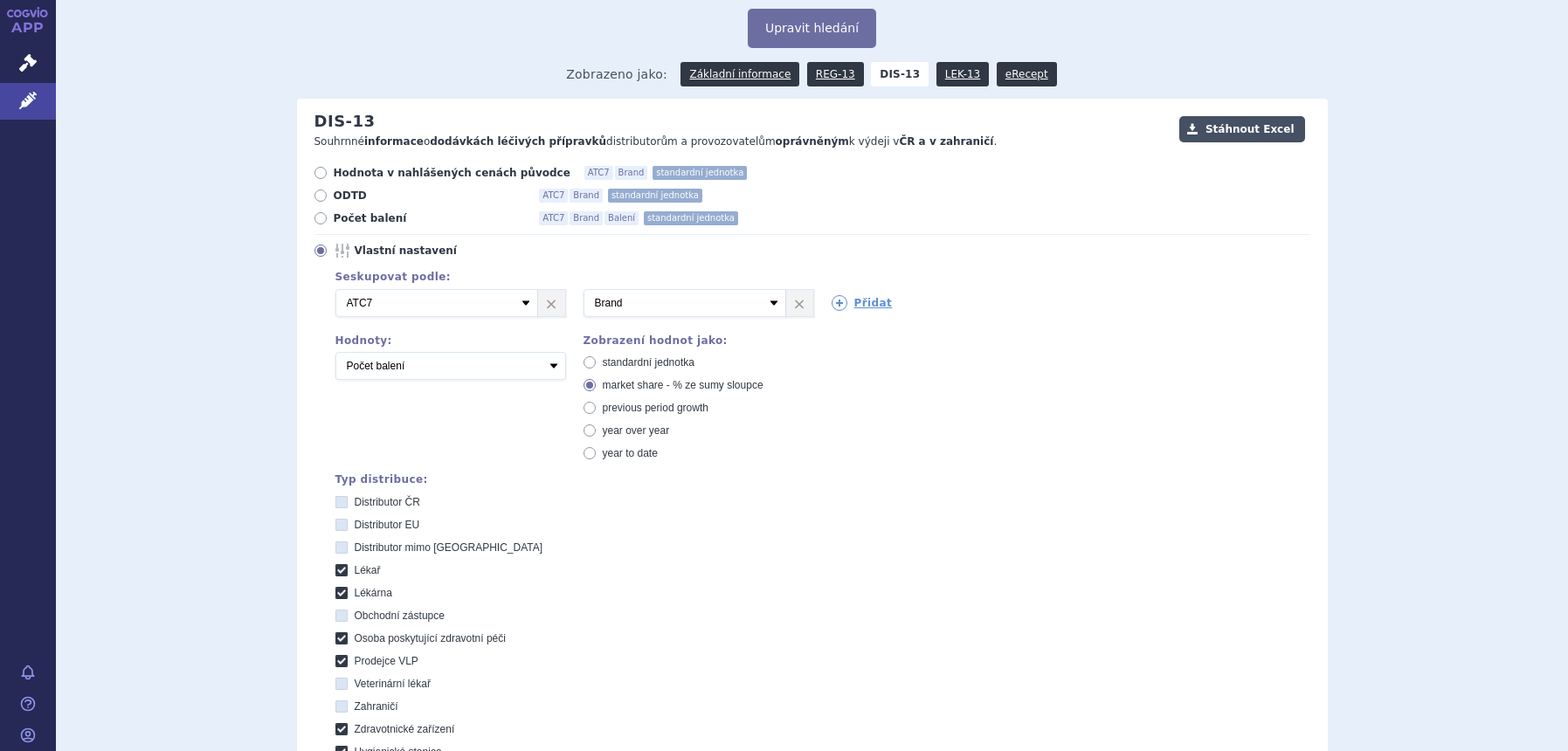
click at [1220, 139] on button "Stáhnout Excel" at bounding box center [1241, 128] width 126 height 26
click at [451, 359] on select "Počet balení Hodnota v nahlášených cenách původce [DIS-13] Hodnota v maximálníc…" at bounding box center [450, 365] width 231 height 28
select select "disExFactoryPrice"
click at [335, 353] on select "Počet balení Hodnota v nahlášených cenách původce [DIS-13] Hodnota v maximálníc…" at bounding box center [450, 365] width 231 height 28
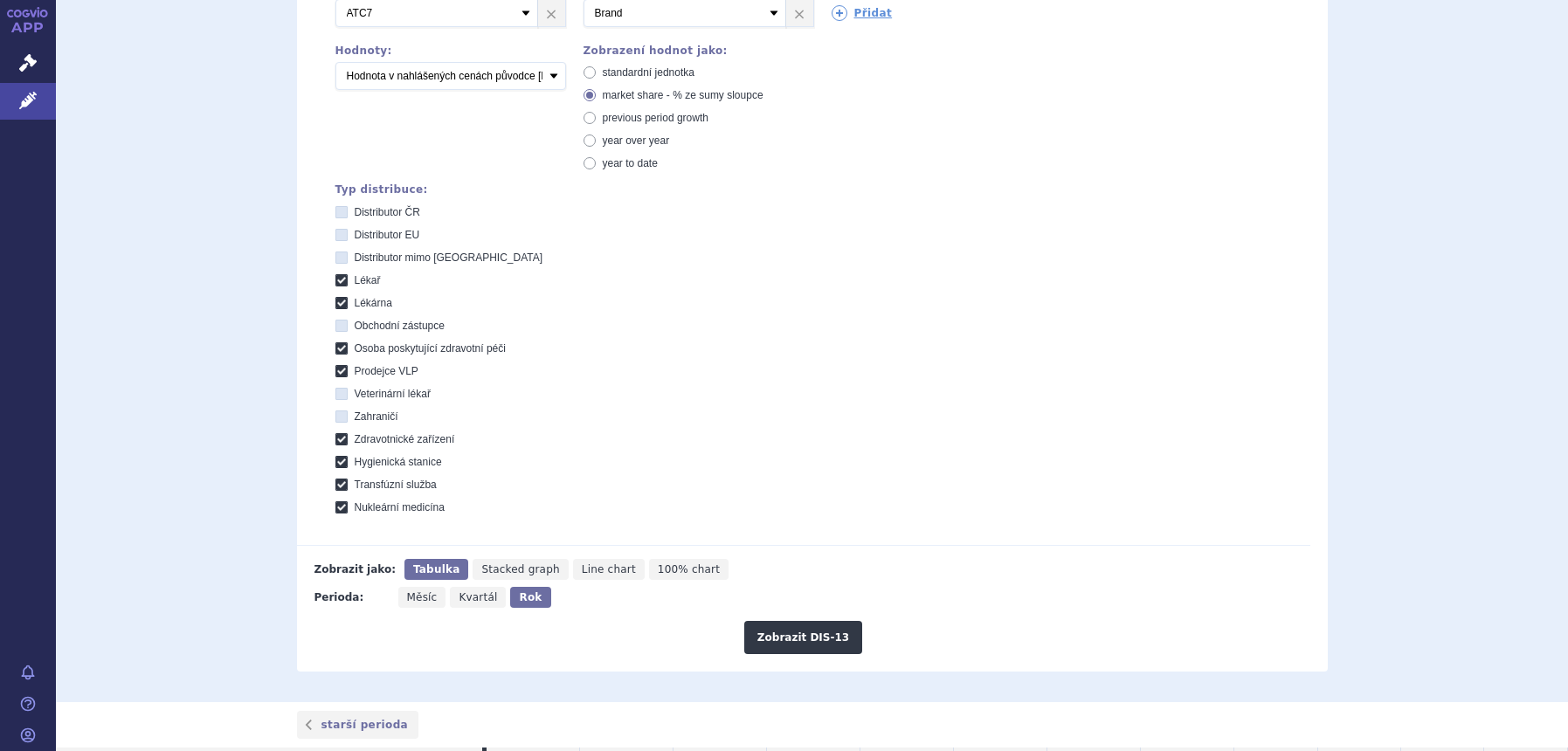
scroll to position [744, 0]
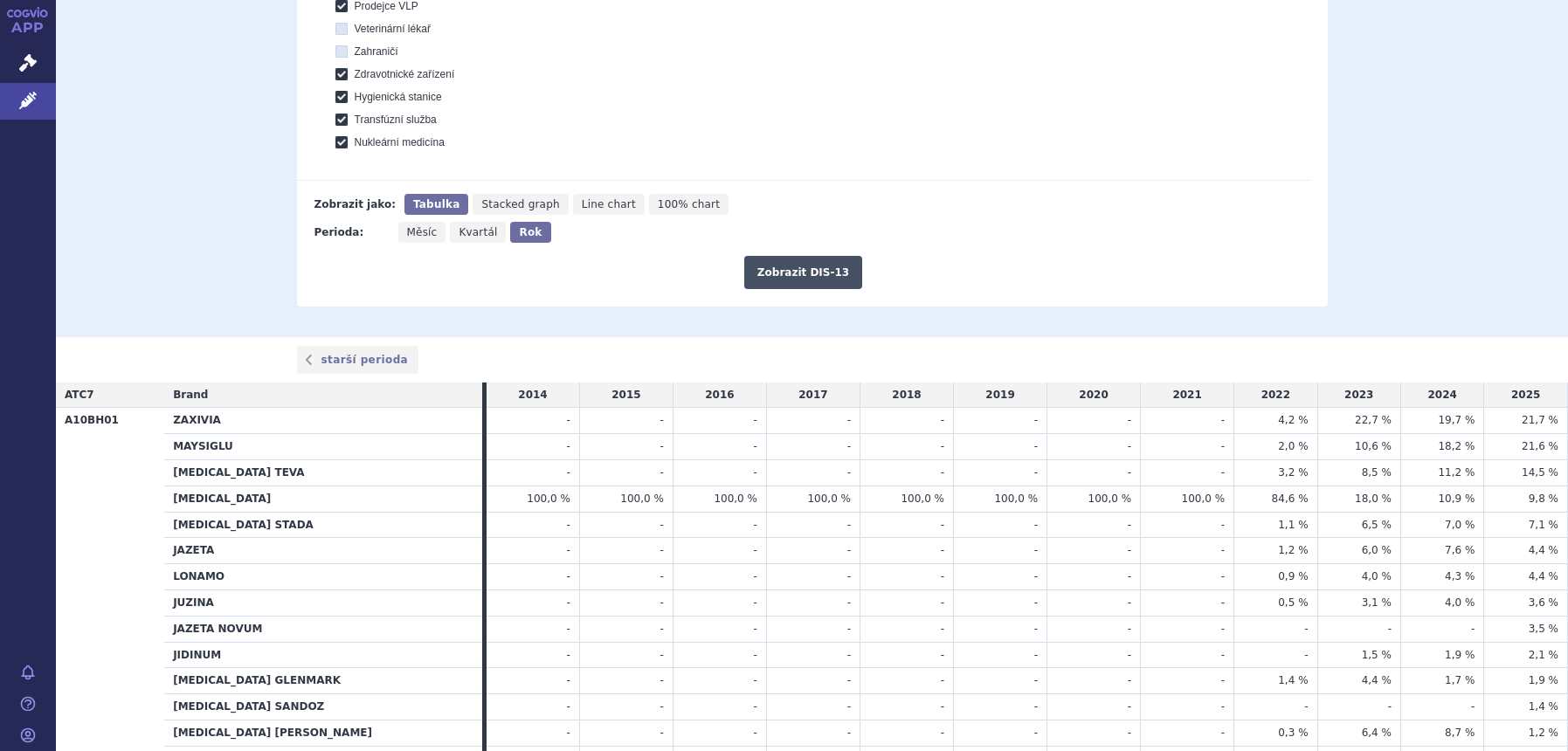
click at [792, 280] on button "Zobrazit DIS-13" at bounding box center [802, 272] width 118 height 33
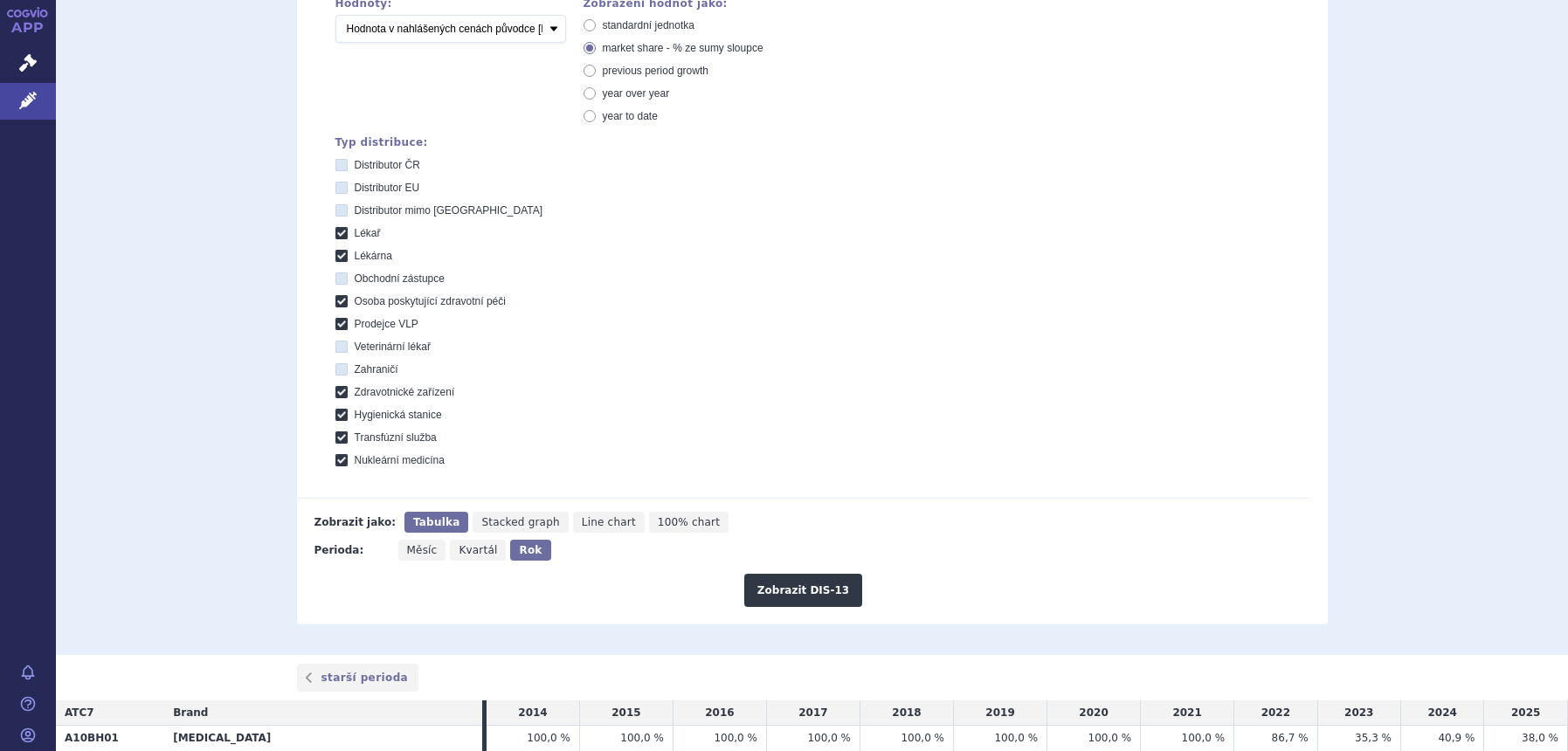
scroll to position [416, 0]
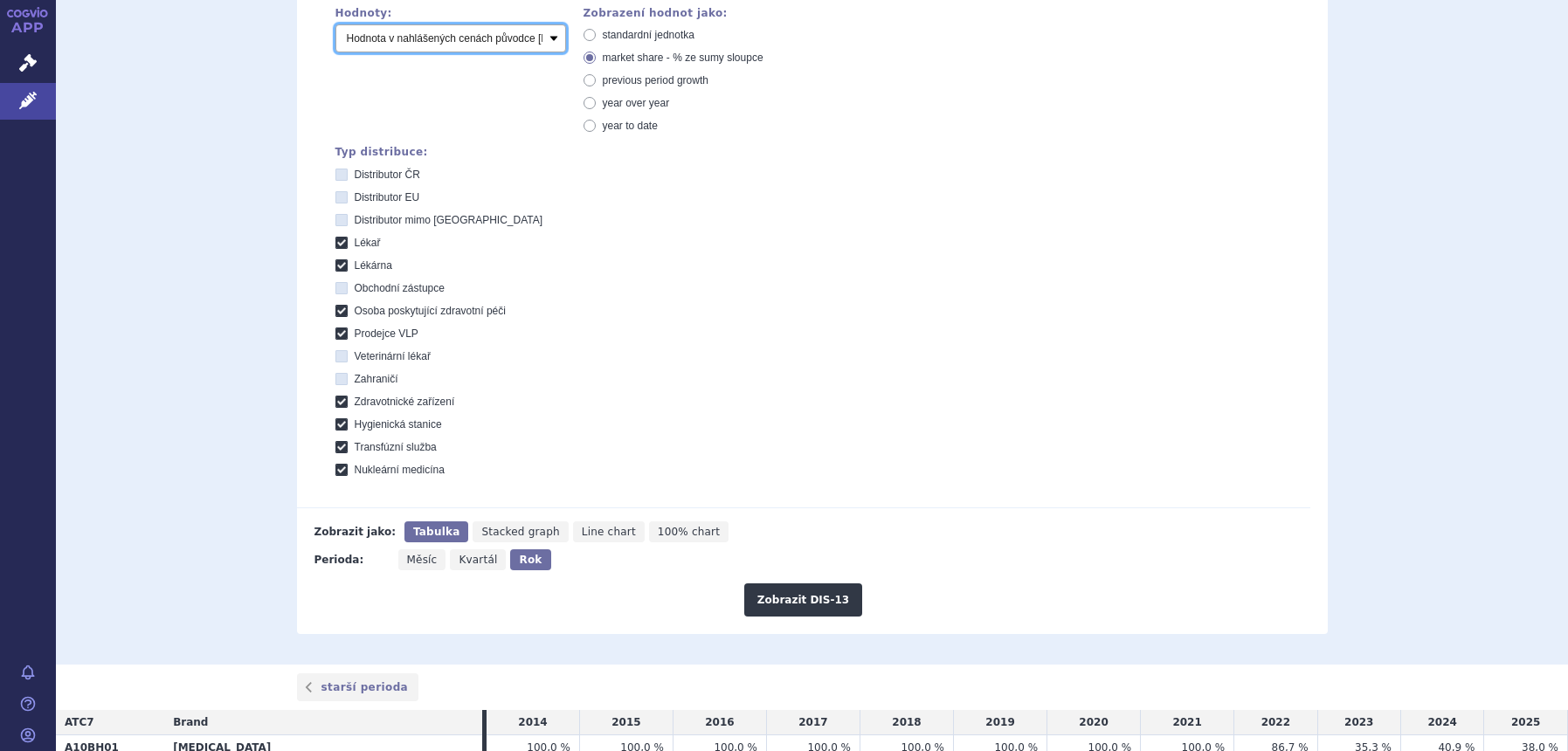
click at [478, 52] on select "Počet balení Hodnota v nahlášených cenách původce [DIS-13] Hodnota v maximálníc…" at bounding box center [450, 38] width 231 height 28
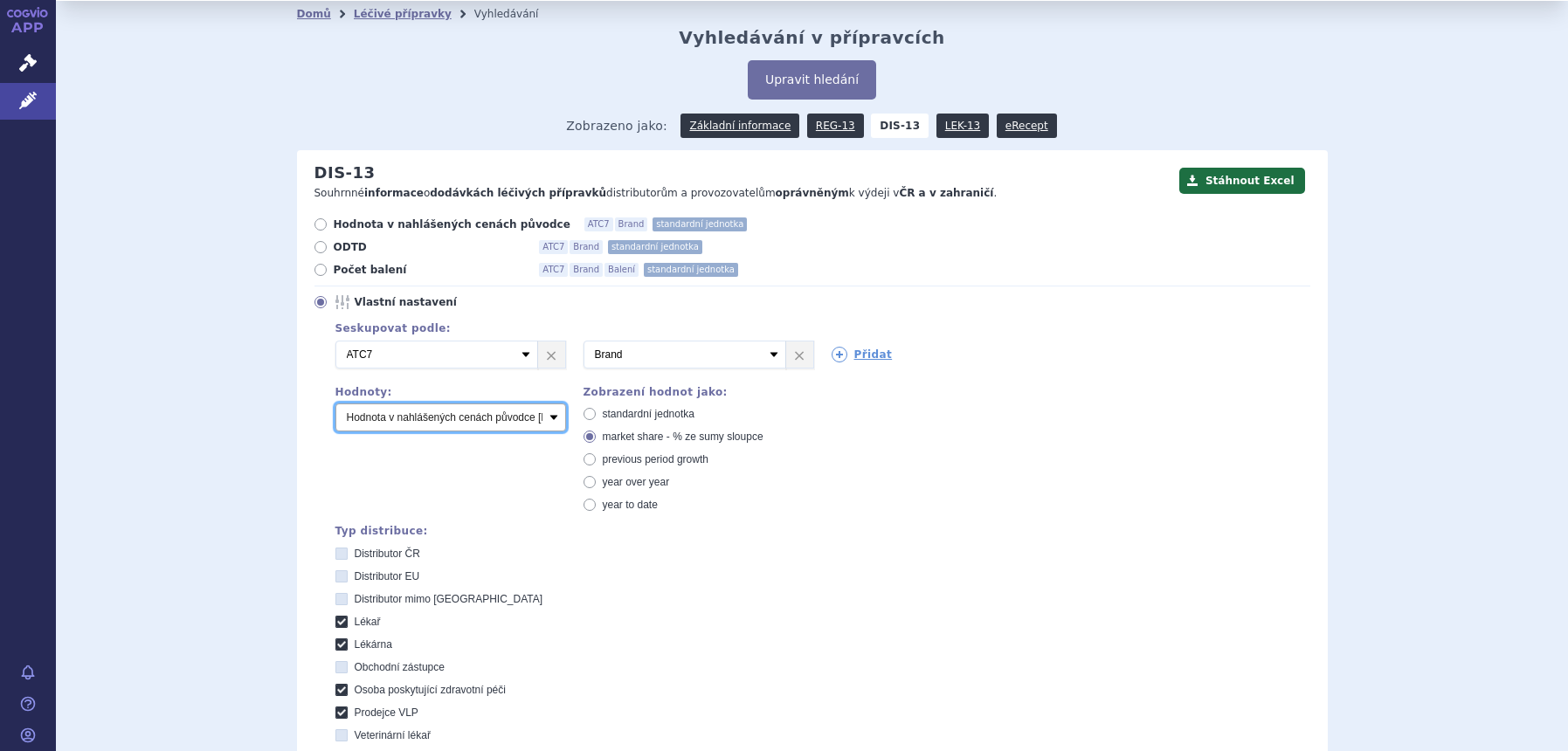
scroll to position [0, 0]
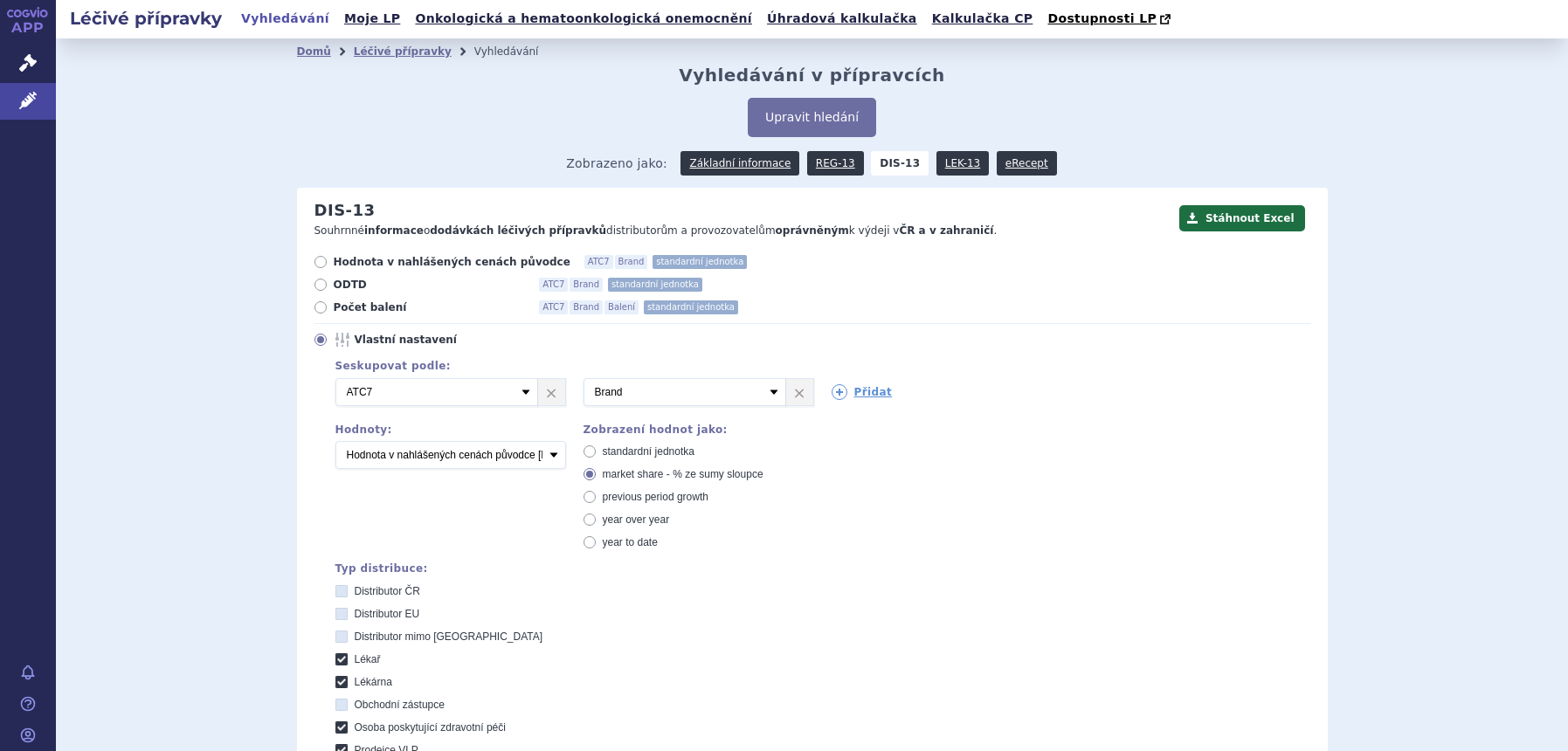
click at [657, 458] on span "standardní jednotka" at bounding box center [649, 452] width 91 height 13
click at [597, 458] on input "standardní jednotka" at bounding box center [590, 453] width 12 height 12
radio input "true"
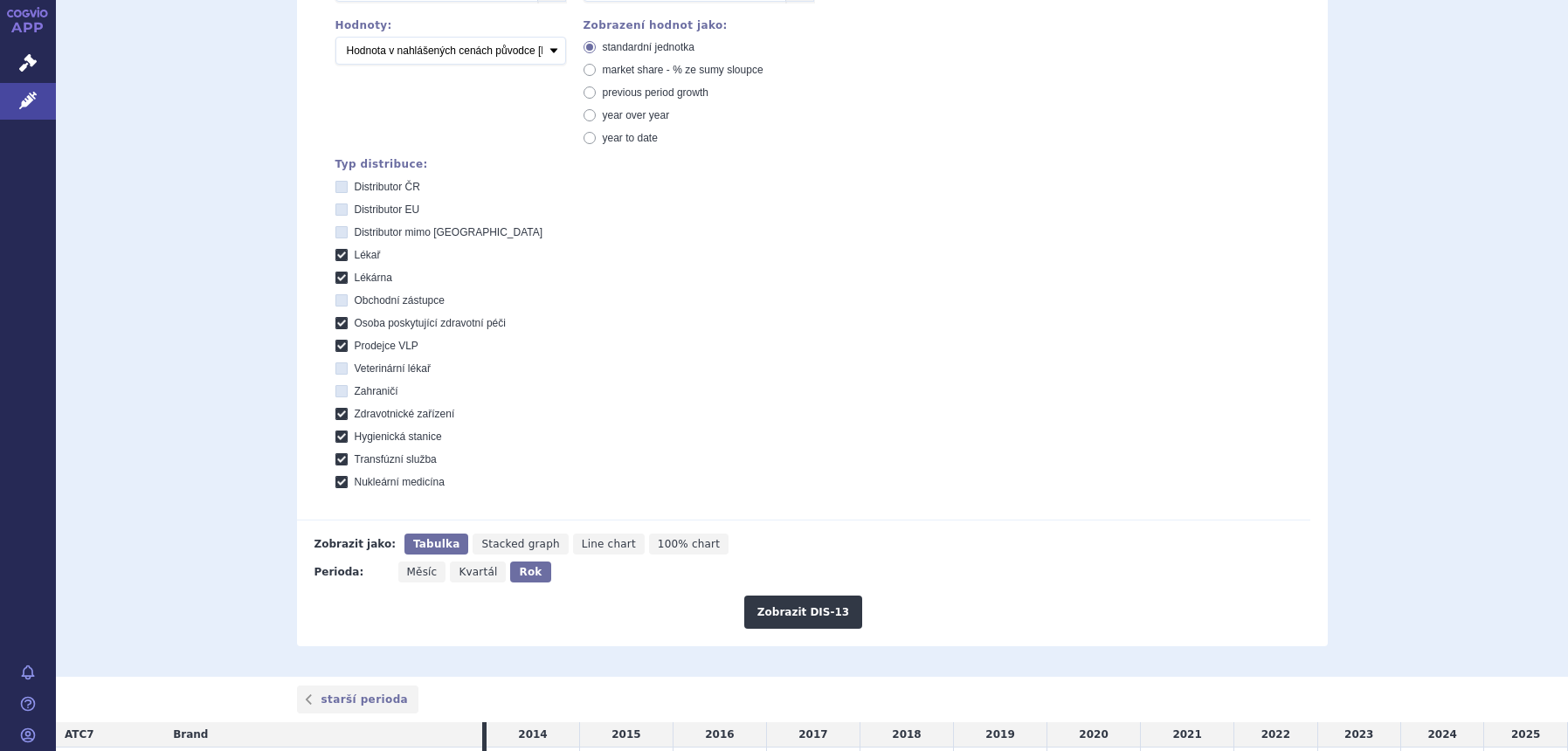
scroll to position [764, 0]
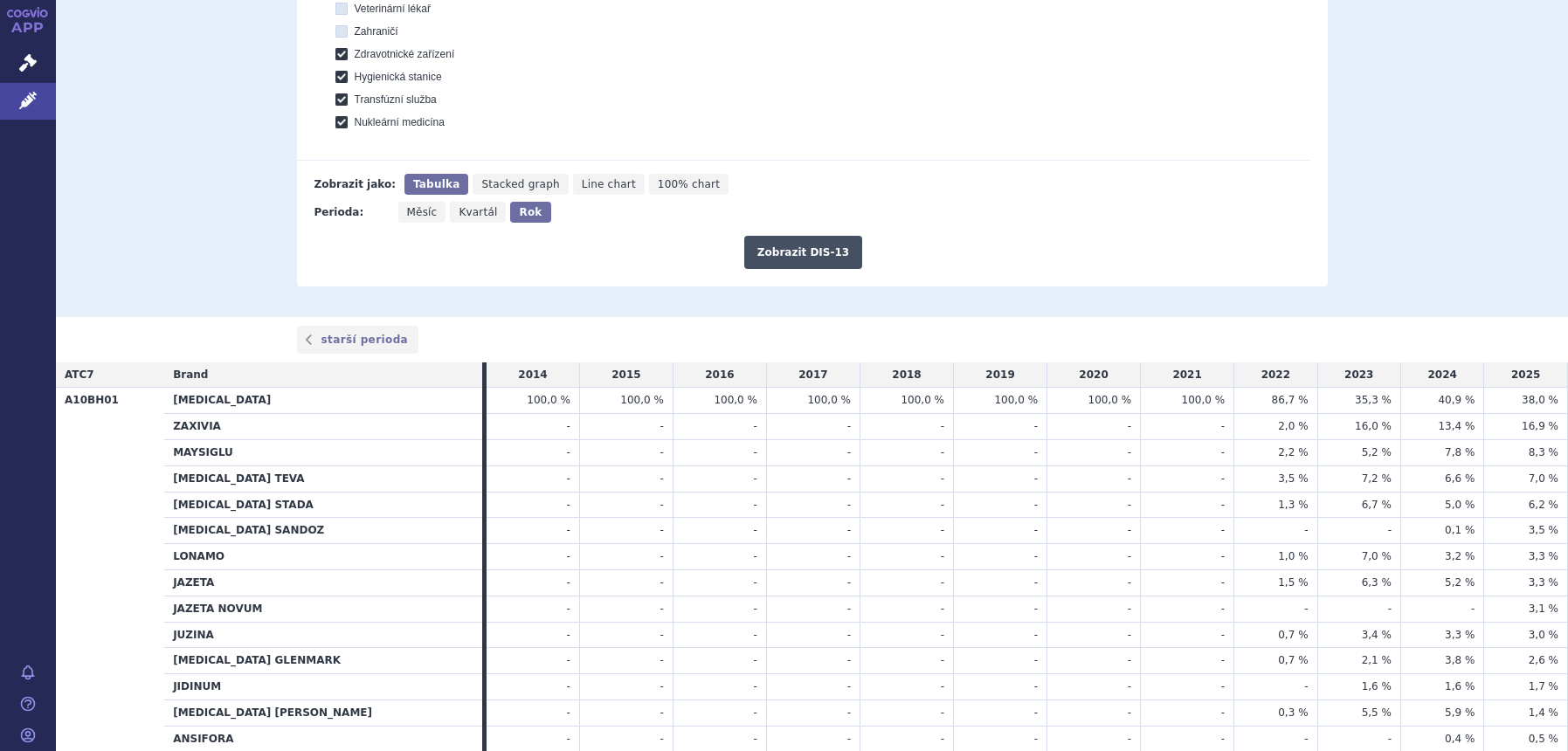
click at [791, 259] on button "Zobrazit DIS-13" at bounding box center [802, 252] width 118 height 33
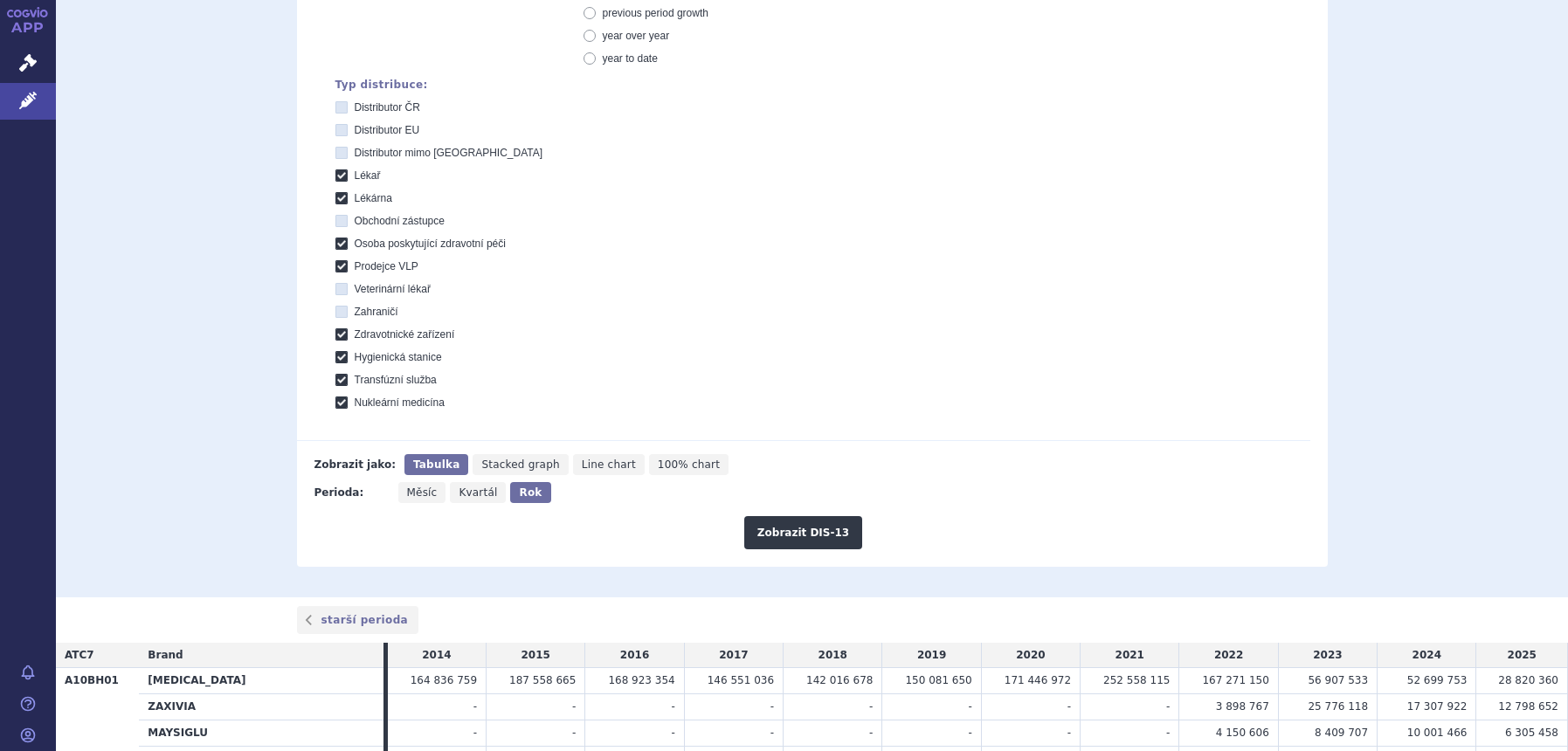
scroll to position [89, 0]
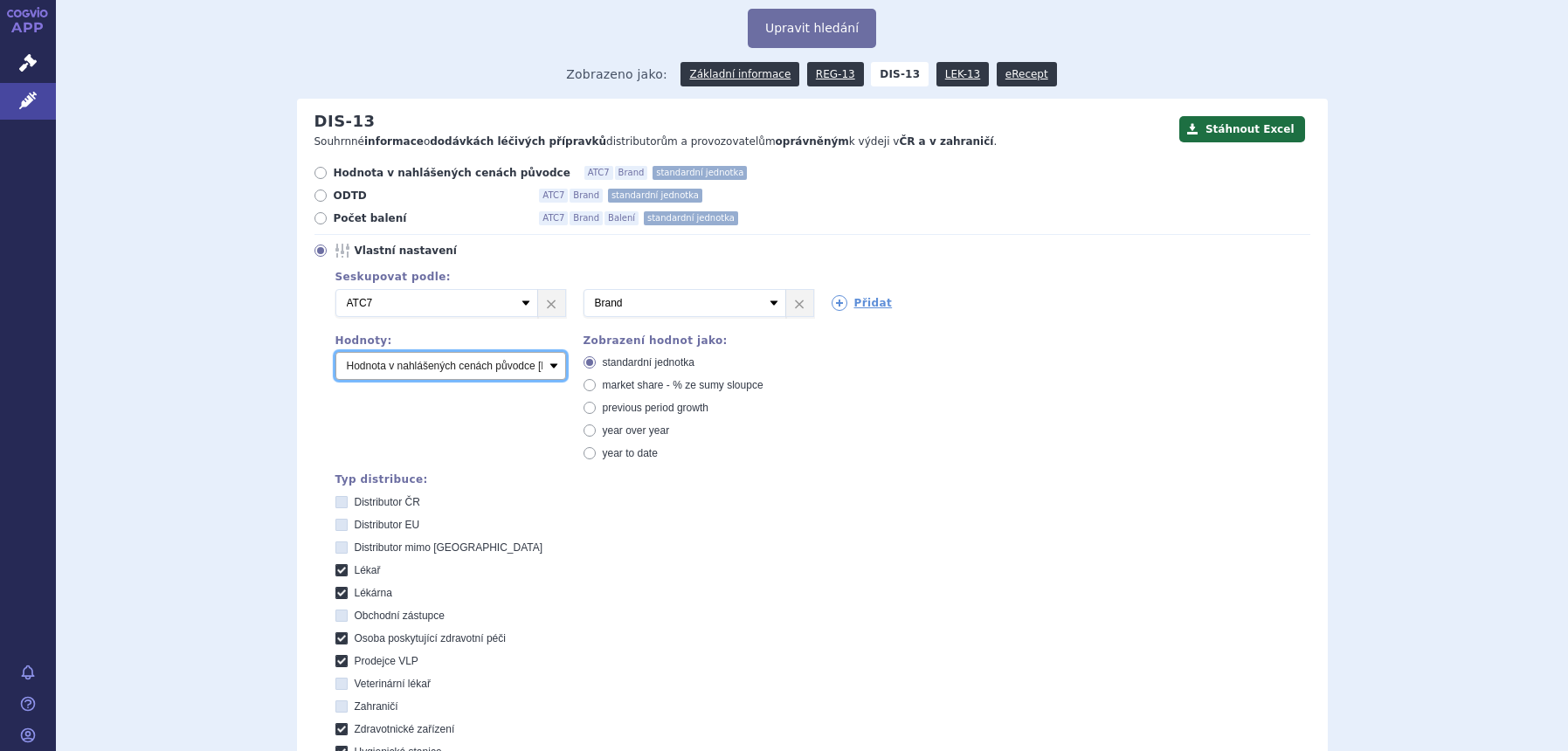
click at [455, 379] on select "Počet balení Hodnota v nahlášených cenách původce [DIS-13] Hodnota v maximálníc…" at bounding box center [450, 365] width 231 height 28
select select "packages"
click at [335, 353] on select "Počet balení Hodnota v nahlášených cenách původce [DIS-13] Hodnota v maximálníc…" at bounding box center [450, 365] width 231 height 28
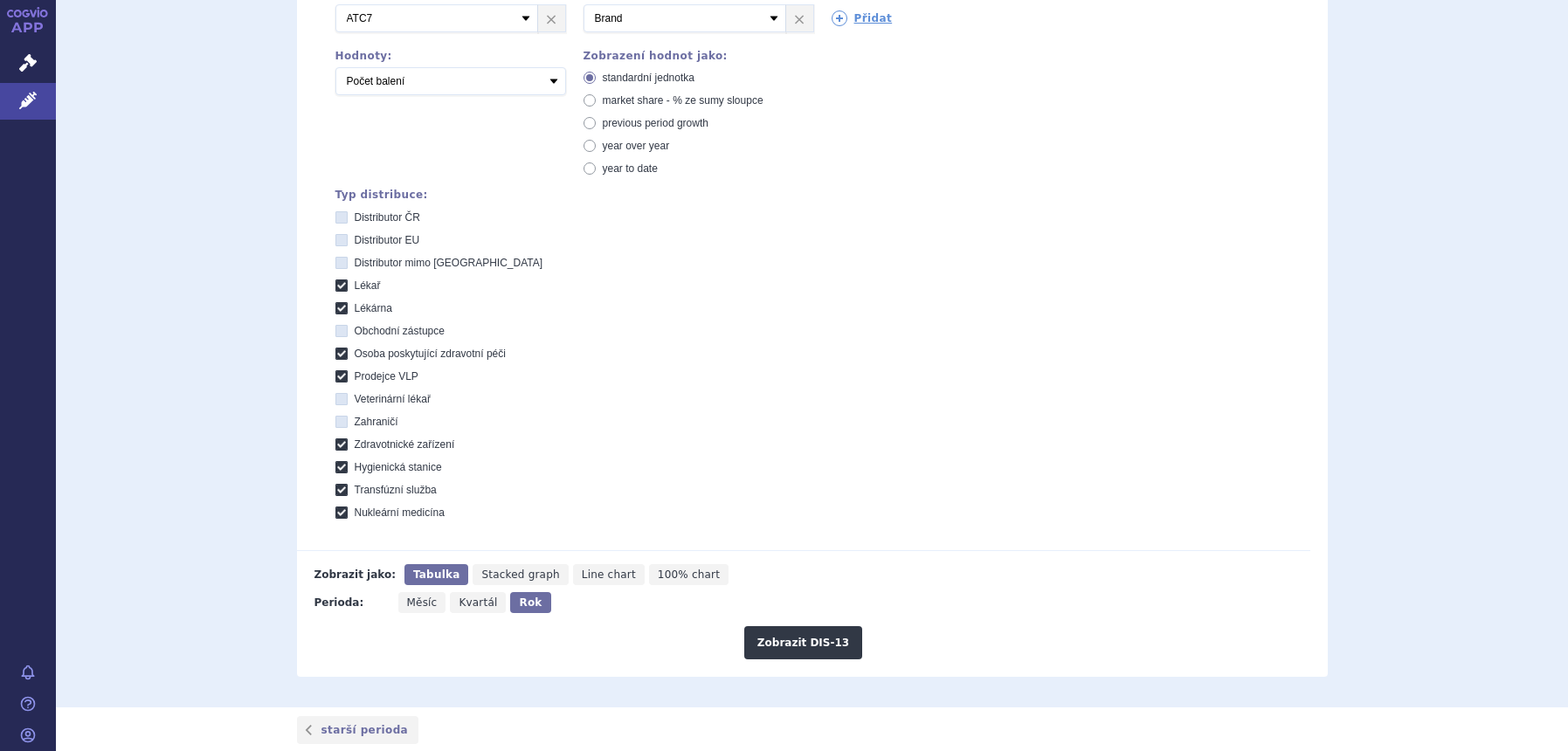
scroll to position [416, 0]
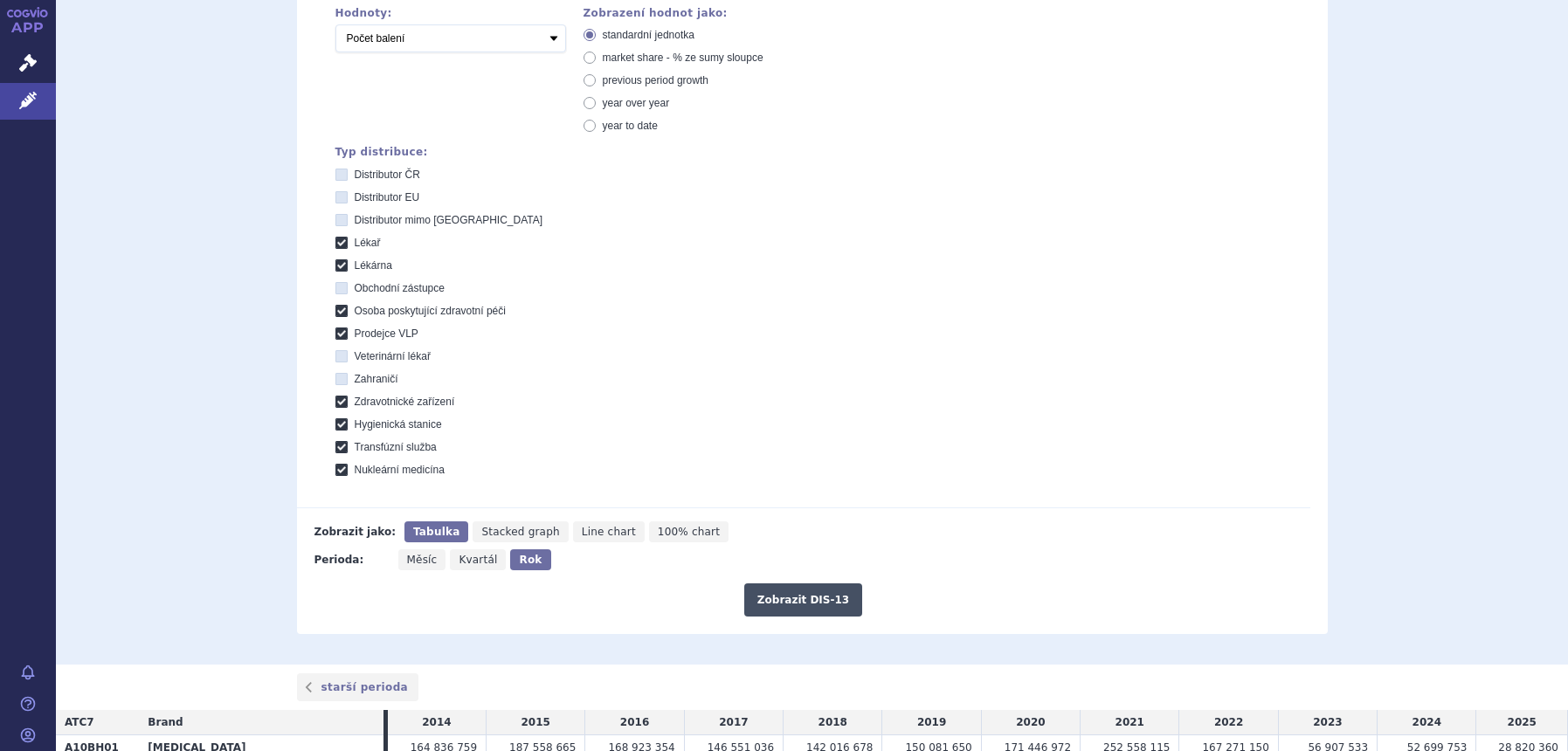
click at [756, 589] on button "Zobrazit DIS-13" at bounding box center [802, 599] width 118 height 33
